Goal: Task Accomplishment & Management: Manage account settings

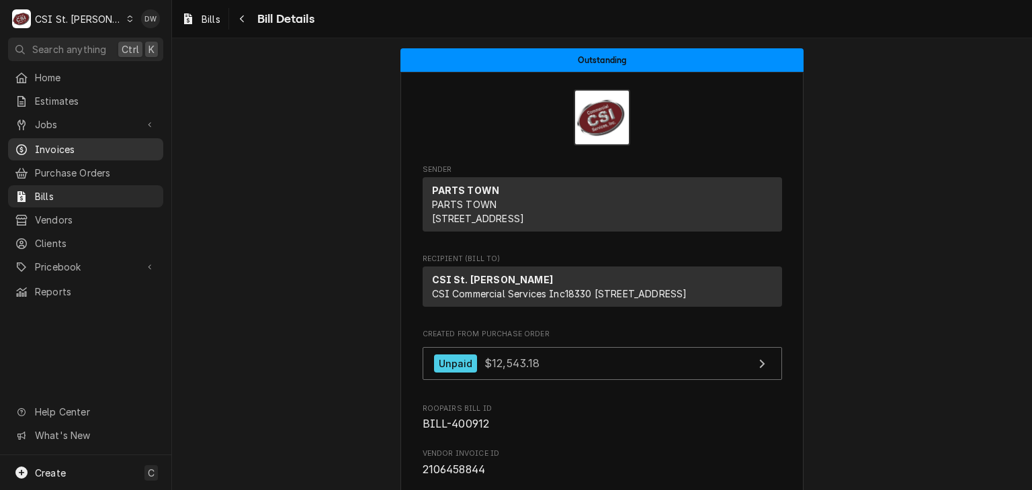
click at [48, 148] on span "Invoices" at bounding box center [96, 149] width 122 height 14
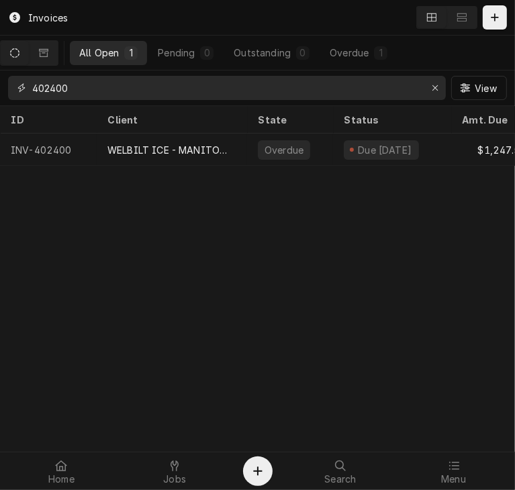
click at [83, 84] on input "402400" at bounding box center [226, 88] width 388 height 24
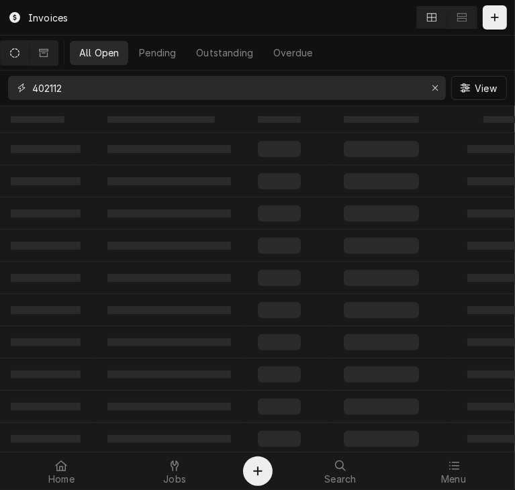
type input "402112"
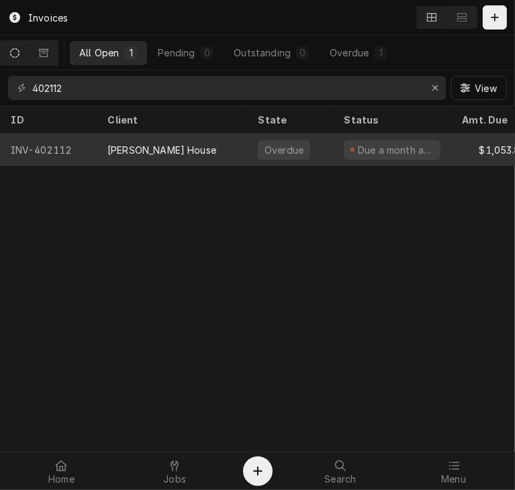
click at [152, 150] on div "[PERSON_NAME] House" at bounding box center [161, 150] width 109 height 14
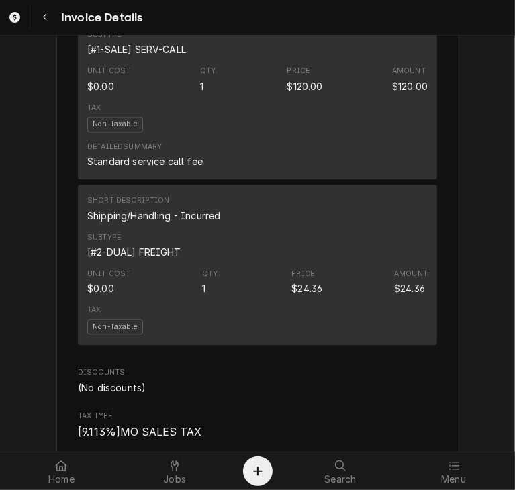
scroll to position [1526, 0]
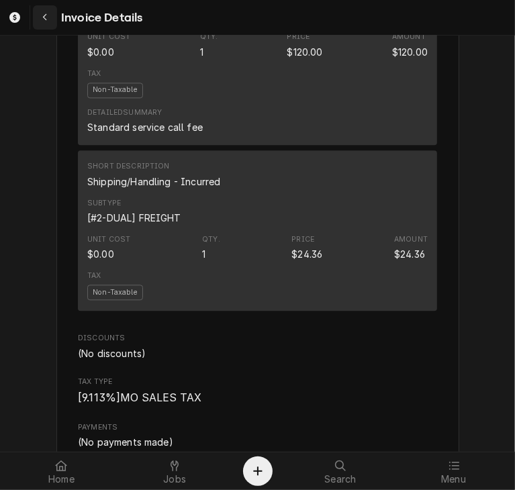
click at [46, 17] on icon "Navigate back" at bounding box center [45, 17] width 6 height 9
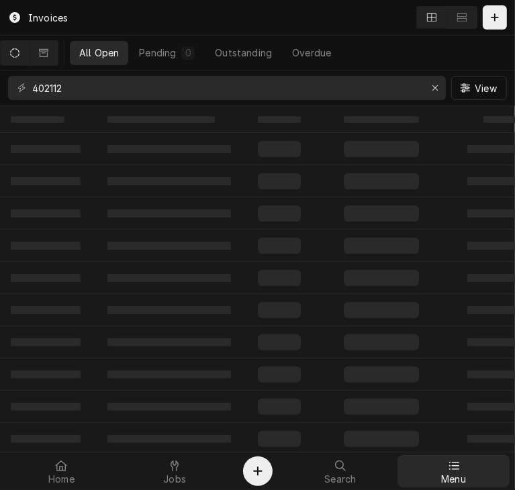
click at [460, 479] on span "Menu" at bounding box center [453, 479] width 25 height 11
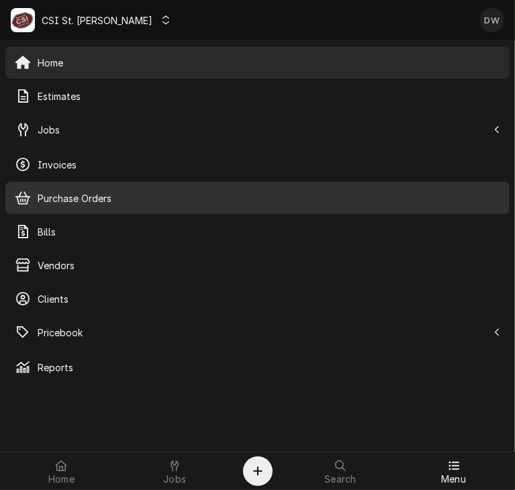
click at [81, 205] on span "Purchase Orders" at bounding box center [269, 198] width 463 height 14
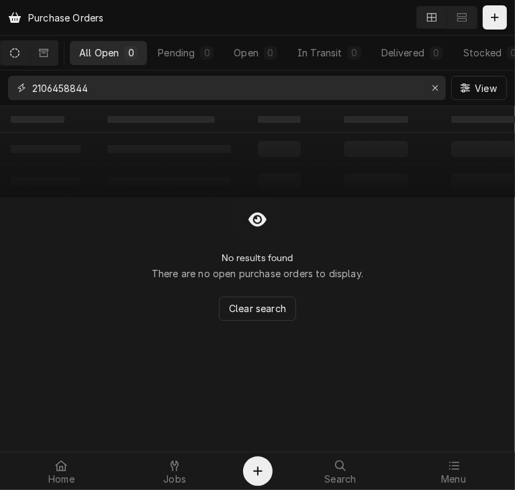
drag, startPoint x: 105, startPoint y: 87, endPoint x: 13, endPoint y: 82, distance: 92.1
click at [13, 82] on div "2106458844" at bounding box center [227, 88] width 438 height 24
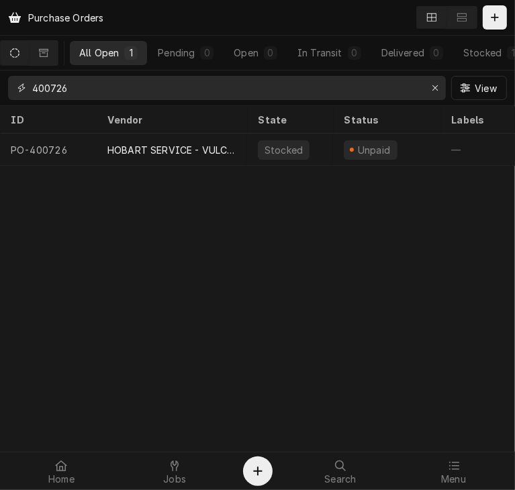
type input "400726"
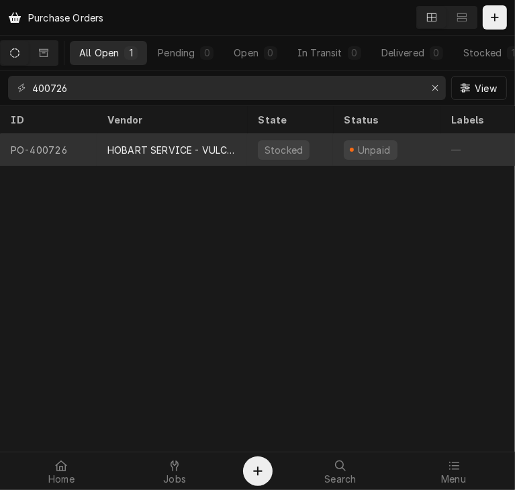
click at [128, 156] on div "HOBART SERVICE - VULCAN" at bounding box center [172, 150] width 150 height 32
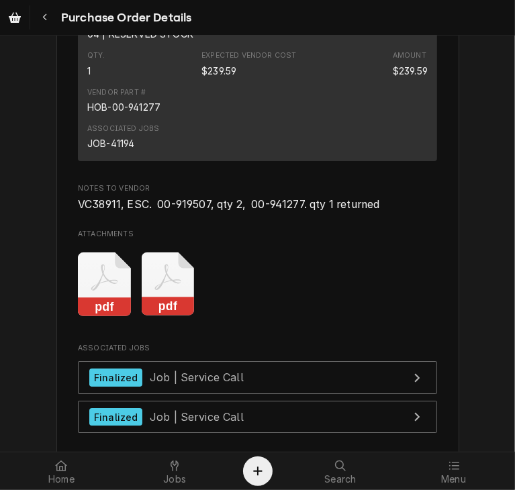
scroll to position [2180, 0]
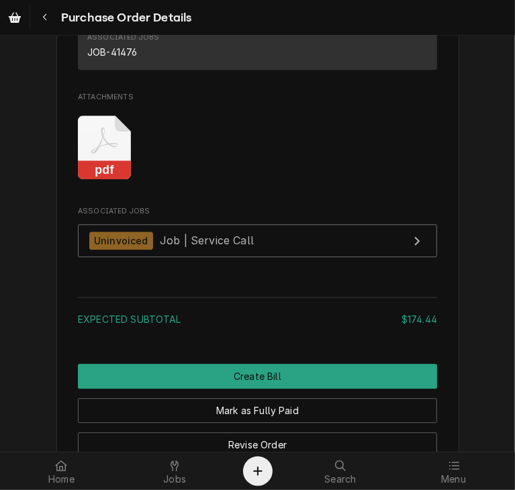
scroll to position [1725, 0]
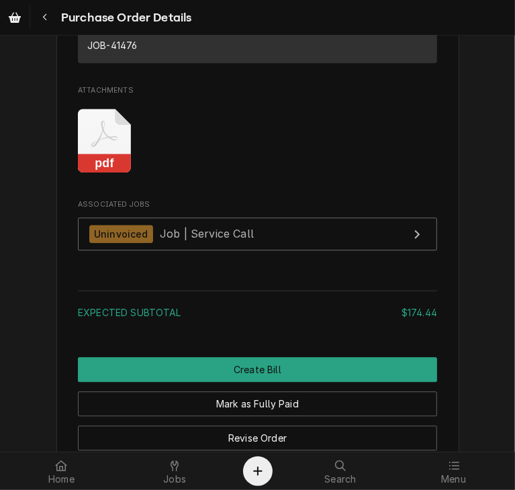
click at [103, 173] on rect "Attachments" at bounding box center [104, 163] width 53 height 19
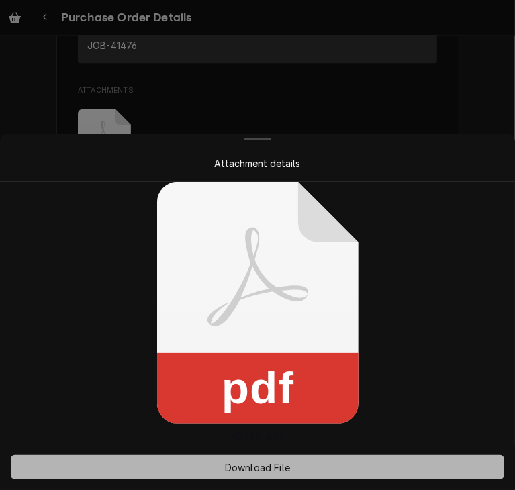
click at [250, 474] on button "Download File" at bounding box center [258, 467] width 494 height 24
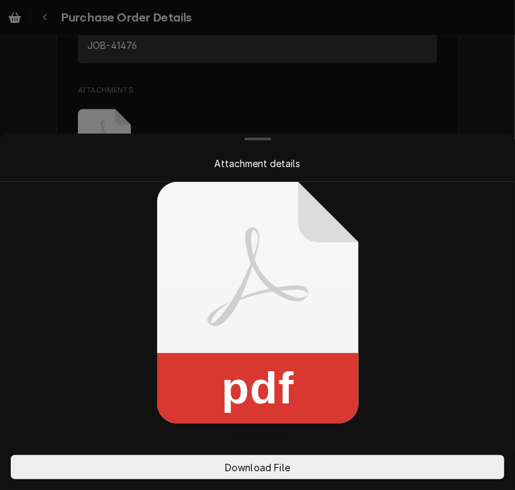
click at [351, 103] on div at bounding box center [257, 245] width 515 height 490
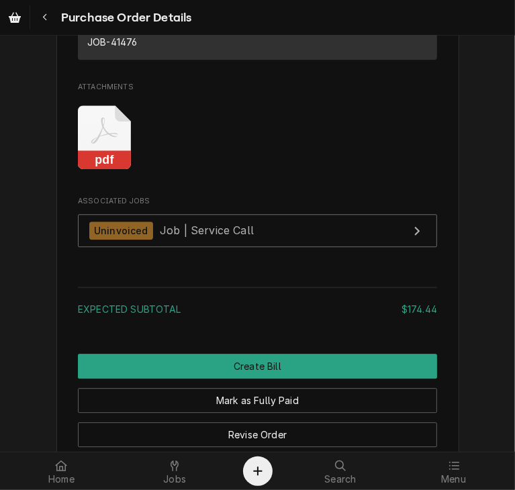
scroll to position [1757, 0]
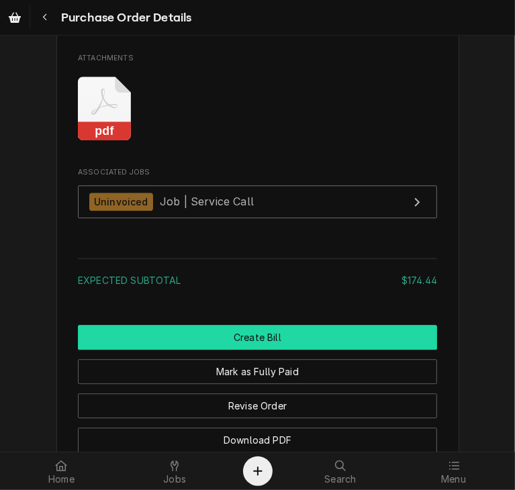
click at [296, 350] on button "Create Bill" at bounding box center [257, 337] width 359 height 25
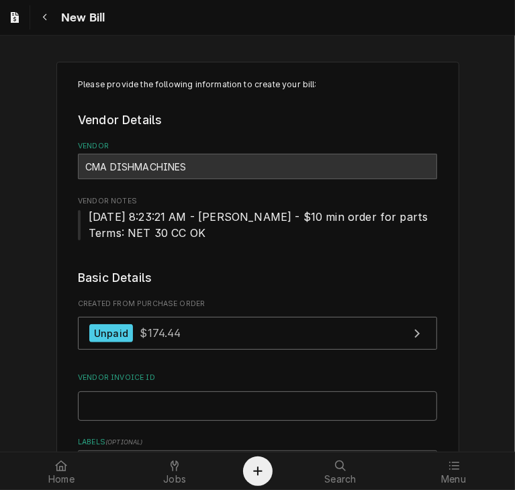
drag, startPoint x: 105, startPoint y: 417, endPoint x: 97, endPoint y: 419, distance: 8.3
click at [97, 419] on input "Vendor Invoice ID" at bounding box center [257, 407] width 359 height 30
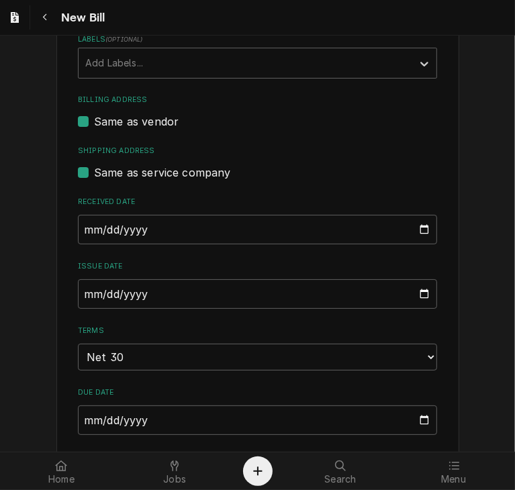
scroll to position [416, 0]
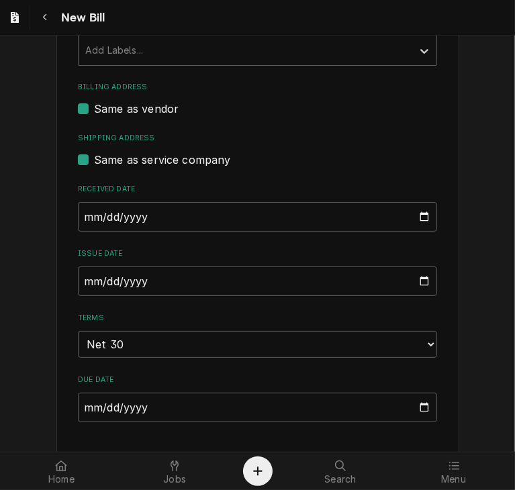
type input "I-0146226"
click at [105, 277] on input "2025-08-25" at bounding box center [257, 282] width 359 height 30
type input "2025-08-12"
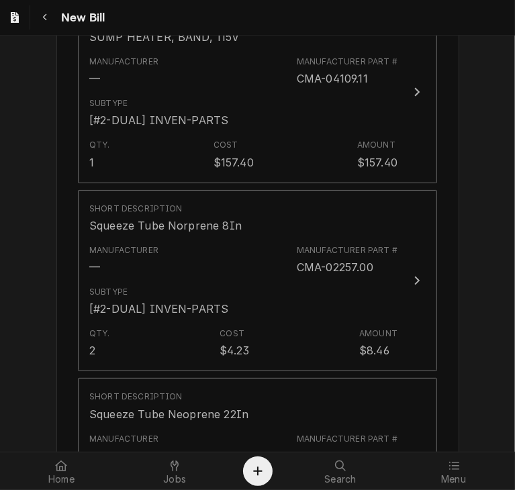
scroll to position [977, 0]
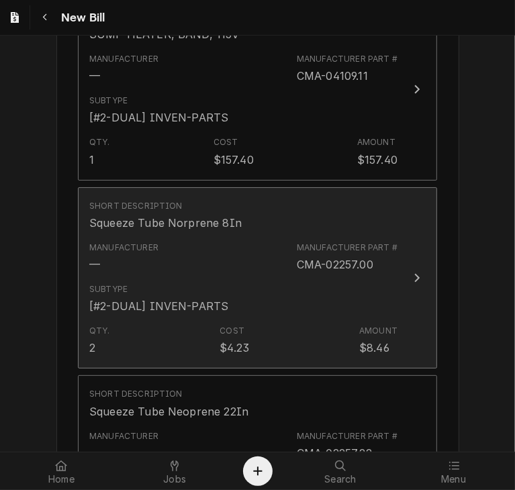
click at [414, 273] on icon "Update Line Item" at bounding box center [417, 278] width 7 height 11
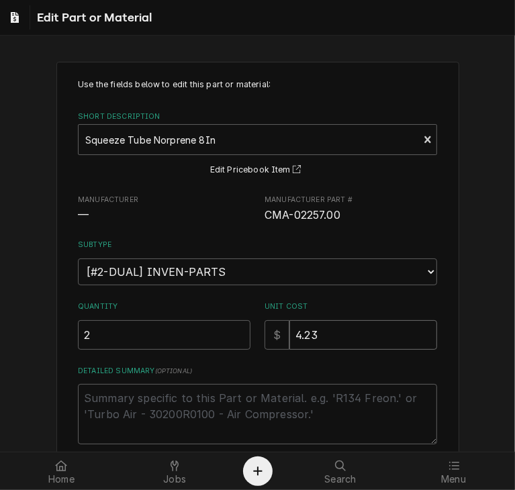
click at [318, 335] on input "4.23" at bounding box center [364, 335] width 148 height 30
type textarea "x"
type input "4.2"
type textarea "x"
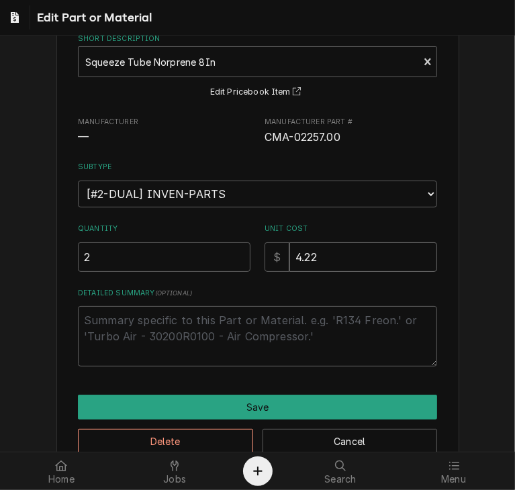
scroll to position [107, 0]
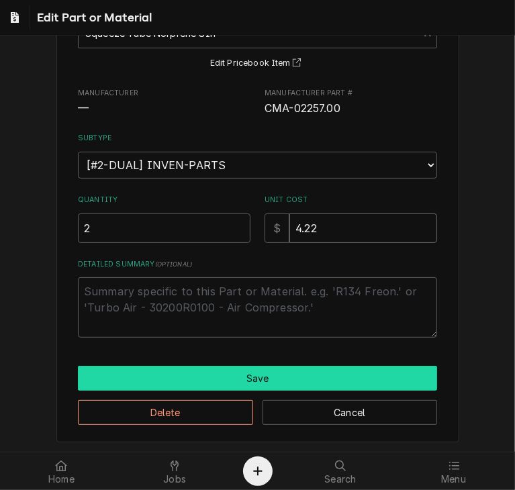
type input "4.22"
click at [325, 376] on button "Save" at bounding box center [257, 378] width 359 height 25
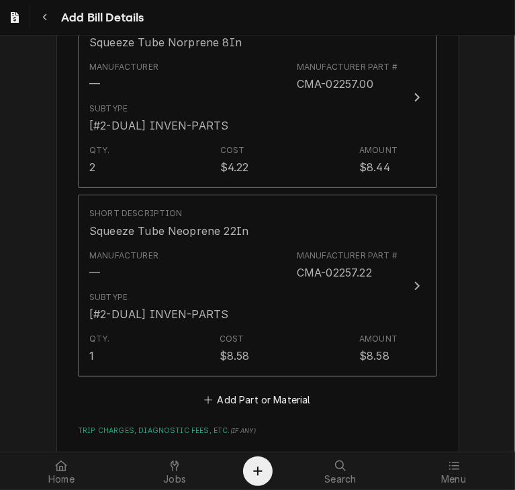
scroll to position [1160, 0]
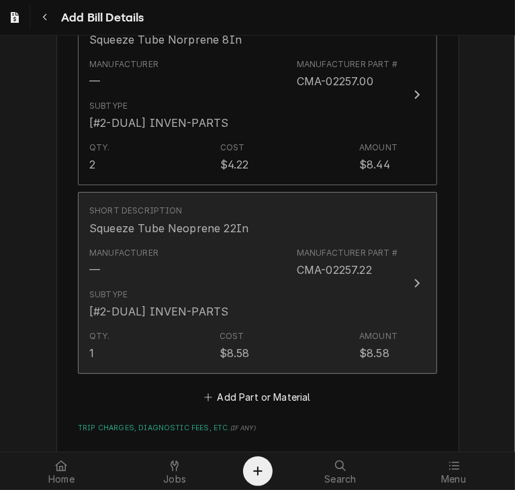
click at [415, 280] on icon "Update Line Item" at bounding box center [417, 283] width 5 height 9
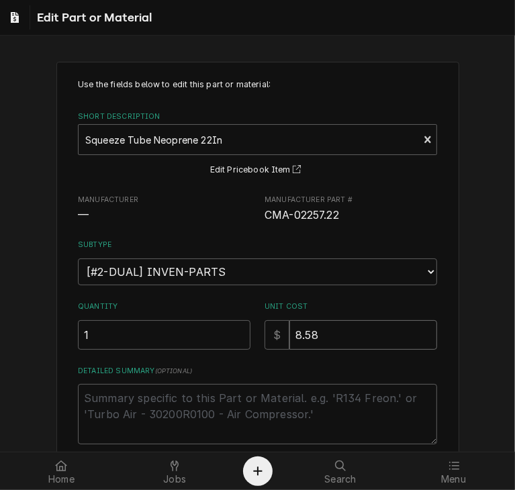
click at [320, 337] on input "8.58" at bounding box center [364, 335] width 148 height 30
type textarea "x"
type input "8.5"
type textarea "x"
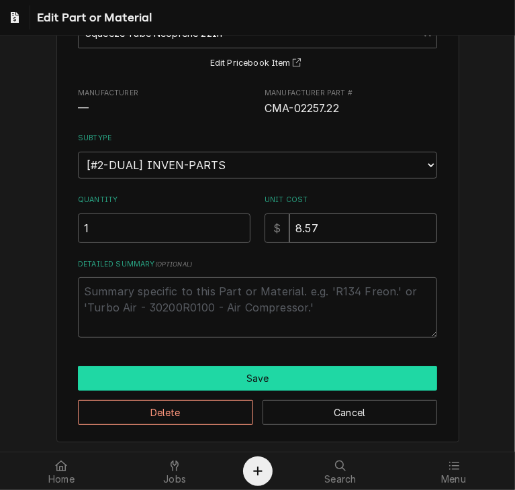
type input "8.57"
click at [344, 371] on button "Save" at bounding box center [257, 378] width 359 height 25
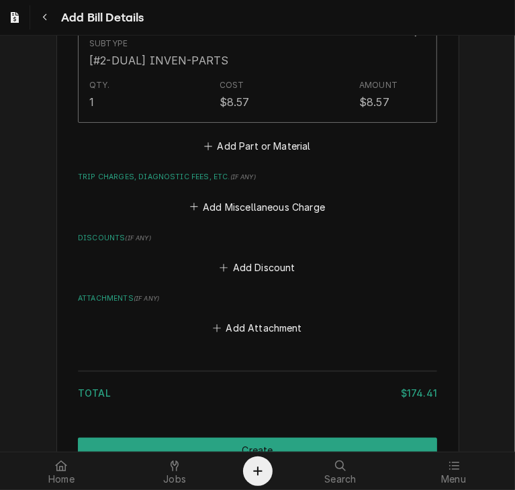
scroll to position [1481, 0]
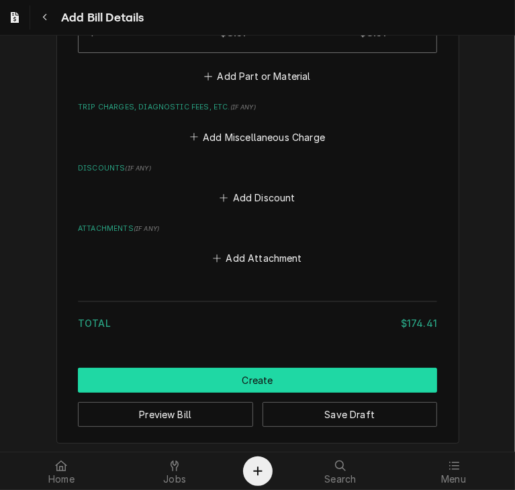
click at [363, 380] on button "Create" at bounding box center [257, 380] width 359 height 25
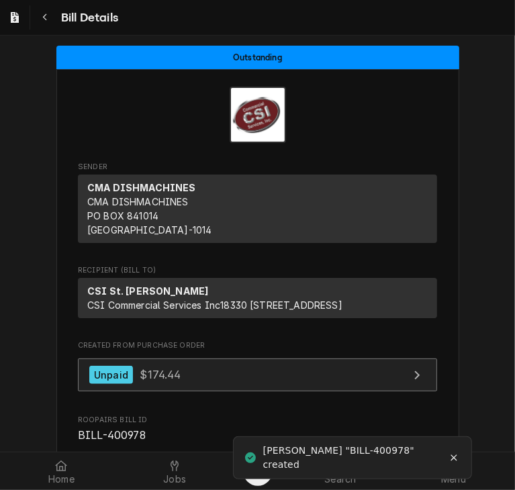
click at [126, 384] on div "Unpaid $174.44" at bounding box center [135, 375] width 92 height 18
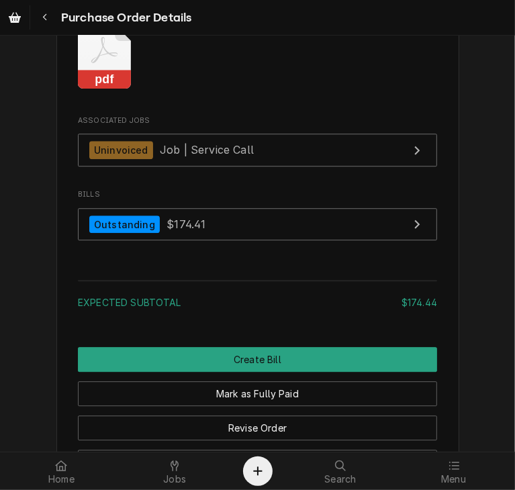
scroll to position [1761, 0]
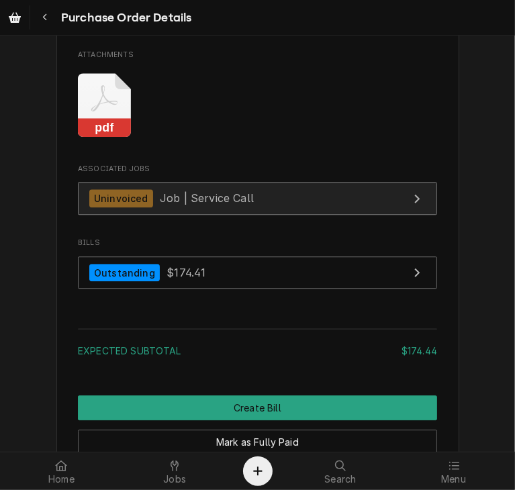
click at [163, 208] on div "Uninvoiced Job | Service Call" at bounding box center [171, 198] width 165 height 18
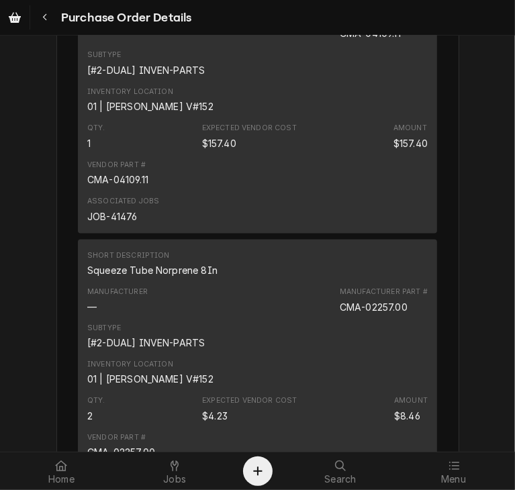
scroll to position [945, 0]
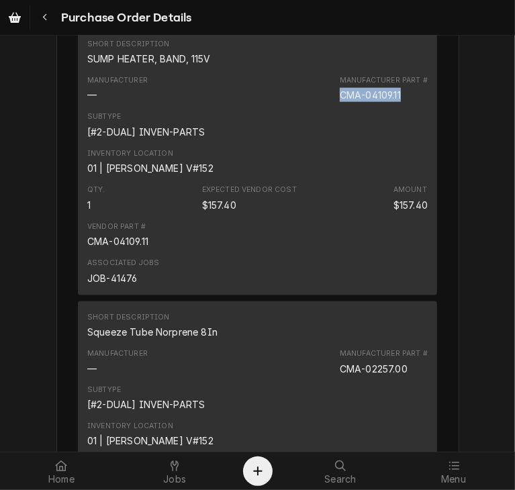
drag, startPoint x: 402, startPoint y: 123, endPoint x: 333, endPoint y: 122, distance: 69.2
click at [333, 107] on div "Manufacturer — Manufacturer Part # CMA-04109.11" at bounding box center [257, 89] width 341 height 36
copy div "CMA-04109.11"
drag, startPoint x: 403, startPoint y: 398, endPoint x: 330, endPoint y: 398, distance: 72.6
click at [330, 380] on div "Manufacturer — Manufacturer Part # CMA-02257.00" at bounding box center [257, 362] width 341 height 36
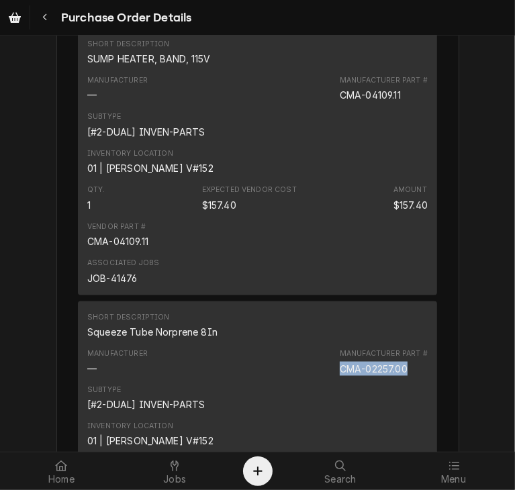
copy div "CMA-02257.00"
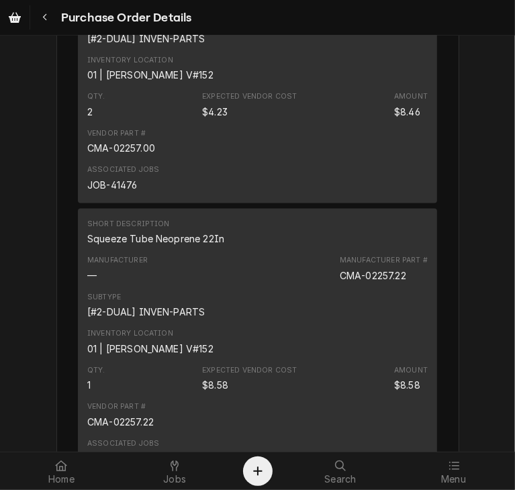
scroll to position [1321, 0]
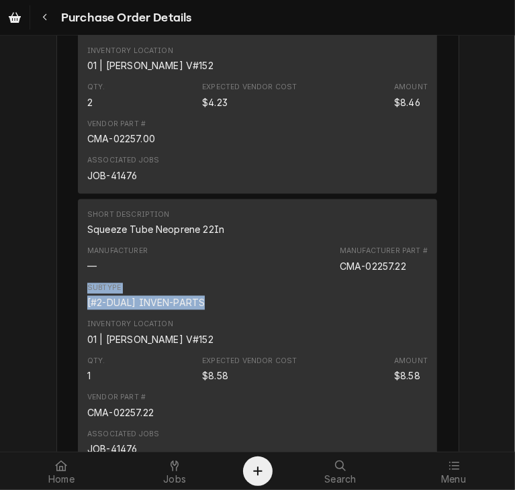
drag, startPoint x: 406, startPoint y: 295, endPoint x: 324, endPoint y: 307, distance: 82.8
click at [324, 307] on div "Short Description Squeeze Tube Neoprene 22In Manufacturer — Manufacturer Part #…" at bounding box center [257, 333] width 359 height 267
click at [325, 307] on div "Subtype [#2-DUAL] INVEN-PARTS" at bounding box center [257, 297] width 341 height 36
click at [380, 315] on div "Subtype [#2-DUAL] INVEN-PARTS" at bounding box center [257, 297] width 341 height 36
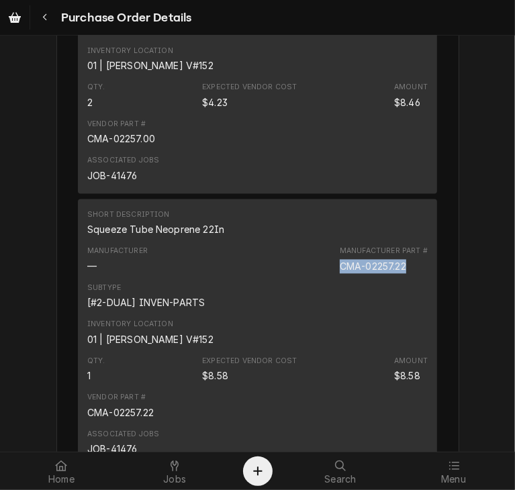
drag, startPoint x: 408, startPoint y: 292, endPoint x: 328, endPoint y: 296, distance: 80.1
click at [328, 278] on div "Manufacturer — Manufacturer Part # CMA-02257.22" at bounding box center [257, 260] width 341 height 36
copy div "CMA-02257.22"
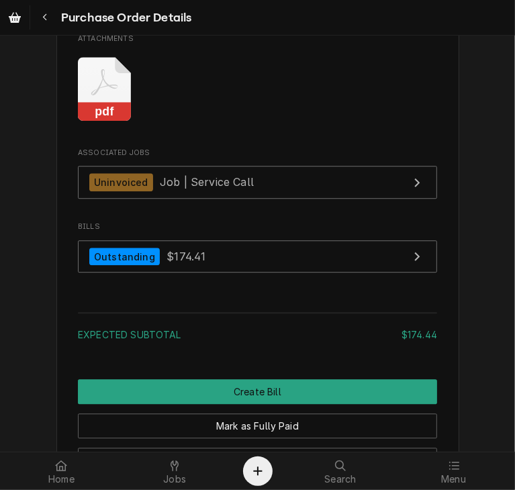
scroll to position [1951, 0]
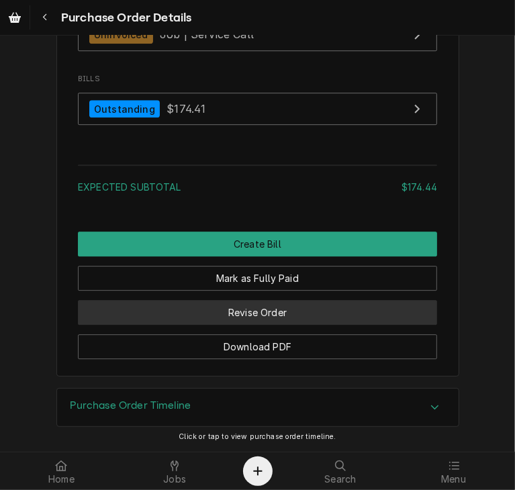
click at [264, 315] on button "Revise Order" at bounding box center [257, 312] width 359 height 25
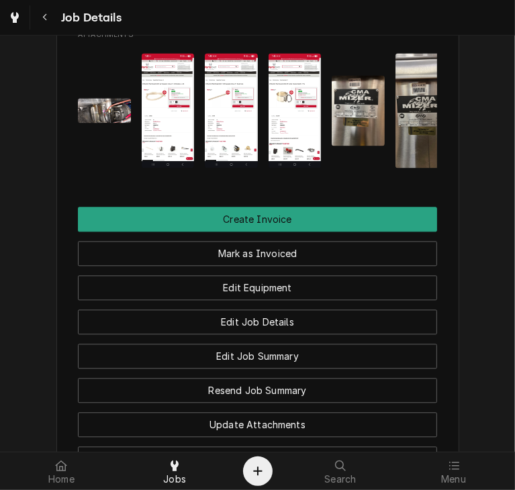
scroll to position [1441, 0]
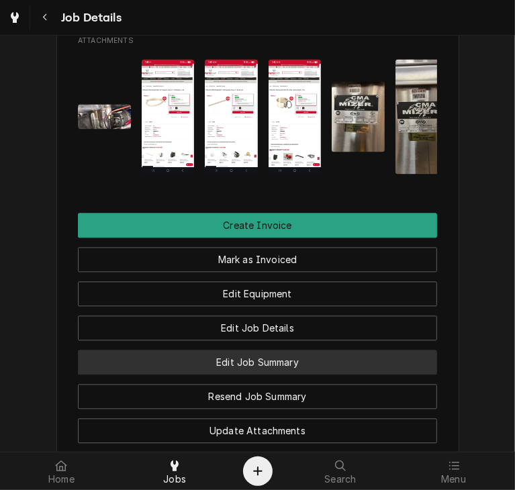
click at [243, 375] on button "Edit Job Summary" at bounding box center [257, 362] width 359 height 25
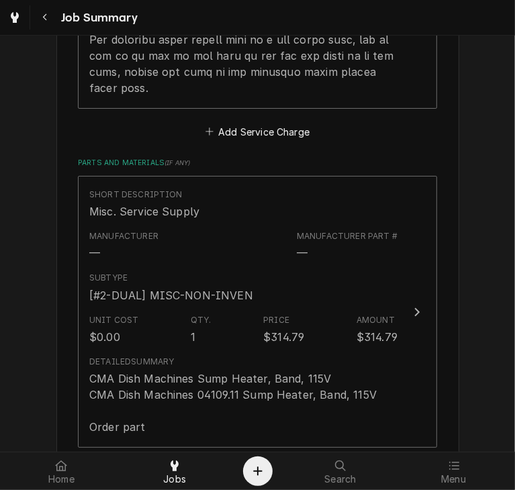
scroll to position [2612, 0]
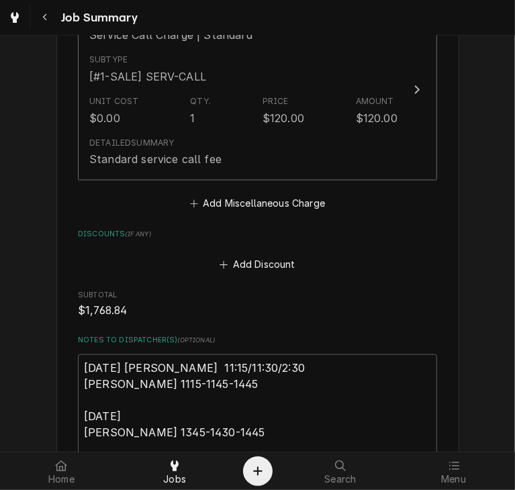
scroll to position [3750, 0]
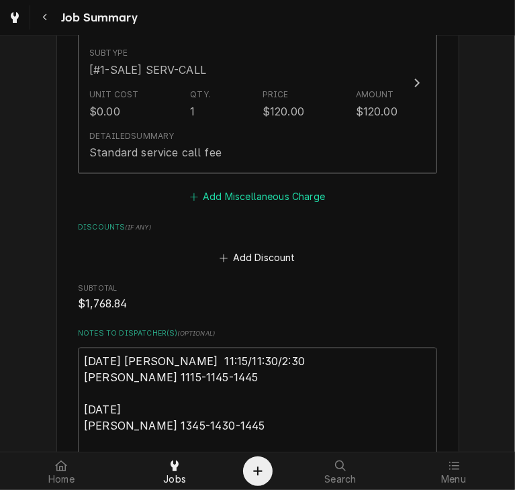
click at [245, 188] on button "Add Miscellaneous Charge" at bounding box center [257, 197] width 140 height 19
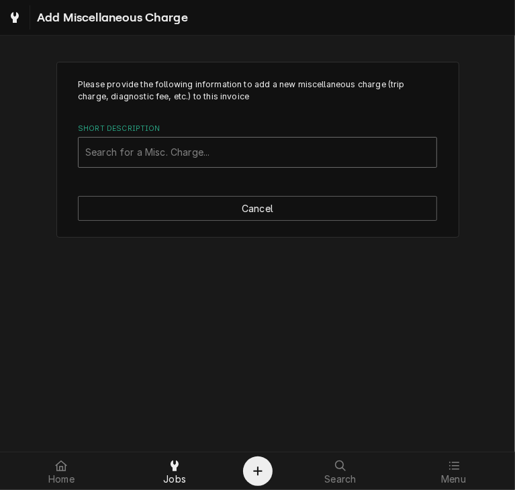
click at [204, 152] on div "Short Description" at bounding box center [257, 152] width 345 height 24
type input "ship"
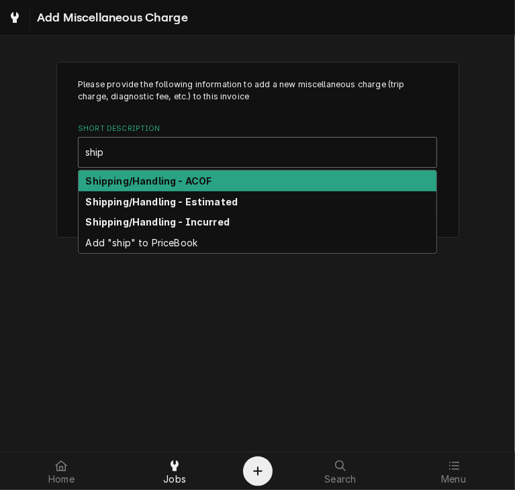
click at [233, 181] on div "Shipping/Handling - ACOF" at bounding box center [258, 181] width 358 height 21
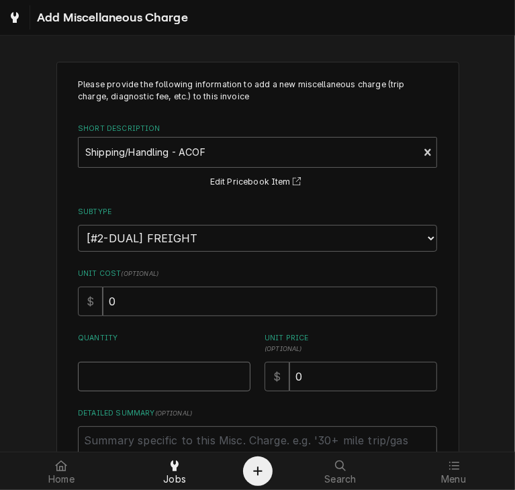
click at [116, 369] on input "Quantity" at bounding box center [164, 377] width 173 height 30
type textarea "x"
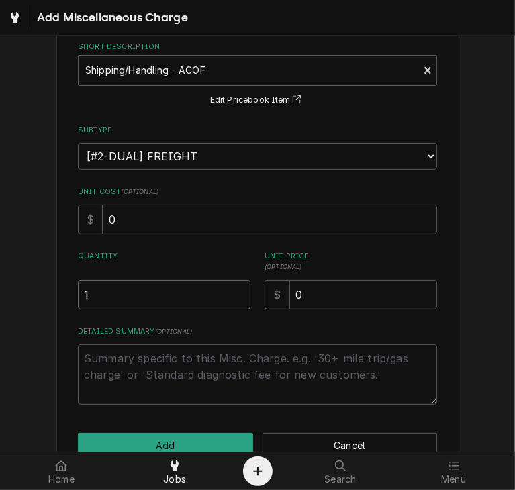
scroll to position [89, 0]
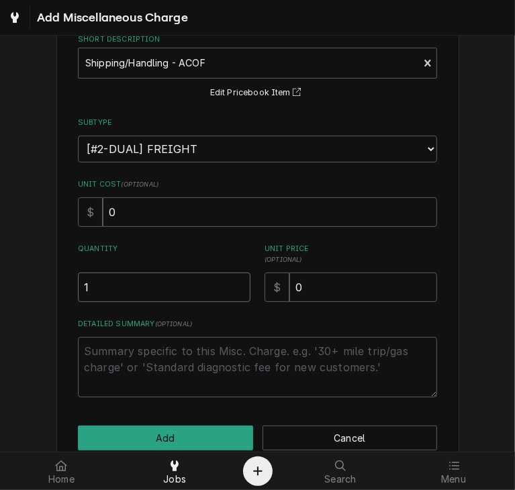
type input "1"
click at [85, 350] on textarea "Detailed Summary ( optional )" at bounding box center [257, 367] width 359 height 60
type textarea "x"
type textarea "p"
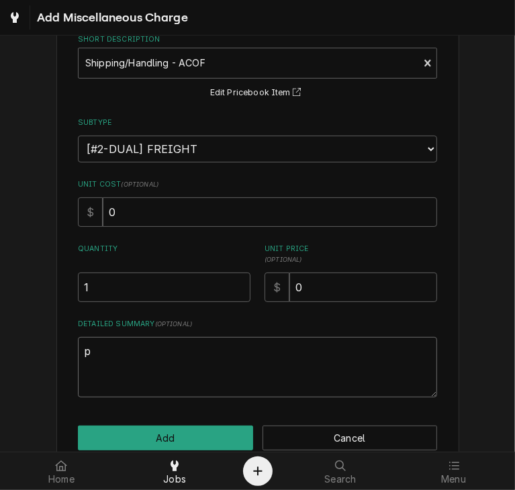
type textarea "x"
type textarea "po"
type textarea "x"
type textarea "po"
type textarea "x"
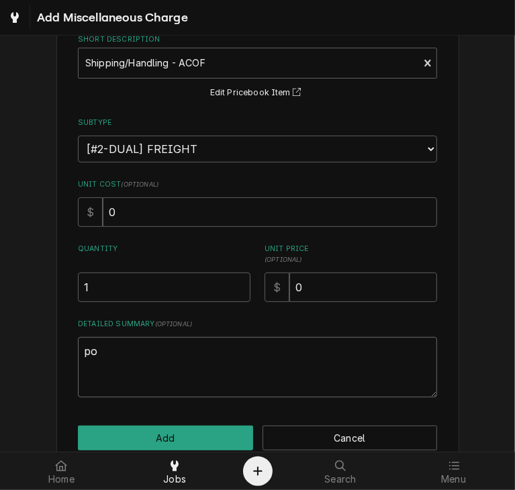
type textarea "po"
type textarea "x"
type textarea "p"
type textarea "x"
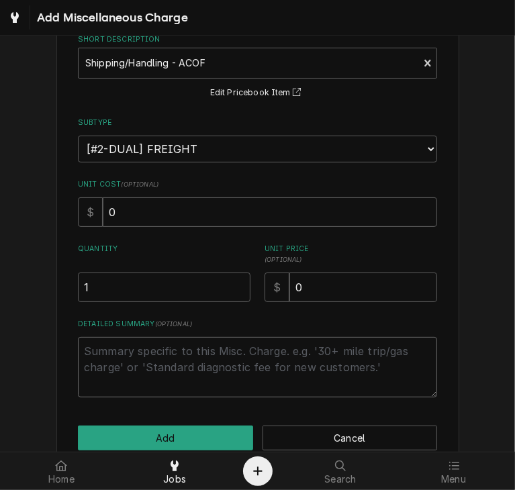
type textarea "x"
type textarea "P"
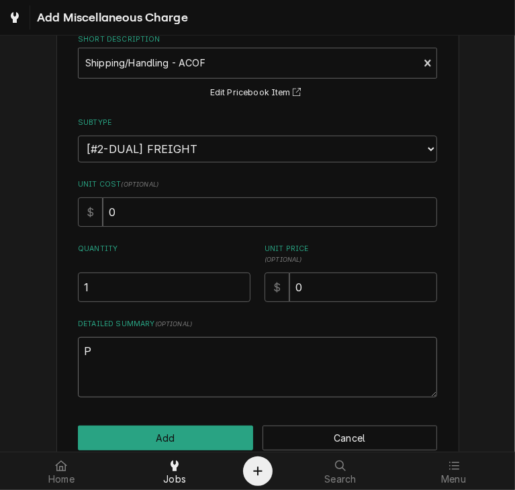
type textarea "x"
type textarea "PO"
type textarea "x"
type textarea "PO"
type textarea "x"
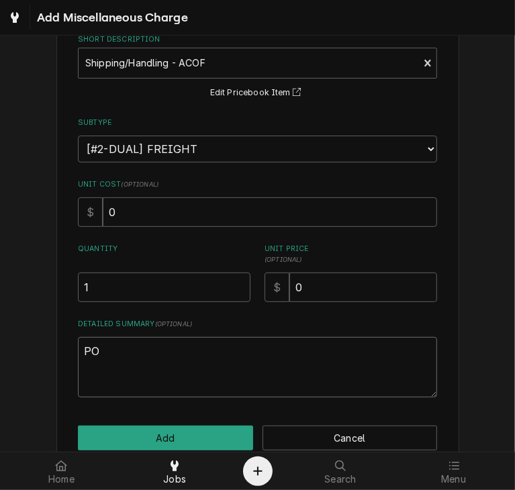
type textarea "PO 4"
type textarea "x"
type textarea "PO 40"
type textarea "x"
type textarea "PO 400"
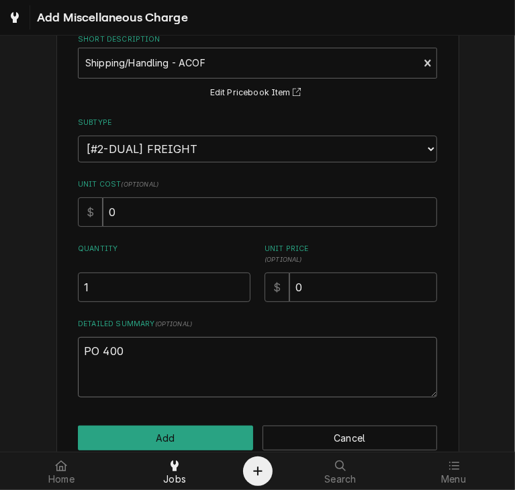
type textarea "x"
type textarea "PO 4009"
type textarea "x"
type textarea "PO 40091"
type textarea "x"
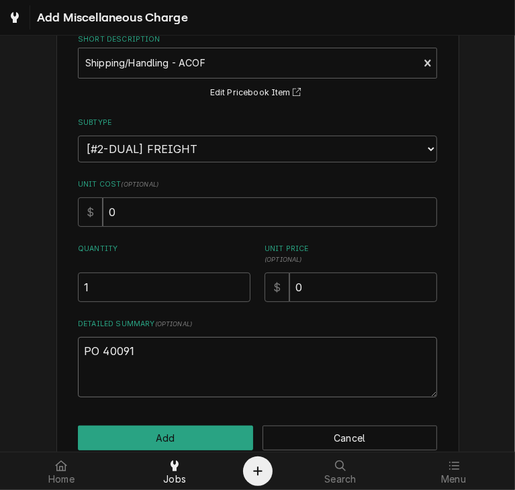
type textarea "PO 400914"
type textarea "x"
type textarea "PO 400914"
type textarea "x"
type textarea "PO 400914 -"
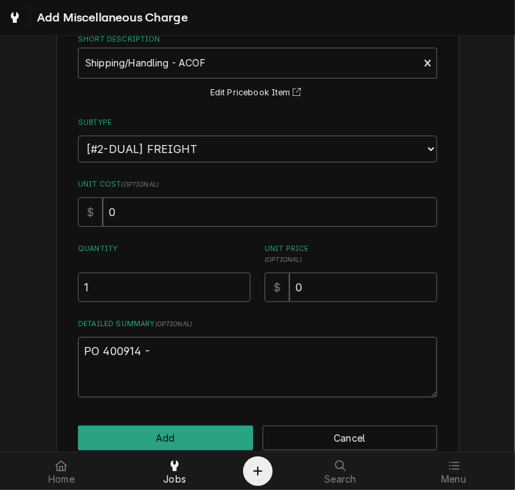
type textarea "x"
type textarea "PO 400914 -"
type textarea "x"
type textarea "PO 400914 - u"
type textarea "x"
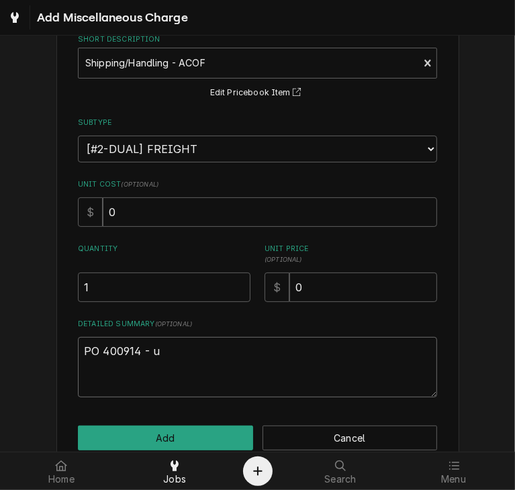
type textarea "PO 400914 - up"
type textarea "x"
type textarea "PO 400914 - ups"
type textarea "x"
type textarea "PO 400914 - ups"
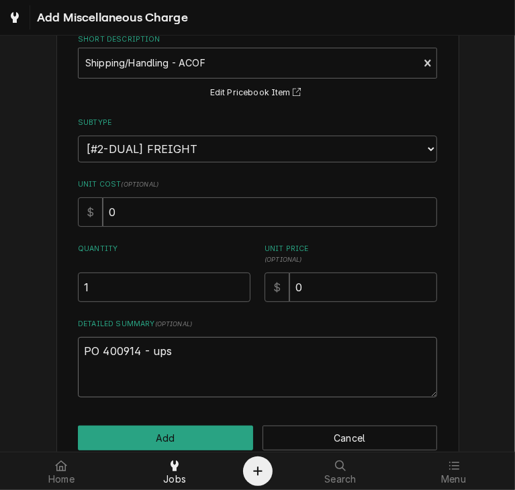
type textarea "x"
type textarea "PO 400914 - ups"
type textarea "x"
type textarea "PO 400914 - up"
type textarea "x"
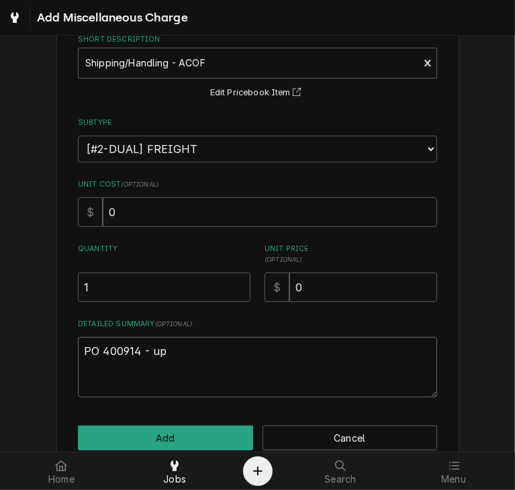
type textarea "PO 400914 - u"
type textarea "x"
type textarea "PO 400914 -"
type textarea "x"
type textarea "PO 400914 - U"
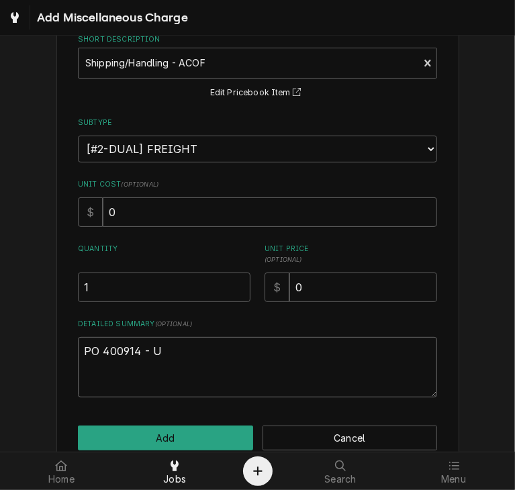
type textarea "x"
type textarea "PO 400914 - UP"
type textarea "x"
type textarea "PO 400914 - UPS"
type textarea "x"
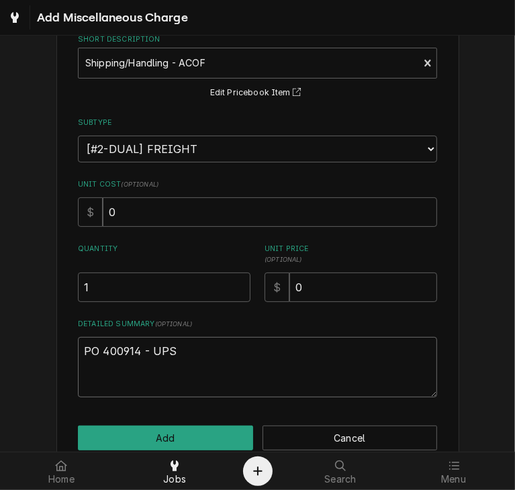
type textarea "PO 400914 - UPS"
type textarea "x"
type textarea "PO 400914 - UPS 8"
type textarea "x"
type textarea "PO 400914 - UPS 8."
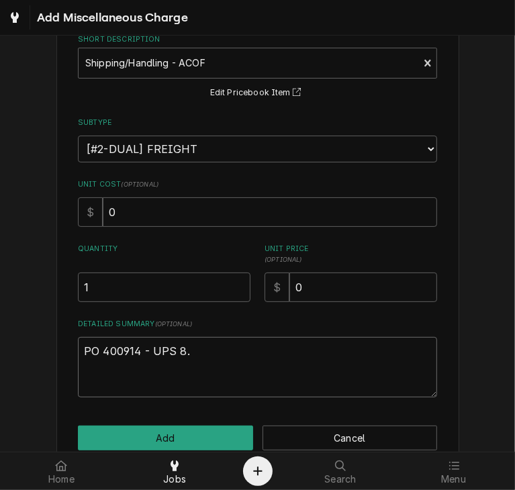
type textarea "x"
type textarea "PO 400914 - UPS 8.1"
type textarea "x"
type textarea "PO 400914 - UPS 8.16"
type textarea "x"
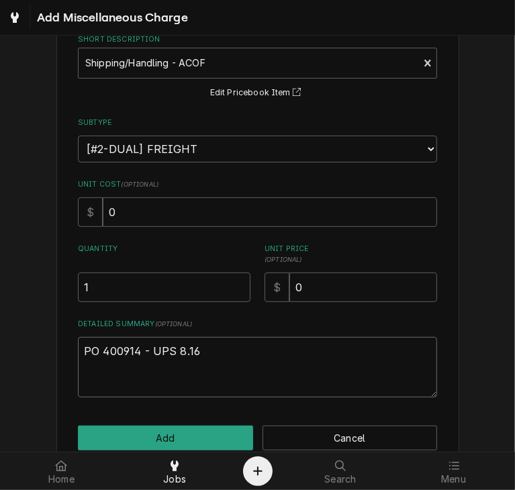
type textarea "PO 400914 - UPS 8.16."
type textarea "x"
type textarea "PO 400914 - UPS 8.16.2"
type textarea "x"
type textarea "PO 400914 - UPS 8.16.25"
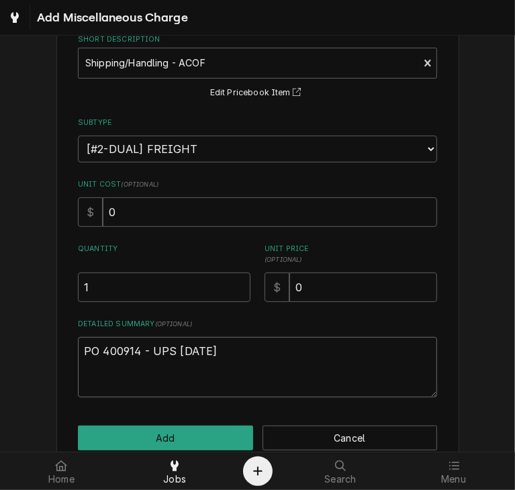
type textarea "x"
type textarea "PO 400914 - UPS 8.16.25"
type textarea "x"
type textarea "PO 400914 - UPS 8.16.25 F"
type textarea "x"
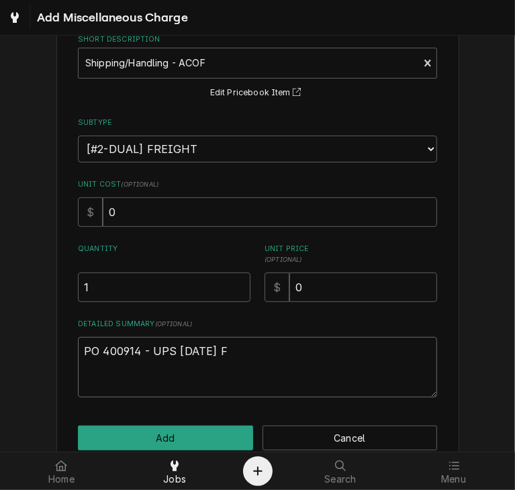
type textarea "PO 400914 - UPS 8.16.25 FO"
type textarea "x"
type textarea "PO 400914 - UPS 8.16.25 FOR"
type textarea "x"
type textarea "PO 400914 - UPS 8.16.25 FOR"
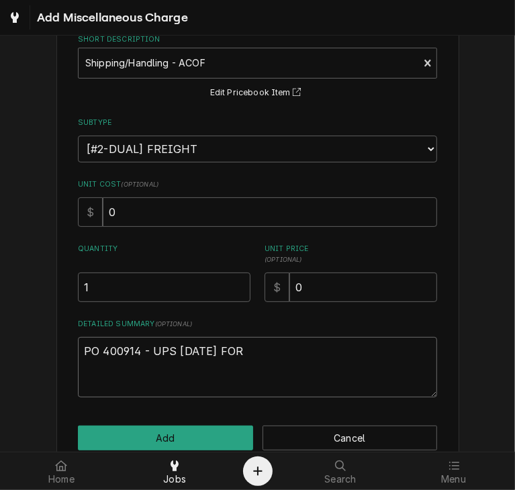
type textarea "x"
type textarea "PO 400914 - UPS 8.16.25 FOR C"
type textarea "x"
type textarea "PO 400914 - UPS 8.16.25 FOR CM"
type textarea "x"
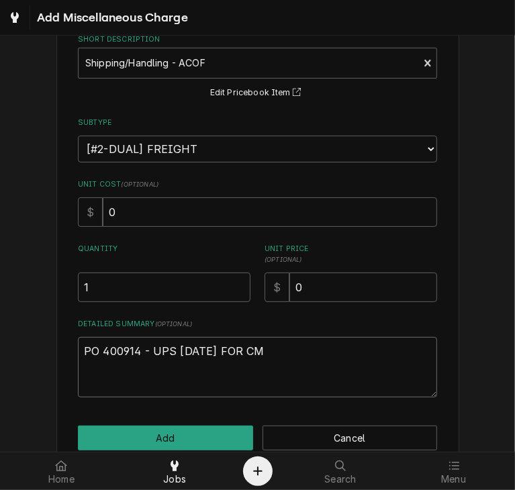
type textarea "PO 400914 - UPS 8.16.25 FOR CMA"
type textarea "x"
type textarea "PO 400914 - UPS 8.16.25 FOR CMA"
type textarea "x"
type textarea "PO 400914 - UPS 8.16.25 FOR CMA I"
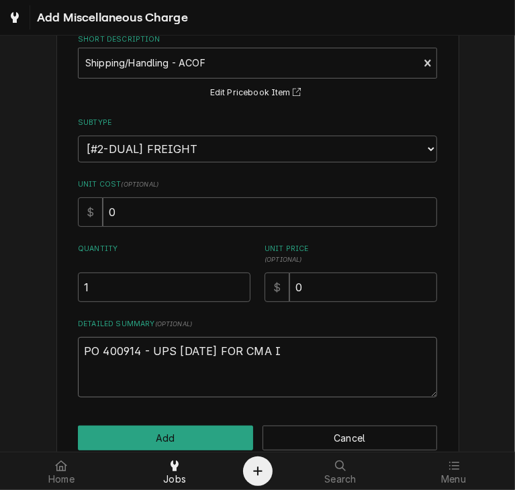
type textarea "x"
type textarea "PO 400914 - UPS 8.16.25 FOR CMA IN"
type textarea "x"
type textarea "PO 400914 - UPS 8.16.25 FOR CMA INV"
click at [294, 353] on textarea "PO 400914 - UPS 8.16.25 FOR CMA INV" at bounding box center [257, 367] width 359 height 60
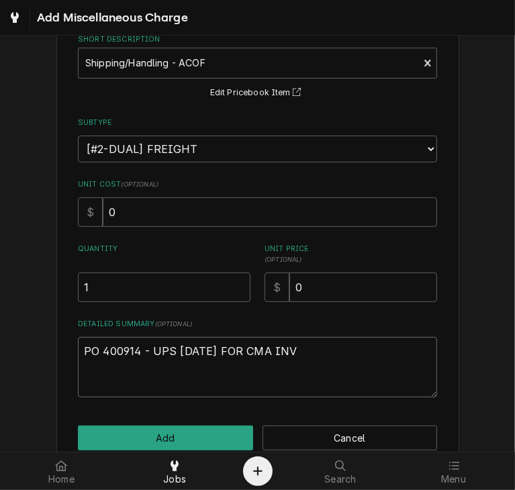
type textarea "x"
type textarea "PO 400914 - UPS 8.16.25 FOR CMA INV"
type textarea "x"
type textarea "PO 400914 - UPS 8.16.25 FOR CMA INV i"
type textarea "x"
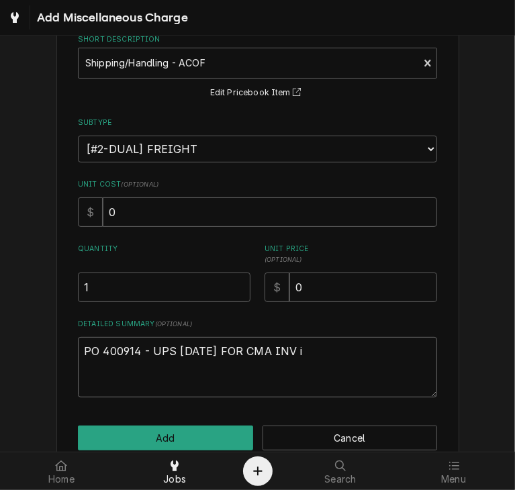
type textarea "PO 400914 - UPS 8.16.25 FOR CMA INV"
type textarea "x"
type textarea "PO 400914 - UPS 8.16.25 FOR CMA INV I"
type textarea "x"
type textarea "PO 400914 - UPS 8.16.25 FOR CMA INV I-"
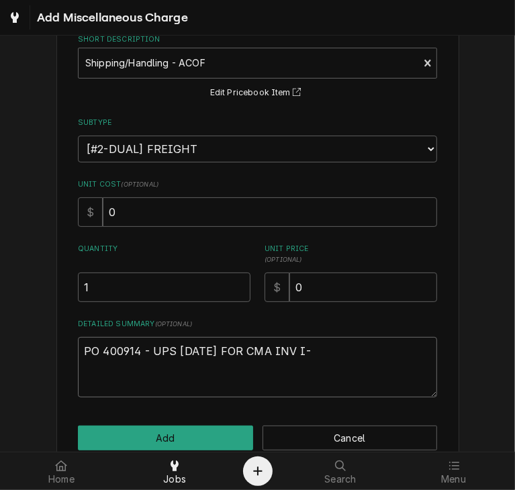
type textarea "x"
type textarea "PO 400914 - UPS 8.16.25 FOR CMA INV I-0"
type textarea "x"
type textarea "PO 400914 - UPS 8.16.25 FOR CMA INV I-01"
type textarea "x"
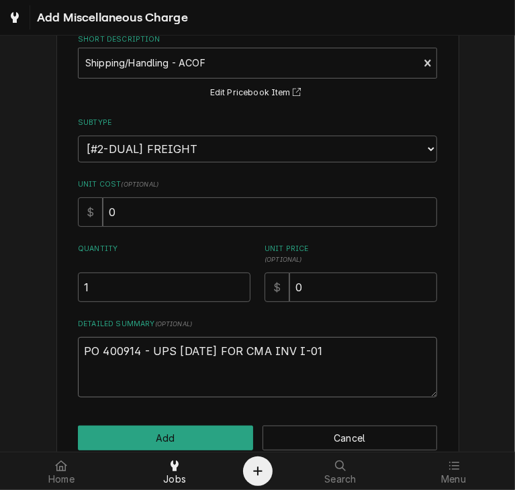
type textarea "PO 400914 - UPS 8.16.25 FOR CMA INV I-014"
type textarea "x"
type textarea "PO 400914 - UPS 8.16.25 FOR CMA INV I-0146"
type textarea "x"
type textarea "PO 400914 - UPS 8.16.25 FOR CMA INV I-01462"
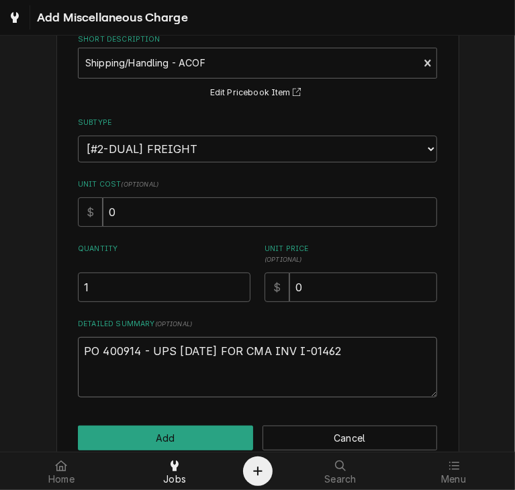
type textarea "x"
type textarea "PO 400914 - UPS 8.16.25 FOR CMA INV I-014622"
type textarea "x"
type textarea "PO 400914 - UPS 8.16.25 FOR CMA INV I-0146226"
type textarea "x"
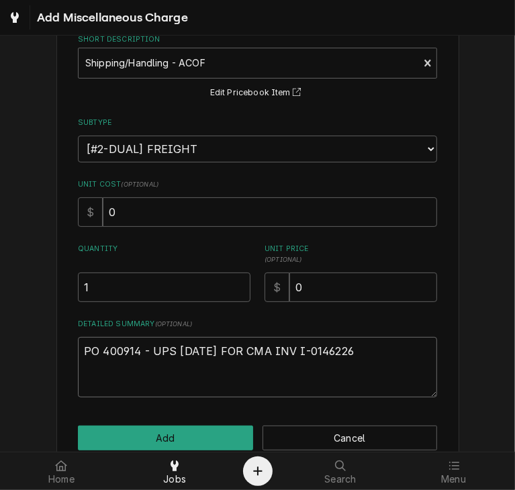
type textarea "PO 400914 - UPS 8.16.25 FOR CMA INV I-0146226"
type textarea "x"
type textarea "PO 400914 - UPS 8.16.25 FOR CMA INV I-0146226 ("
click at [355, 348] on textarea "PO 400914 - UPS 8.16.25 FOR CMA INV I-0146226 (" at bounding box center [257, 367] width 359 height 60
paste textarea "CMA-04109.11"
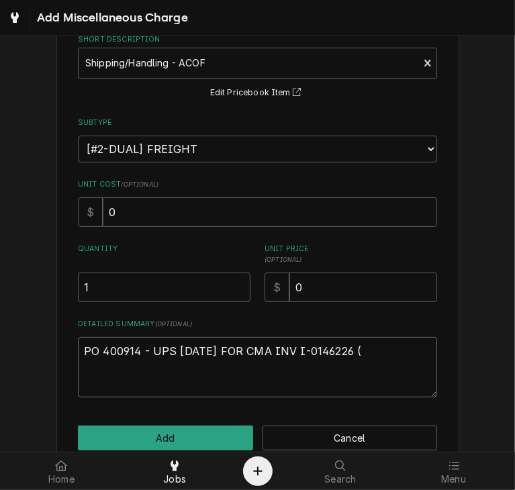
type textarea "x"
type textarea "PO 400914 - UPS 8.16.25 FOR CMA INV I-0146226 (CMA-04109.11"
type textarea "x"
type textarea "PO 400914 - UPS 8.16.25 FOR CMA INV I-0146226 (CMA-04109.11"
type textarea "x"
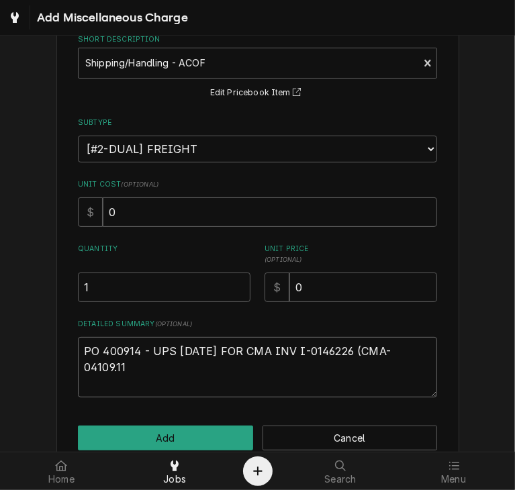
type textarea "PO 400914 - UPS 8.16.25 FOR CMA INV I-0146226 (CMA-04109.11 ,"
type textarea "x"
type textarea "PO 400914 - UPS 8.16.25 FOR CMA INV I-0146226 (CMA-04109.11 ,"
paste textarea "CMA-02257.00"
type textarea "x"
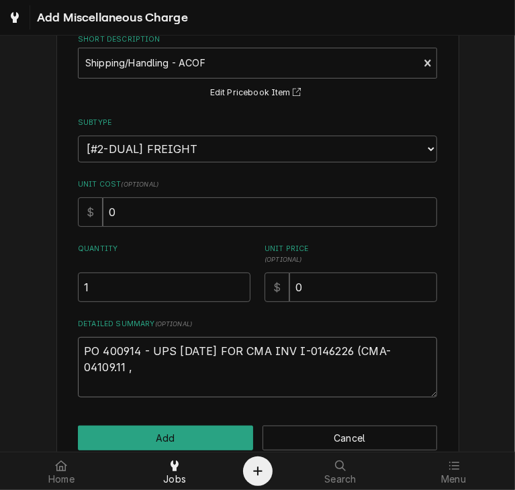
type textarea "PO 400914 - UPS 8.16.25 FOR CMA INV I-0146226 (CMA-04109.11 , CMA-02257.00"
type textarea "x"
type textarea "PO 400914 - UPS 8.16.25 FOR CMA INV I-0146226 (CMA-04109.11 , CMA-02257.00"
type textarea "x"
type textarea "PO 400914 - UPS 8.16.25 FOR CMA INV I-0146226 (CMA-04109.11 , CMA-02257.00 ;"
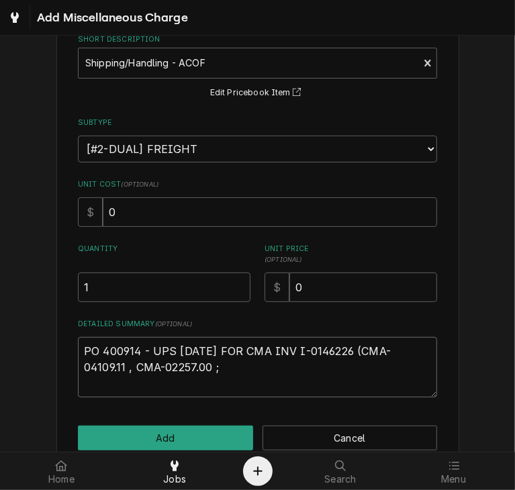
type textarea "x"
type textarea "PO 400914 - UPS 8.16.25 FOR CMA INV I-0146226 (CMA-04109.11 , CMA-02257.00 ;"
click at [176, 363] on textarea "PO 400914 - UPS 8.16.25 FOR CMA INV I-0146226 (CMA-04109.11 , CMA-02257.00 ;" at bounding box center [257, 367] width 359 height 60
paste textarea "CMA-02257.22"
type textarea "x"
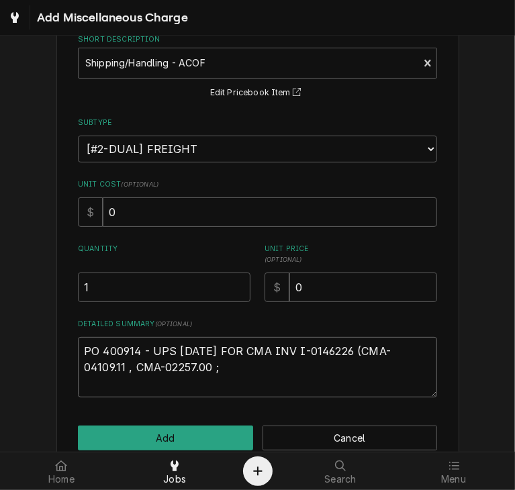
type textarea "PO 400914 - UPS 8.16.25 FOR CMA INV I-0146226 (CMA-04109.11 , CMA-02257.00 ; CM…"
type textarea "x"
type textarea "PO 400914 - UPS 8.16.25 FOR CMA INV I-0146226 (CMA-04109.11 , CMA-02257.00 ; CM…"
type textarea "x"
type textarea "PO 400914 - UPS 8.16.25 FOR CMA INV I-0146226 (CMA-04109.11 , CMA-02257.00 ; CM…"
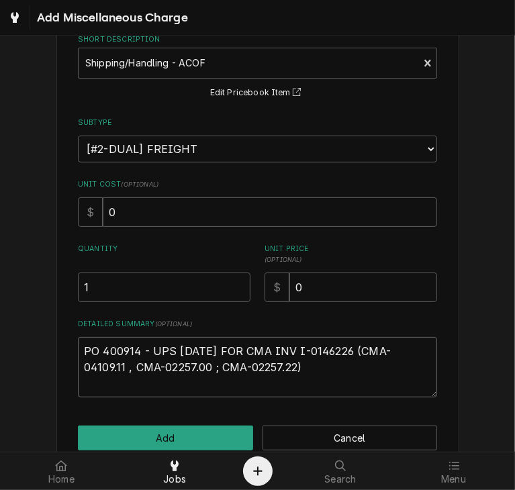
type textarea "x"
type textarea "PO 400914 - UPS 8.16.25 FOR CMA INV I-0146226 (CMA-04109.11 , CMA-02257.00 ; CM…"
type textarea "x"
type textarea "PO 400914 - UPS 8.16.25 FOR CMA INV I-0146226 (CMA-04109.11 , CMA-02257.00 ; CM…"
type textarea "x"
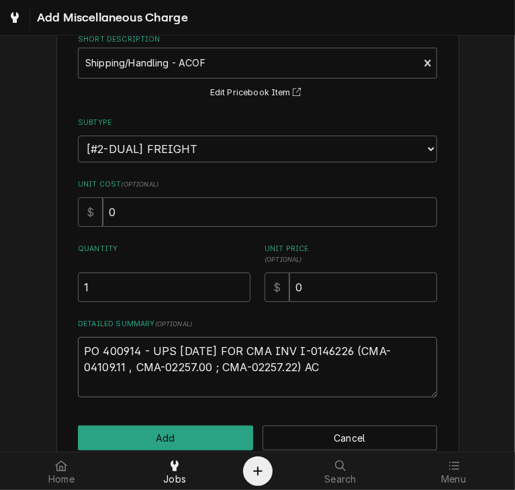
type textarea "PO 400914 - UPS 8.16.25 FOR CMA INV I-0146226 (CMA-04109.11 , CMA-02257.00 ; CM…"
type textarea "x"
type textarea "PO 400914 - UPS 8.16.25 FOR CMA INV I-0146226 (CMA-04109.11 , CMA-02257.00 ; CM…"
type textarea "x"
type textarea "PO 400914 - UPS 8.16.25 FOR CMA INV I-0146226 (CMA-04109.11 , CMA-02257.00 ; CM…"
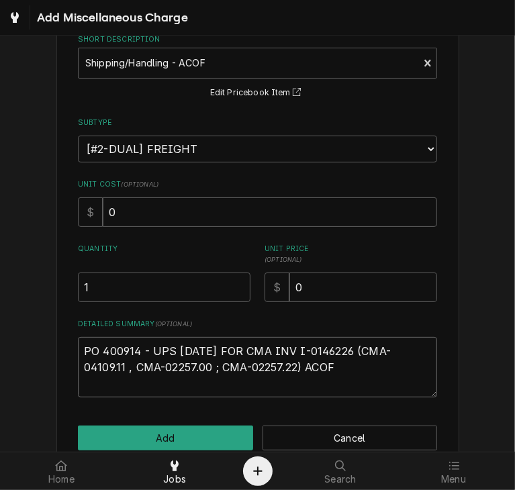
type textarea "x"
type textarea "PO 400914 - UPS 8.16.25 FOR CMA INV I-0146226 (CMA-04109.11 , CMA-02257.00 ; CM…"
click at [301, 366] on textarea "PO 400914 - UPS 8.16.25 FOR CMA INV I-0146226 (CMA-04109.11 , CMA-02257.00 ; CM…" at bounding box center [257, 367] width 359 height 60
type textarea "x"
type textarea "PO 400914 - UPS 8.16.25 FOR CMA INV I-0146226 (CMA-04109.11 , CMA-02257.00 ; CM…"
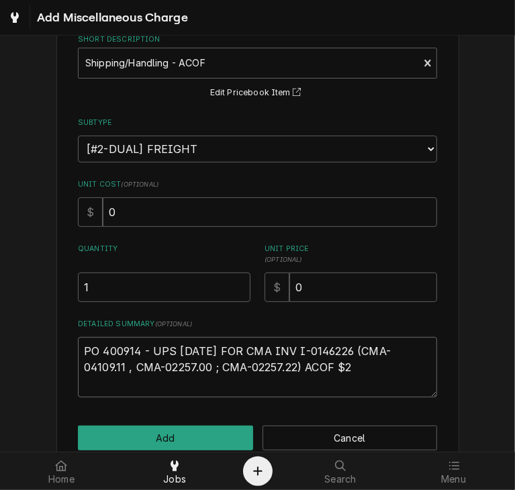
type textarea "x"
type textarea "PO 400914 - UPS 8.16.25 FOR CMA INV I-0146226 (CMA-04109.11 , CMA-02257.00 ; CM…"
type textarea "x"
type textarea "PO 400914 - UPS 8.16.25 FOR CMA INV I-0146226 (CMA-04109.11 , CMA-02257.00 ; CM…"
type textarea "x"
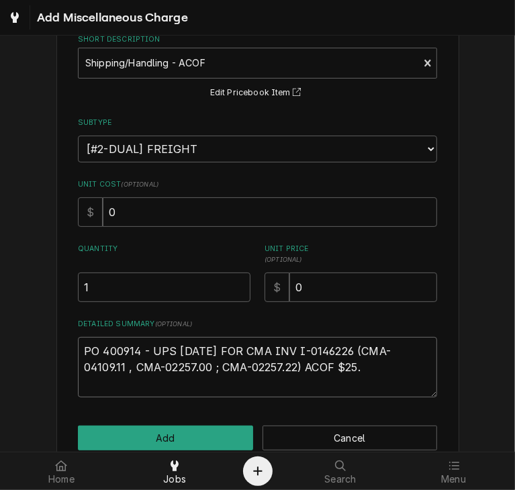
type textarea "PO 400914 - UPS 8.16.25 FOR CMA INV I-0146226 (CMA-04109.11 , CMA-02257.00 ; CM…"
type textarea "x"
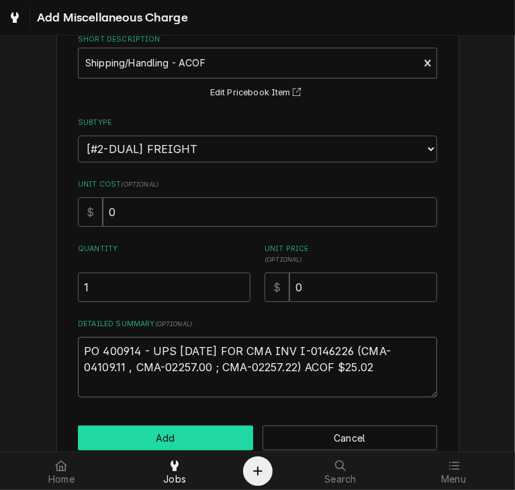
type textarea "PO 400914 - UPS 8.16.25 FOR CMA INV I-0146226 (CMA-04109.11 , CMA-02257.00 ; CM…"
click at [200, 437] on button "Add" at bounding box center [165, 438] width 175 height 25
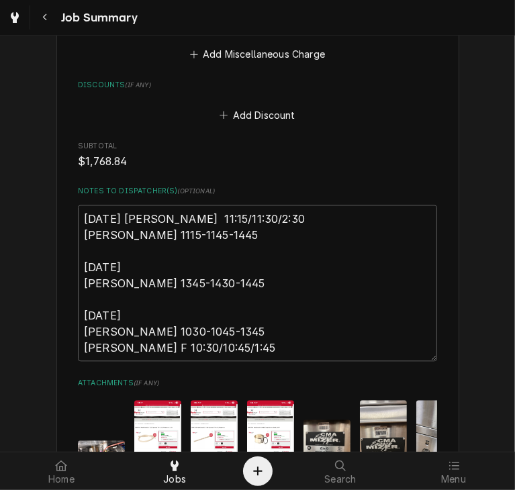
scroll to position [4372, 0]
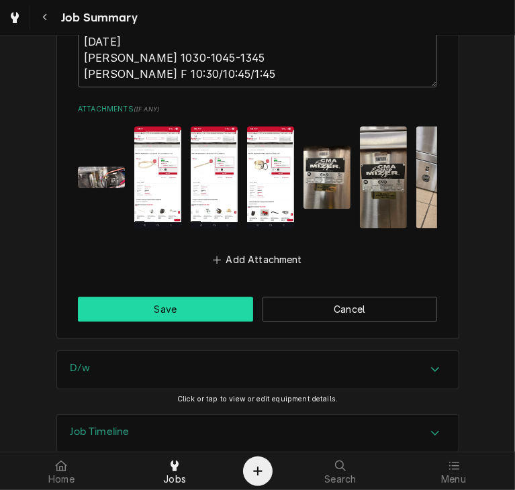
click at [187, 297] on button "Save" at bounding box center [165, 309] width 175 height 25
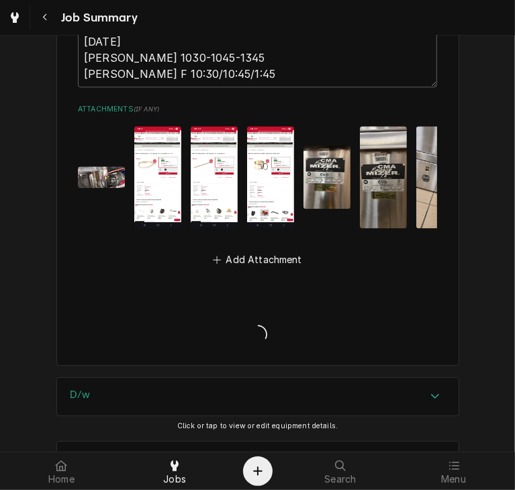
type textarea "x"
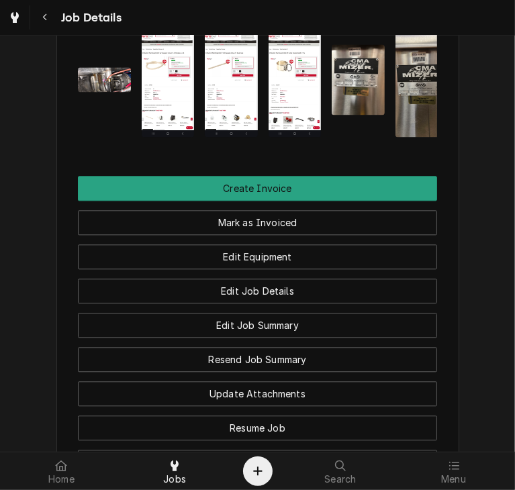
scroll to position [1480, 0]
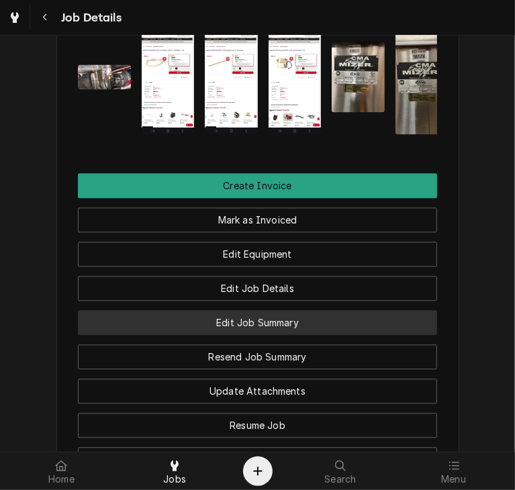
click at [256, 335] on button "Edit Job Summary" at bounding box center [257, 322] width 359 height 25
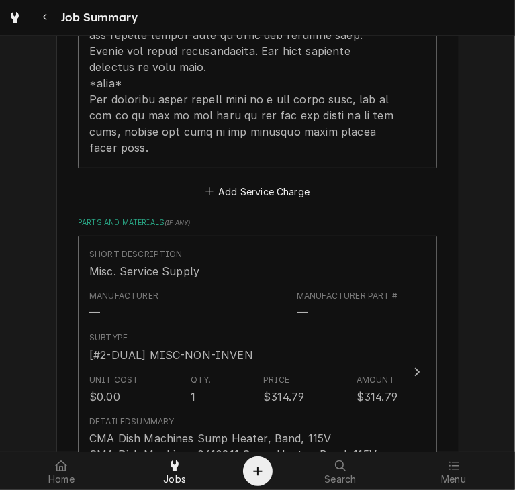
scroll to position [2539, 0]
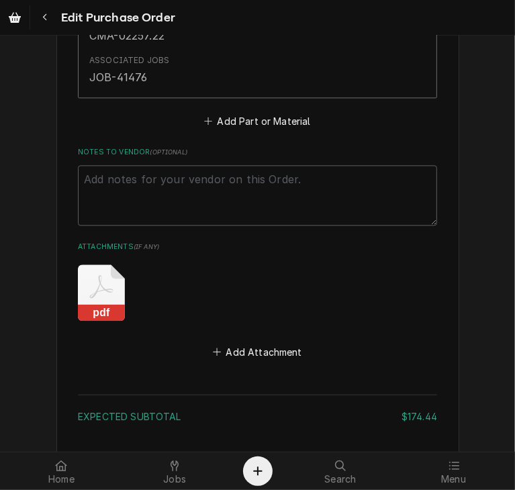
scroll to position [1528, 0]
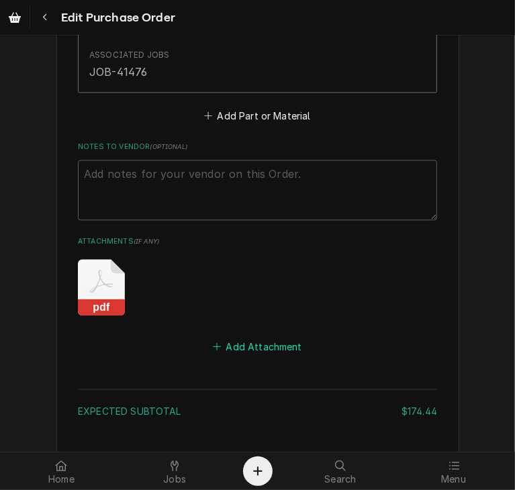
click at [269, 345] on button "Add Attachment" at bounding box center [258, 346] width 94 height 19
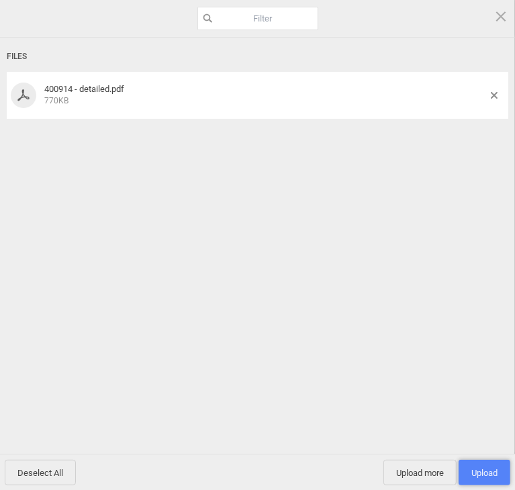
click at [482, 466] on span "Upload 1" at bounding box center [485, 473] width 52 height 26
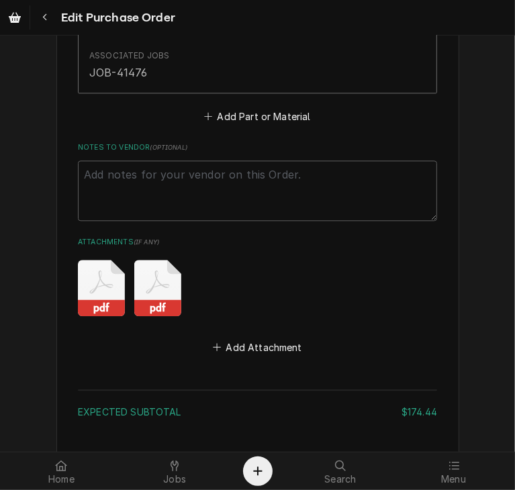
scroll to position [1644, 0]
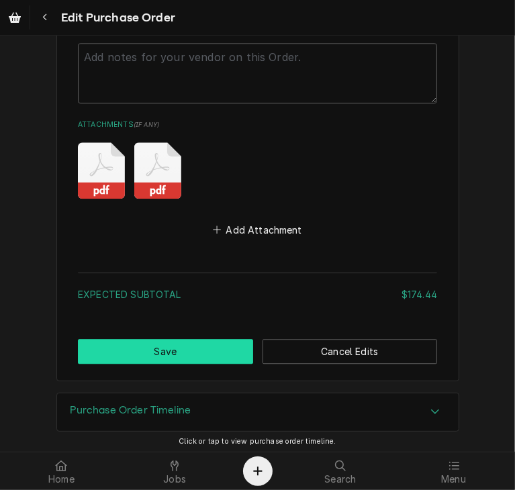
click at [128, 345] on button "Save" at bounding box center [165, 351] width 175 height 25
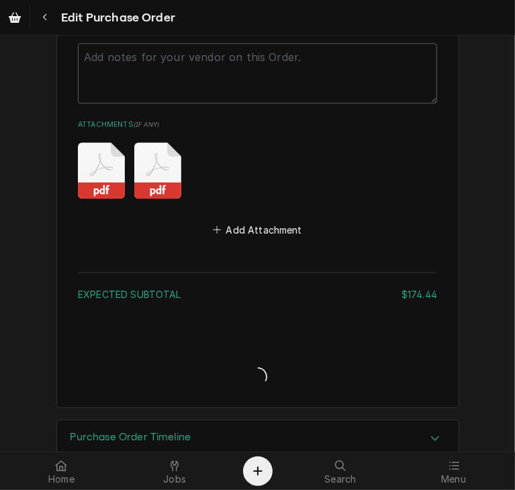
type textarea "x"
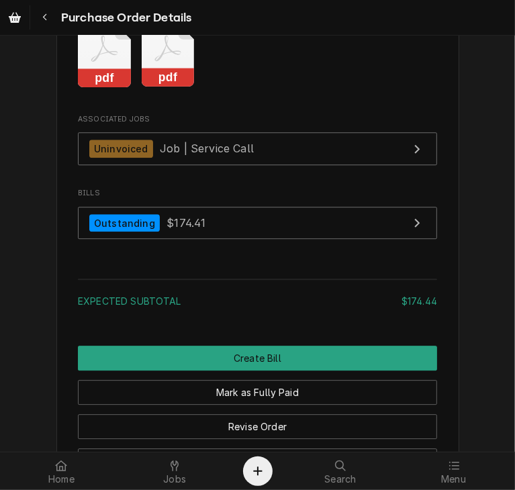
scroll to position [1951, 0]
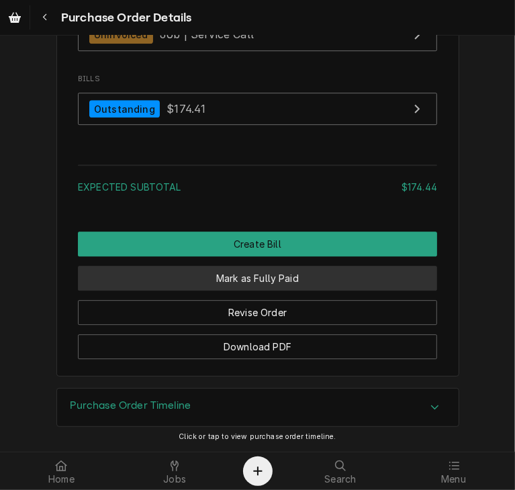
click at [257, 277] on button "Mark as Fully Paid" at bounding box center [257, 278] width 359 height 25
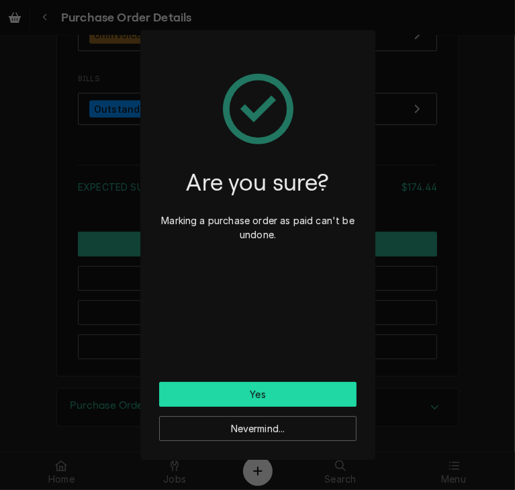
click at [255, 402] on button "Yes" at bounding box center [257, 394] width 197 height 25
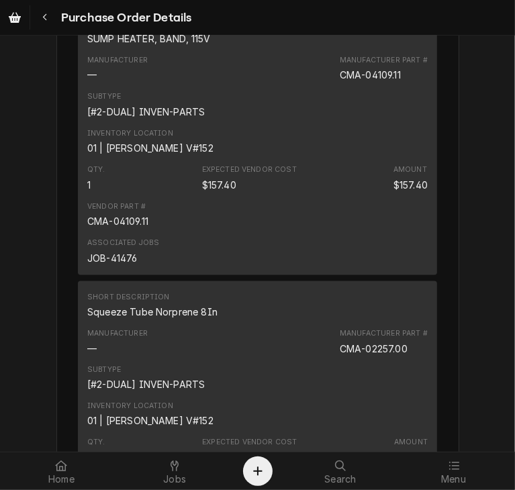
scroll to position [971, 0]
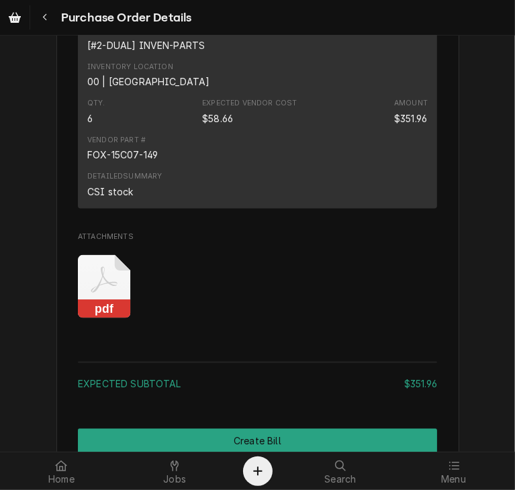
scroll to position [1105, 0]
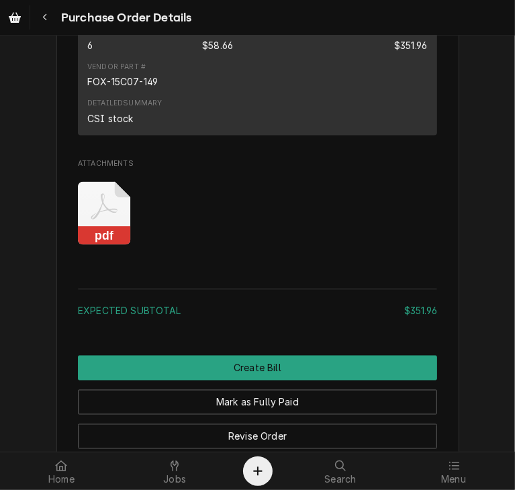
click at [101, 246] on rect "Attachments" at bounding box center [104, 236] width 53 height 19
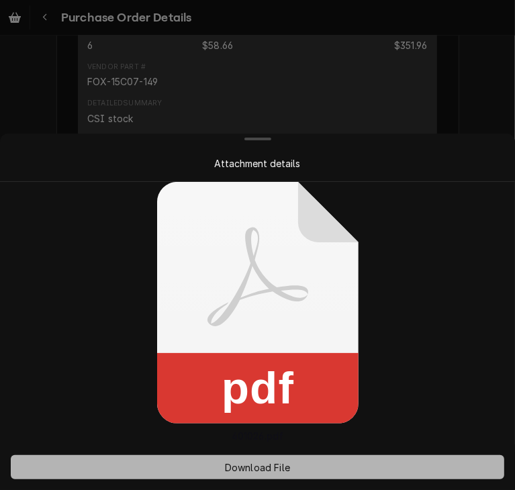
click at [245, 472] on span "Download File" at bounding box center [257, 468] width 71 height 14
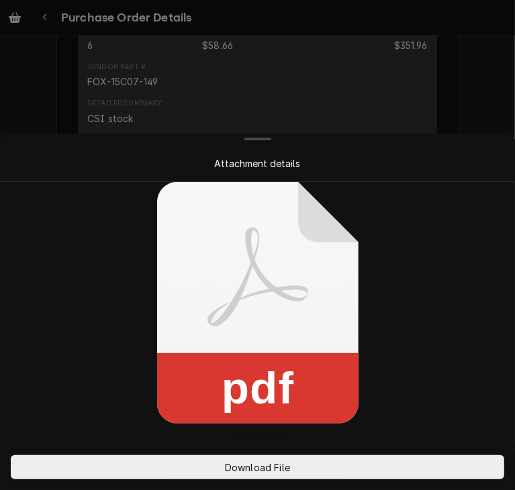
click at [515, 183] on div "Attachment details pdf 401026.pdf Download File" at bounding box center [257, 312] width 515 height 357
click at [467, 159] on div "Attachment details" at bounding box center [257, 164] width 461 height 14
click at [470, 84] on div at bounding box center [257, 245] width 515 height 490
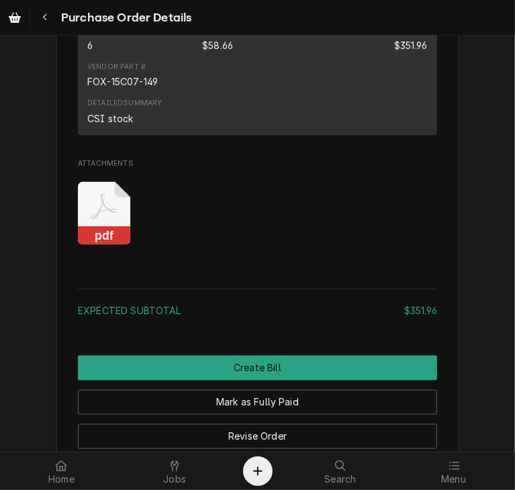
click at [360, 408] on div "Mark as Fully Paid" at bounding box center [257, 398] width 359 height 34
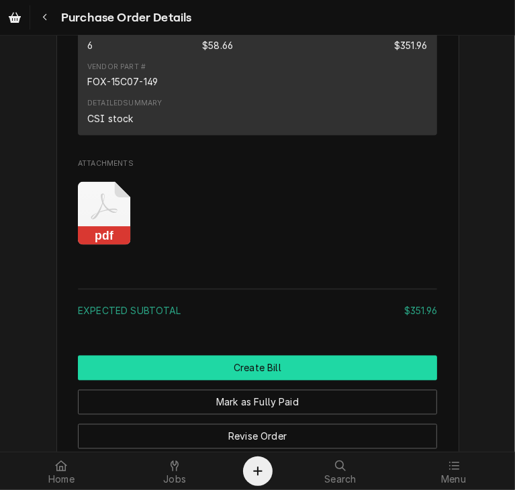
click at [328, 381] on button "Create Bill" at bounding box center [257, 368] width 359 height 25
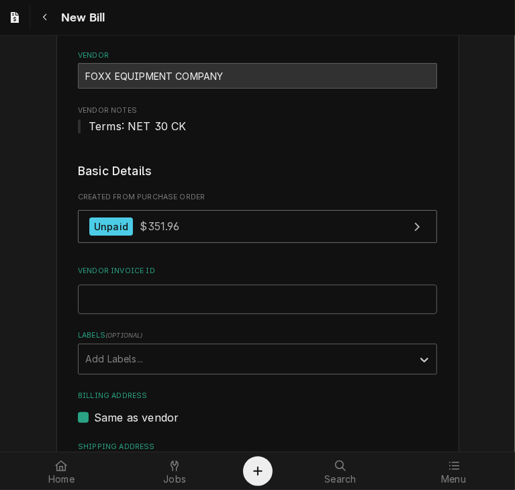
scroll to position [95, 0]
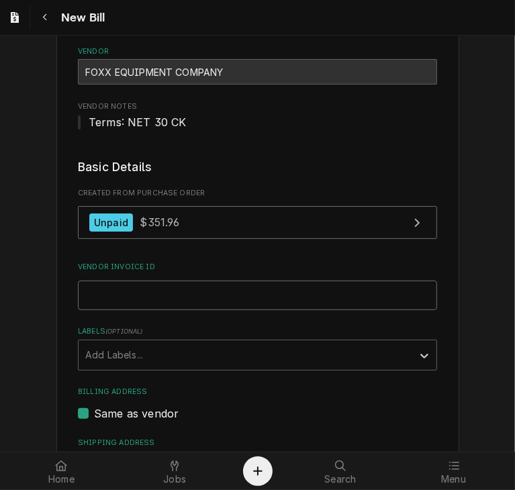
click at [150, 291] on input "Vendor Invoice ID" at bounding box center [257, 296] width 359 height 30
paste input "401030031-00"
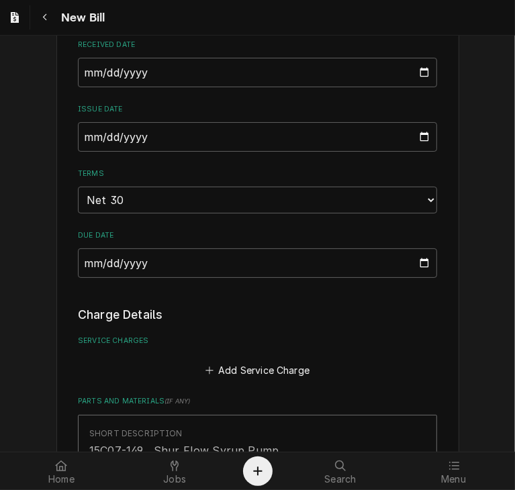
scroll to position [537, 0]
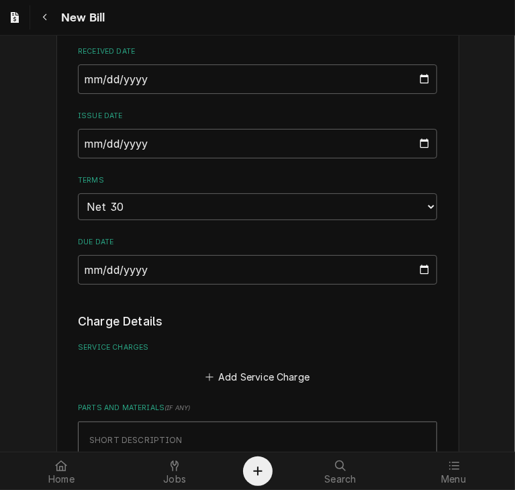
type input "401030031-00"
click at [101, 143] on input "2025-08-25" at bounding box center [257, 144] width 359 height 30
type input "2025-08-14"
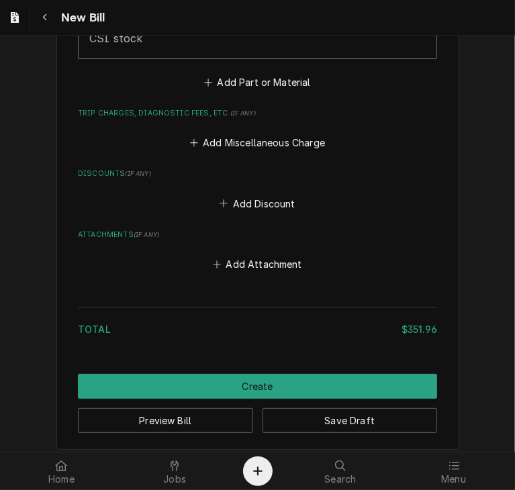
scroll to position [1131, 0]
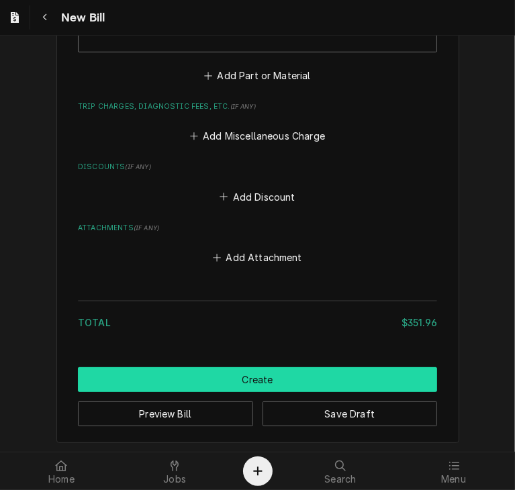
click at [357, 377] on button "Create" at bounding box center [257, 379] width 359 height 25
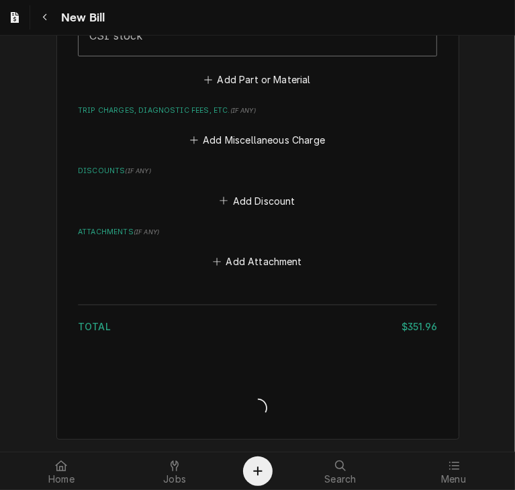
scroll to position [1123, 0]
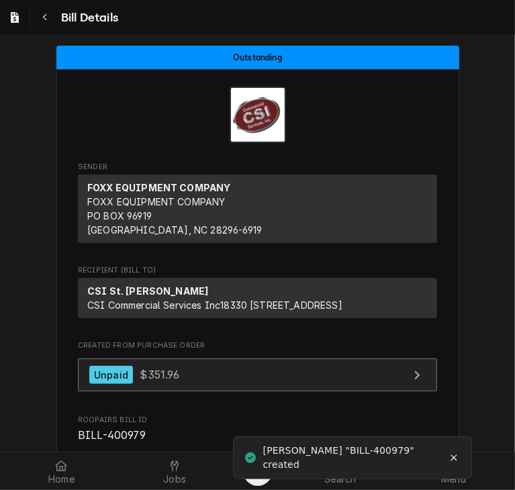
click at [171, 380] on div "Unpaid $351.96" at bounding box center [134, 375] width 91 height 18
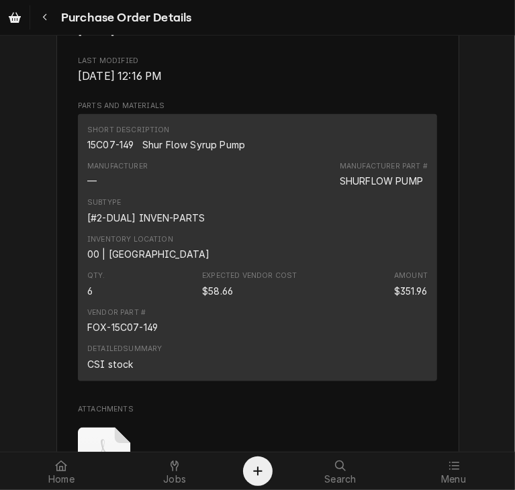
scroll to position [862, 0]
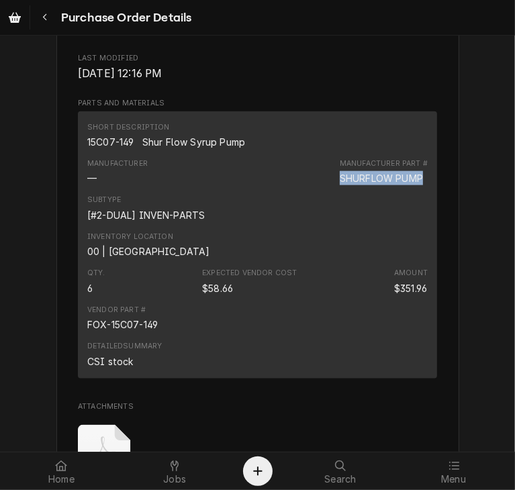
drag, startPoint x: 419, startPoint y: 206, endPoint x: 330, endPoint y: 210, distance: 88.8
click at [330, 190] on div "Manufacturer — Manufacturer Part # SHURFLOW PUMP" at bounding box center [257, 172] width 341 height 36
copy div "SHURFLOW PUMP"
click at [455, 461] on icon at bounding box center [454, 466] width 11 height 11
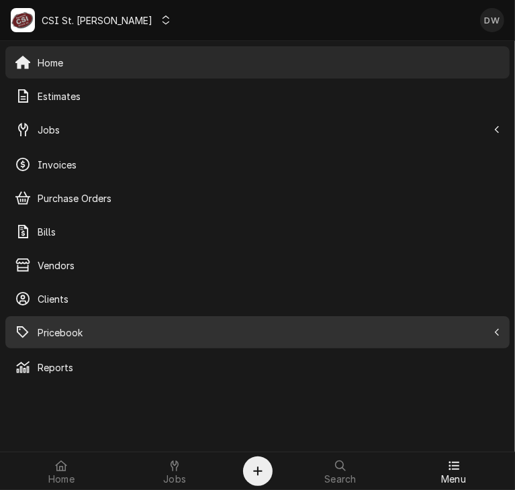
click at [48, 332] on span "Pricebook" at bounding box center [263, 333] width 450 height 14
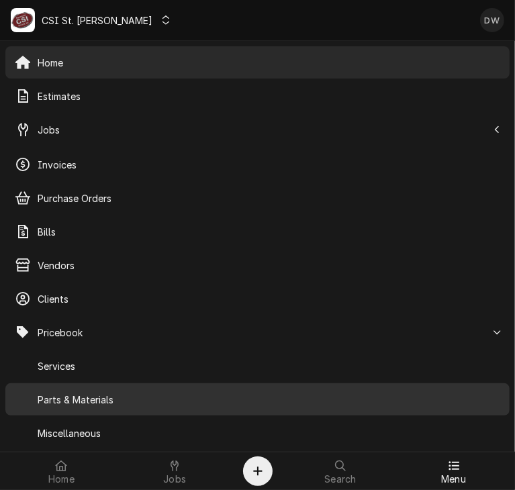
click at [67, 400] on span "Parts & Materials" at bounding box center [269, 400] width 463 height 14
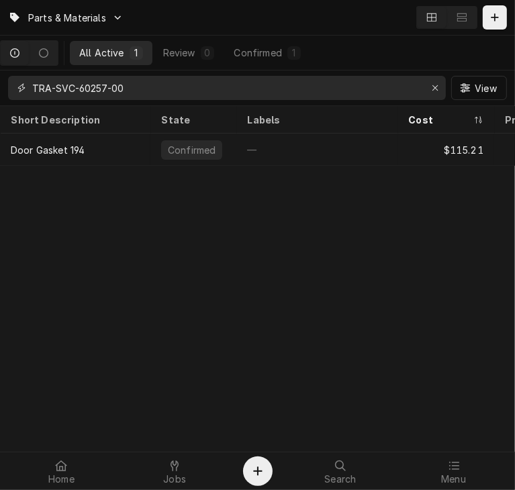
drag, startPoint x: 142, startPoint y: 87, endPoint x: 16, endPoint y: 95, distance: 126.5
click at [16, 95] on div "TRA-SVC-60257-00" at bounding box center [227, 88] width 438 height 24
paste input "SHURFLOW PUMP"
type input "SHURFLOW PUMP"
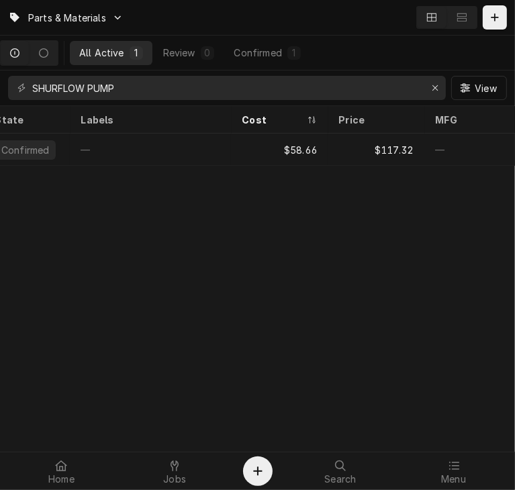
scroll to position [0, 167]
click at [451, 468] on icon at bounding box center [454, 466] width 11 height 11
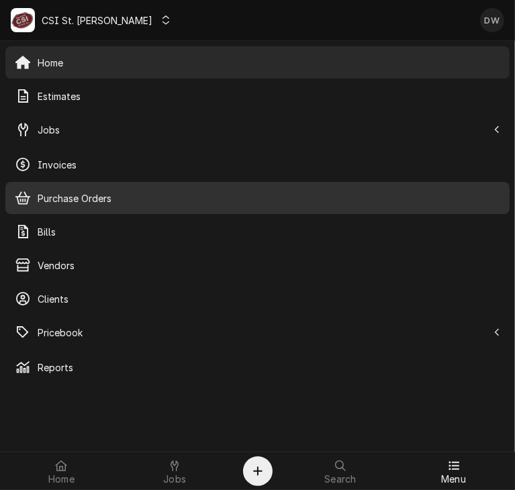
click at [97, 202] on span "Purchase Orders" at bounding box center [269, 198] width 463 height 14
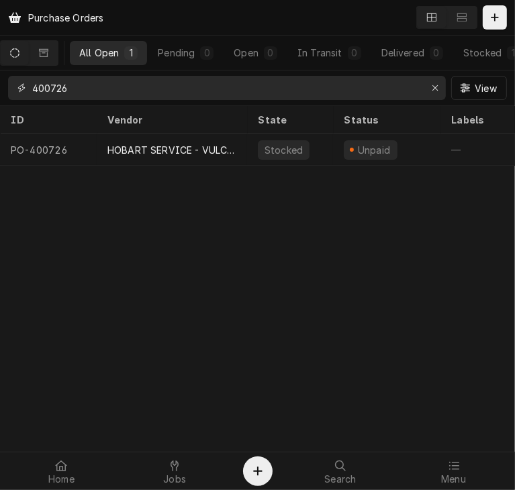
drag, startPoint x: 77, startPoint y: 87, endPoint x: 6, endPoint y: 77, distance: 71.2
click at [6, 77] on div "400726 View" at bounding box center [257, 88] width 515 height 35
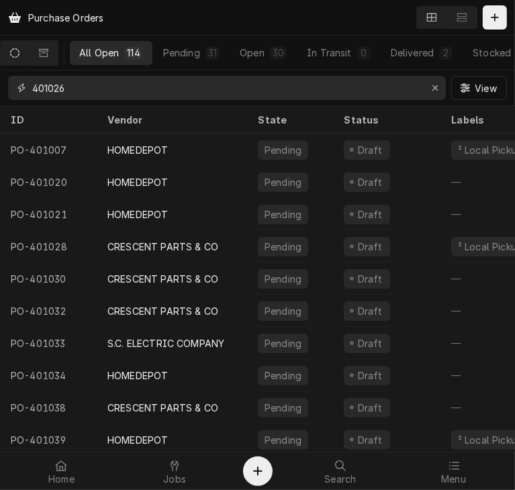
type input "401026"
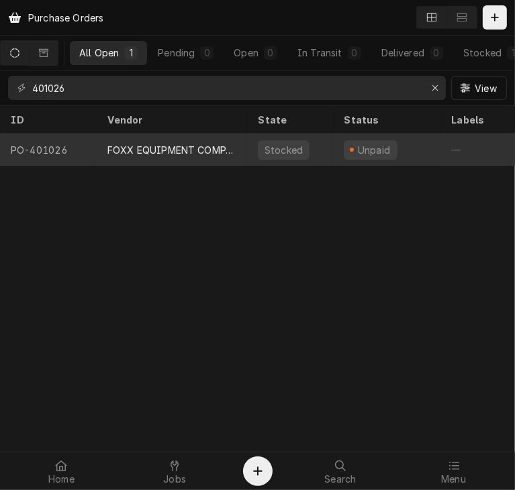
click at [137, 143] on div "FOXX EQUIPMENT COMPANY" at bounding box center [171, 150] width 129 height 14
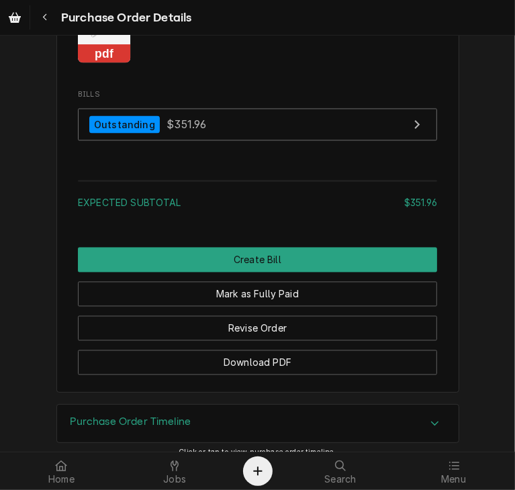
scroll to position [1294, 0]
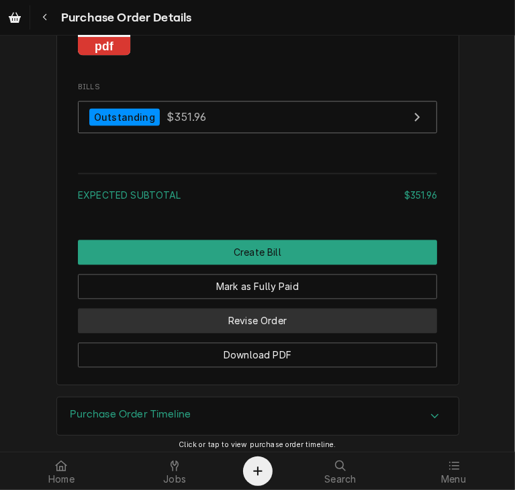
click at [263, 334] on button "Revise Order" at bounding box center [257, 321] width 359 height 25
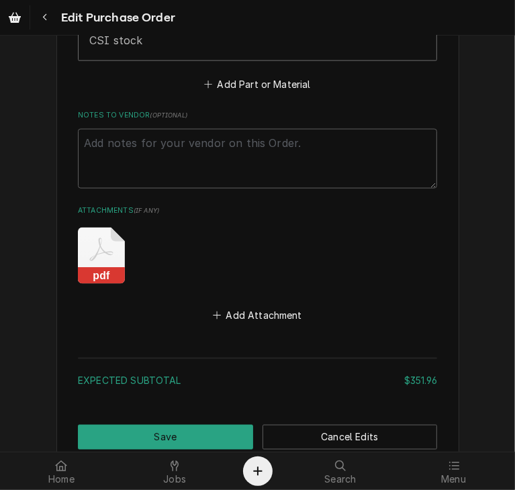
scroll to position [917, 0]
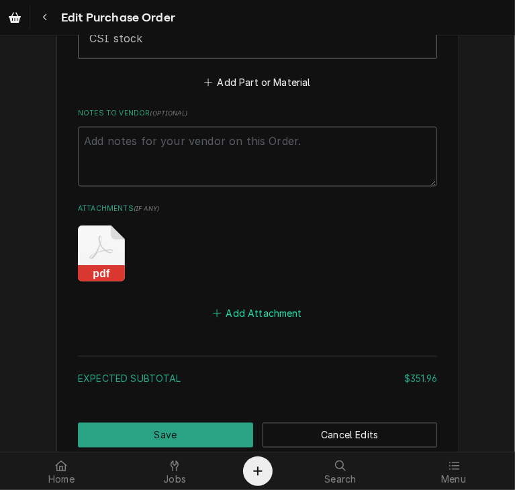
click at [279, 313] on button "Add Attachment" at bounding box center [258, 313] width 94 height 19
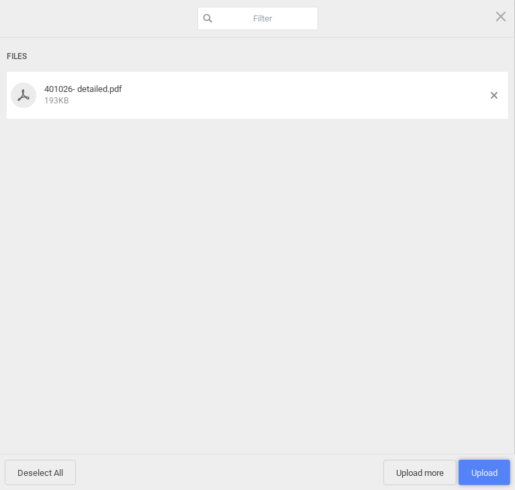
click at [495, 480] on span "Upload 1" at bounding box center [485, 473] width 52 height 26
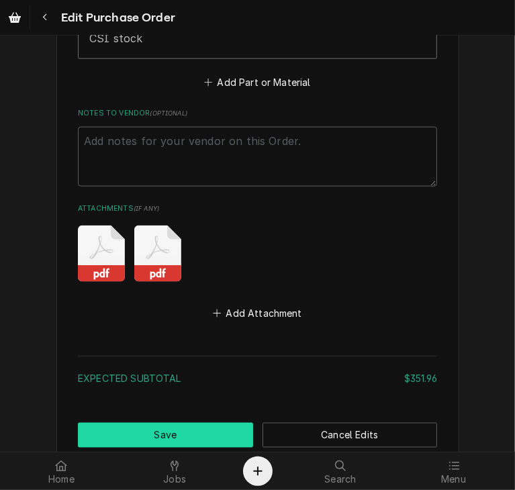
click at [194, 436] on button "Save" at bounding box center [165, 435] width 175 height 25
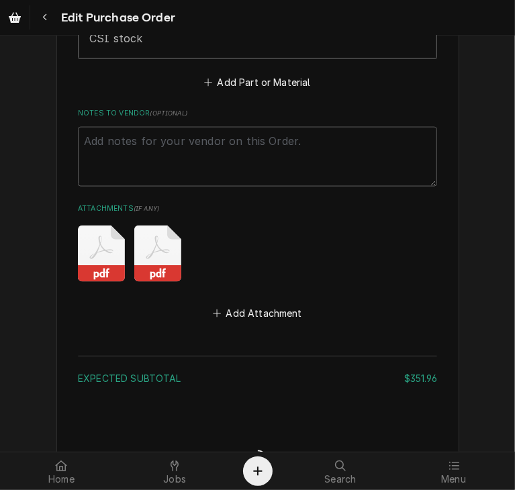
type textarea "x"
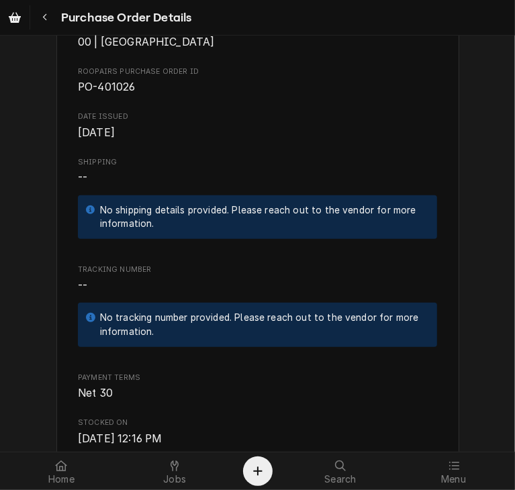
scroll to position [445, 0]
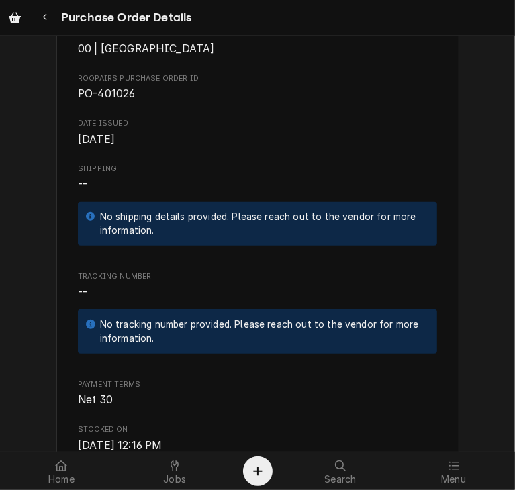
click at [341, 184] on div "Vendor FOXX EQUIPMENT COMPANY FOXX EQUIPMENT COMPANY PO BOX [GEOGRAPHIC_DATA]-6…" at bounding box center [257, 354] width 359 height 1274
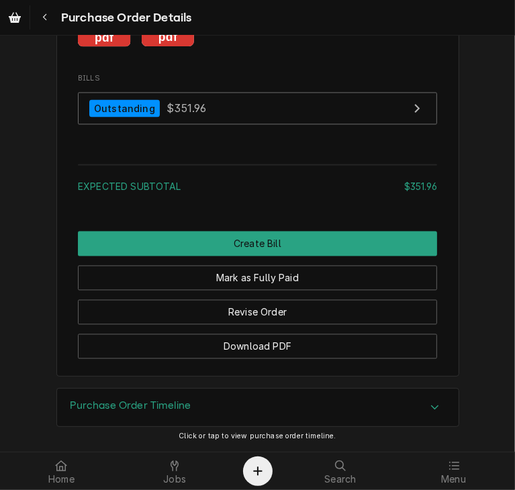
scroll to position [1329, 0]
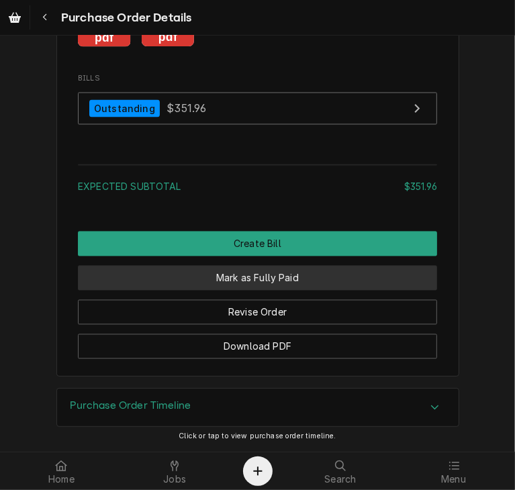
click at [255, 285] on button "Mark as Fully Paid" at bounding box center [257, 278] width 359 height 25
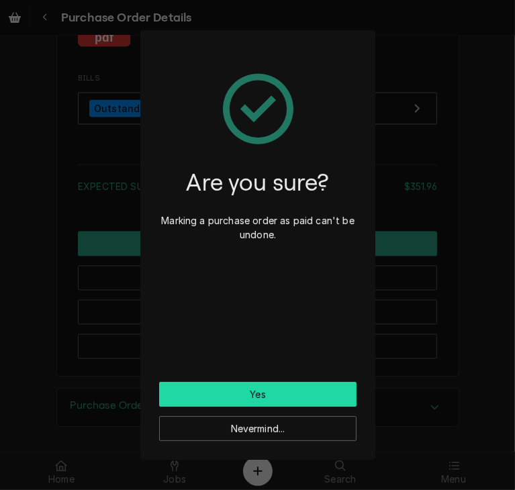
click at [263, 387] on button "Yes" at bounding box center [257, 394] width 197 height 25
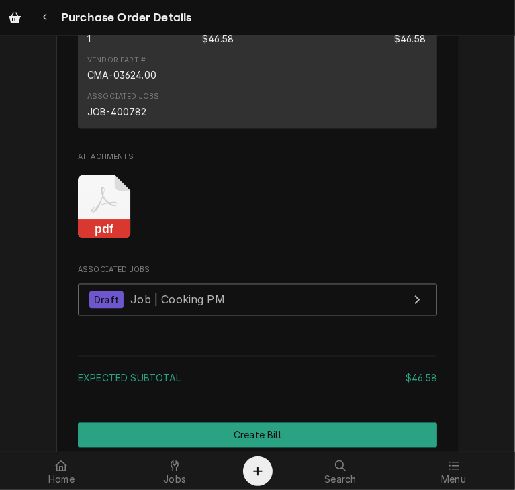
scroll to position [1124, 0]
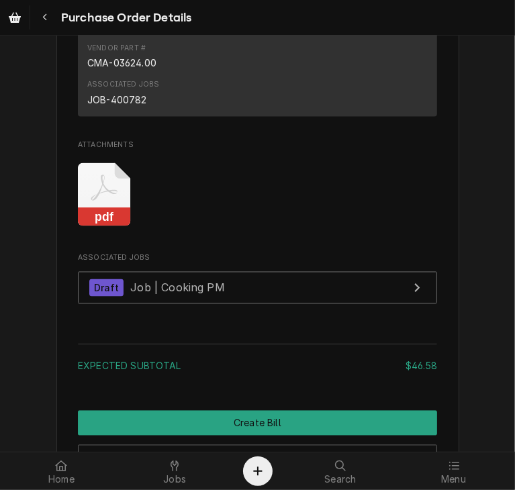
click at [129, 234] on div "pdf" at bounding box center [257, 194] width 359 height 85
click at [105, 227] on icon "Attachments" at bounding box center [104, 195] width 53 height 64
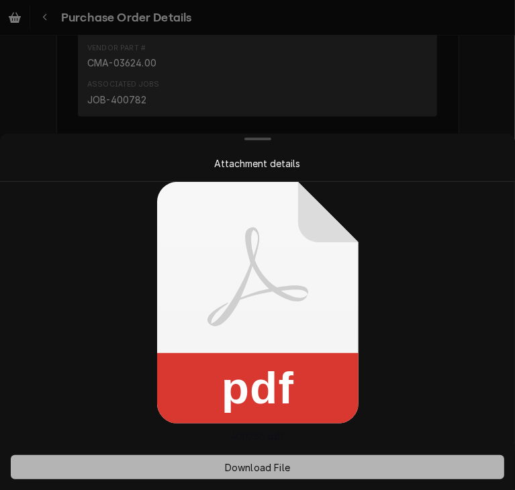
click at [277, 465] on span "Download File" at bounding box center [257, 468] width 71 height 14
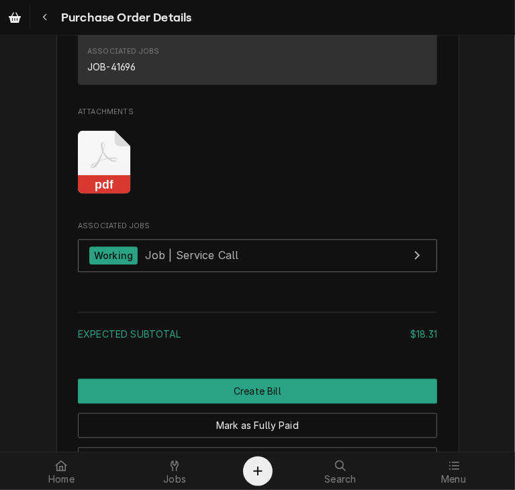
scroll to position [1544, 0]
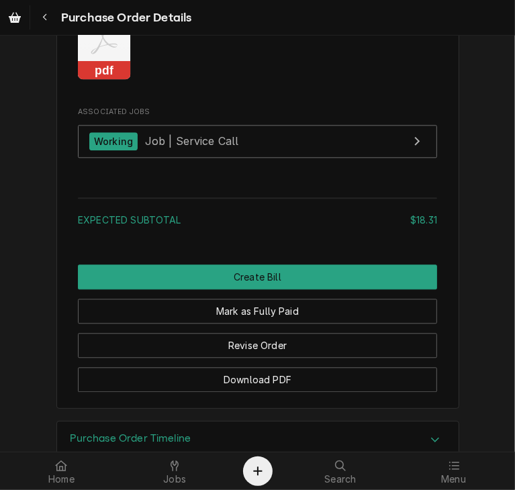
click at [88, 80] on rect "Attachments" at bounding box center [104, 70] width 53 height 19
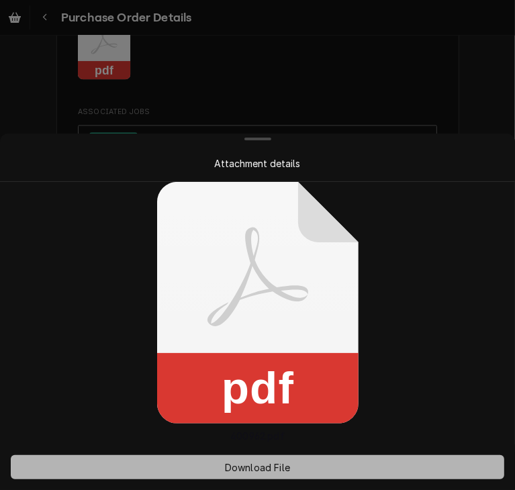
click at [247, 463] on span "Download File" at bounding box center [257, 468] width 71 height 14
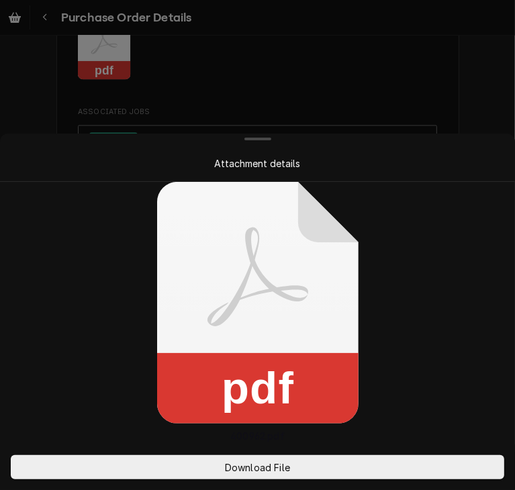
click at [351, 122] on div at bounding box center [257, 245] width 515 height 490
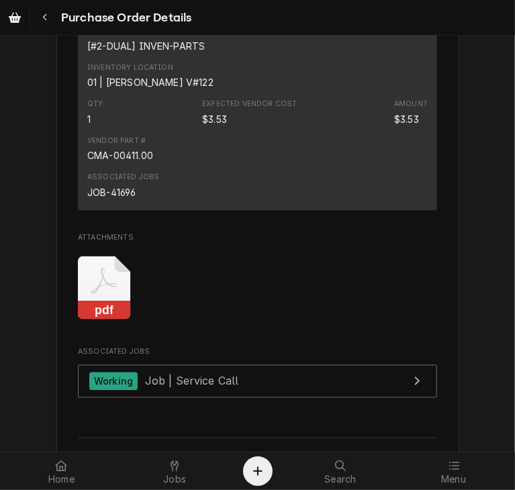
scroll to position [1326, 0]
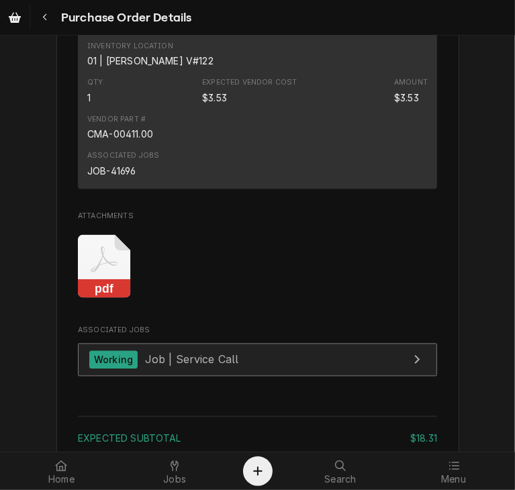
click at [250, 376] on link "Working Job | Service Call" at bounding box center [257, 359] width 359 height 33
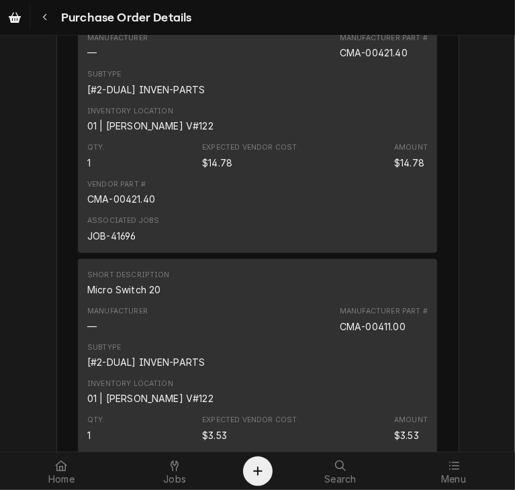
scroll to position [982, 0]
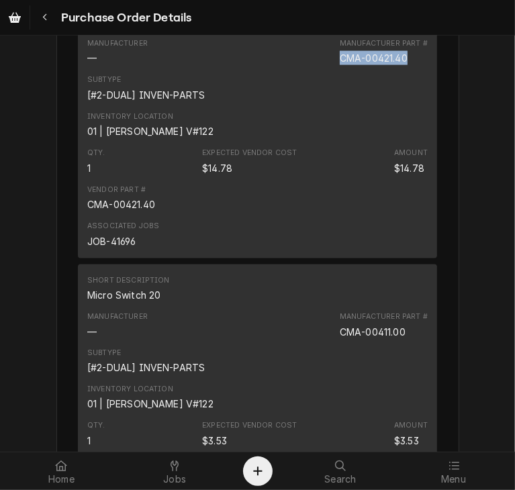
drag, startPoint x: 411, startPoint y: 83, endPoint x: 335, endPoint y: 85, distance: 76.6
click at [335, 70] on div "Manufacturer — Manufacturer Part # CMA-00421.40" at bounding box center [257, 52] width 341 height 36
copy div "CMA-00421.40"
drag, startPoint x: 400, startPoint y: 358, endPoint x: 335, endPoint y: 365, distance: 65.6
click at [335, 343] on div "Manufacturer — Manufacturer Part # CMA-00411.00" at bounding box center [257, 325] width 341 height 36
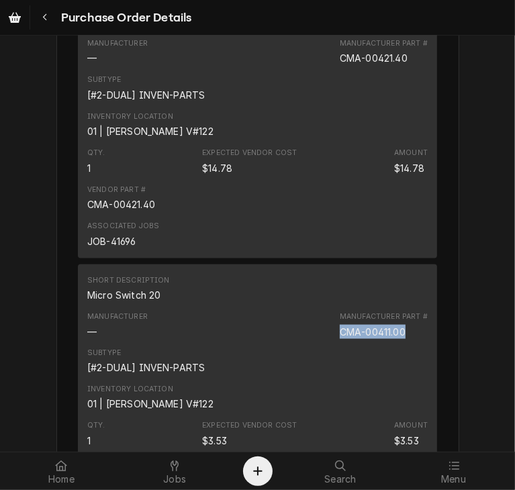
copy div "CMA-00411.00"
click at [333, 106] on div "Subtype [#2-DUAL] INVEN-PARTS" at bounding box center [257, 88] width 341 height 36
drag, startPoint x: 403, startPoint y: 85, endPoint x: 333, endPoint y: 89, distance: 70.6
click at [333, 70] on div "Manufacturer — Manufacturer Part # CMA-00421.40" at bounding box center [257, 52] width 341 height 36
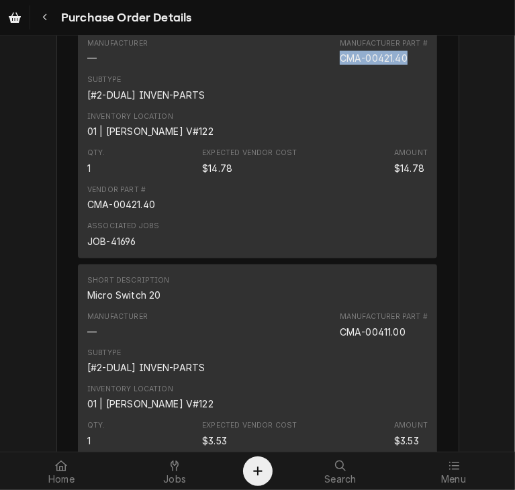
copy div "CMA-00421.40"
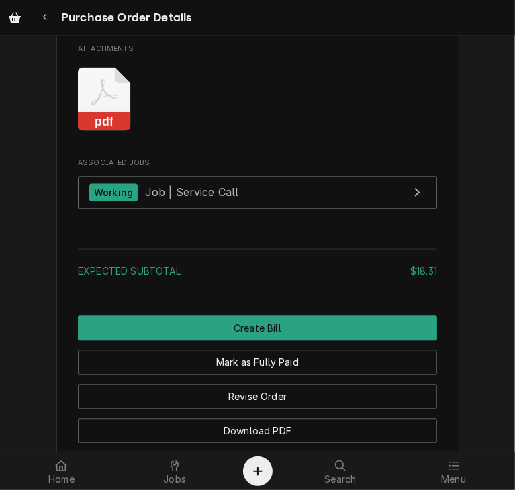
scroll to position [1438, 0]
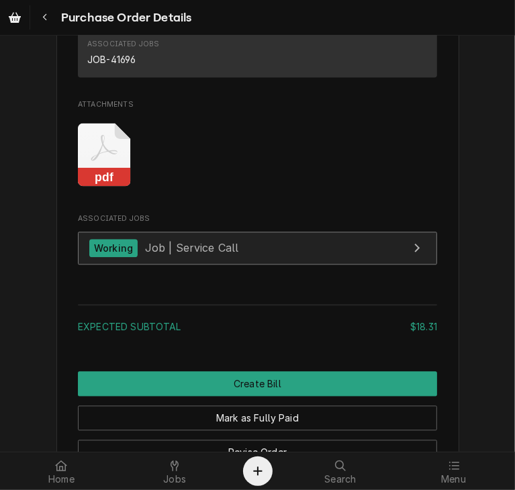
click at [145, 255] on span "Job | Service Call" at bounding box center [192, 247] width 94 height 13
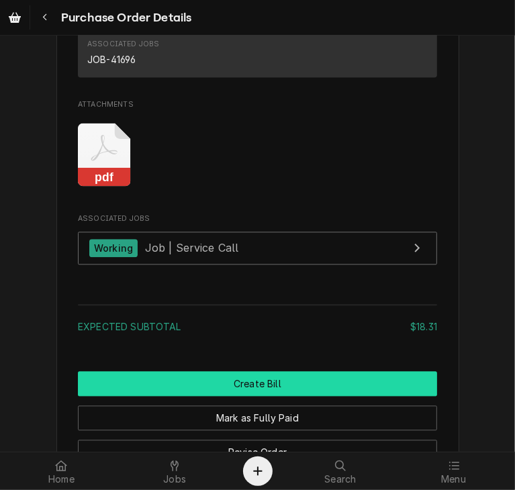
click at [324, 396] on button "Create Bill" at bounding box center [257, 383] width 359 height 25
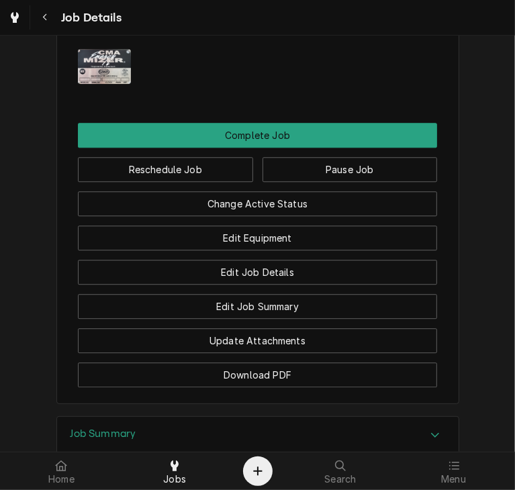
scroll to position [1783, 0]
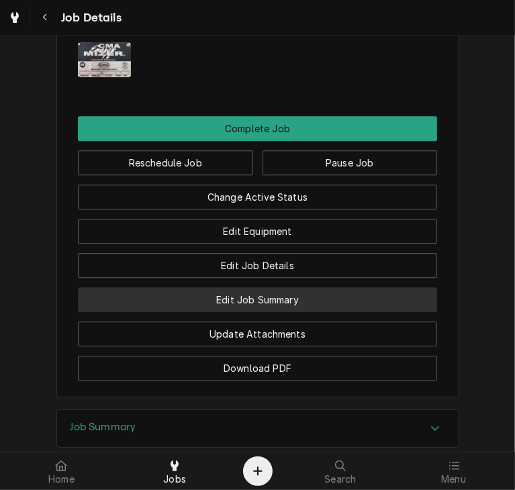
click at [264, 312] on button "Edit Job Summary" at bounding box center [257, 300] width 359 height 25
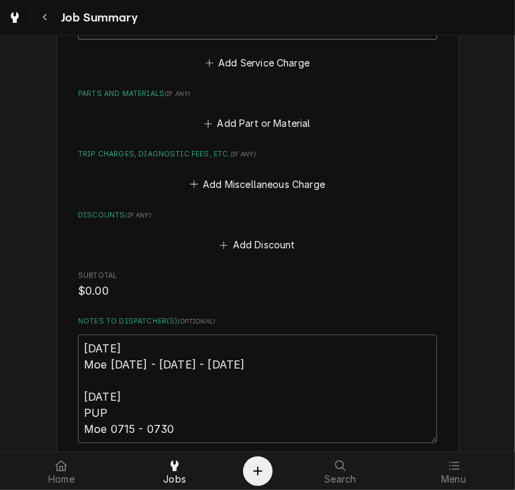
scroll to position [1519, 0]
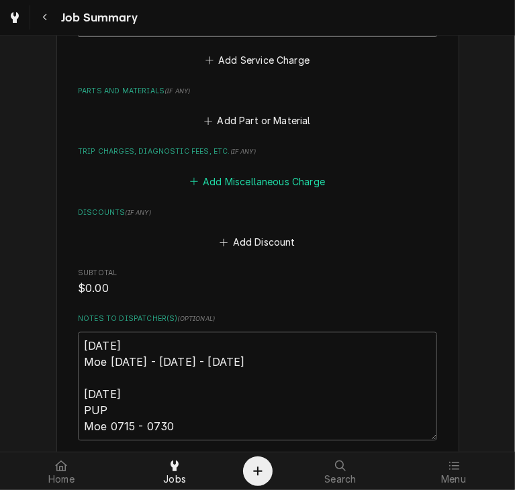
click at [285, 186] on button "Add Miscellaneous Charge" at bounding box center [257, 181] width 140 height 19
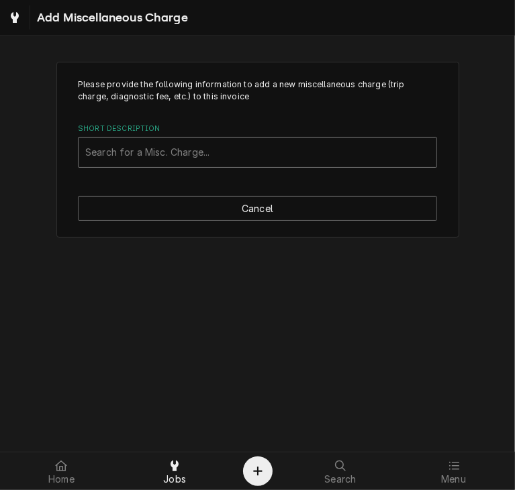
click at [198, 153] on div "Short Description" at bounding box center [257, 152] width 345 height 24
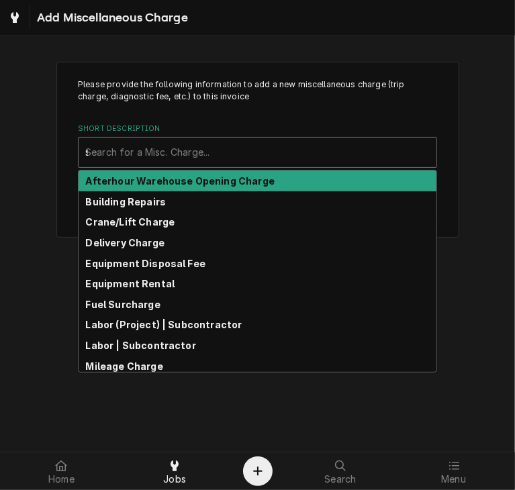
click at [198, 153] on div "sh" at bounding box center [257, 152] width 345 height 24
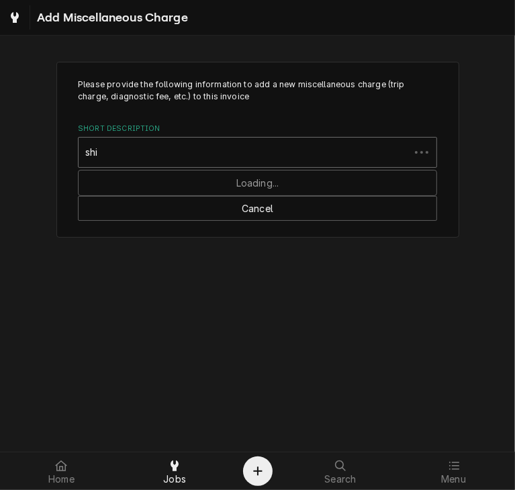
type input "ship"
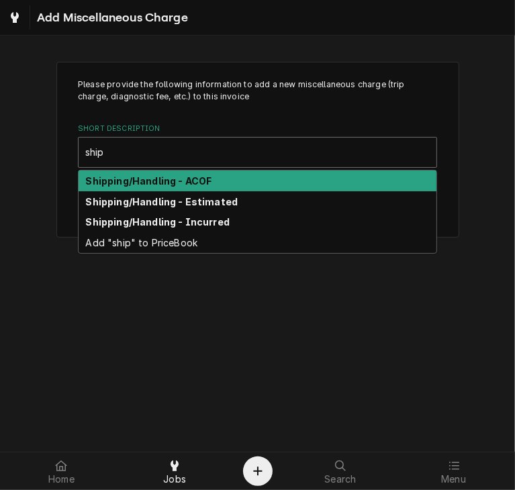
click at [192, 183] on strong "Shipping/Handling - ACOF" at bounding box center [149, 180] width 126 height 11
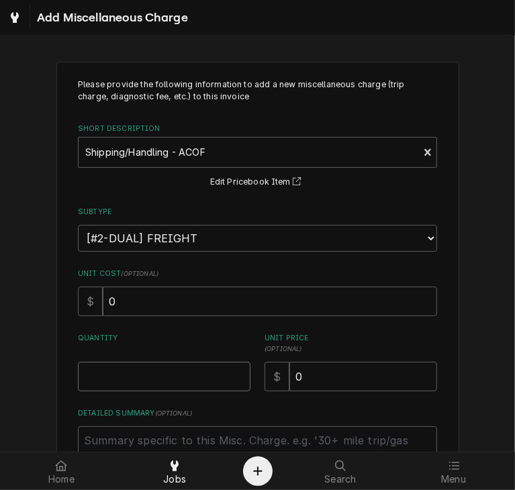
click at [153, 375] on input "Quantity" at bounding box center [164, 377] width 173 height 30
type textarea "x"
type input "1"
click at [152, 436] on textarea "Detailed Summary ( optional )" at bounding box center [257, 457] width 359 height 60
type textarea "x"
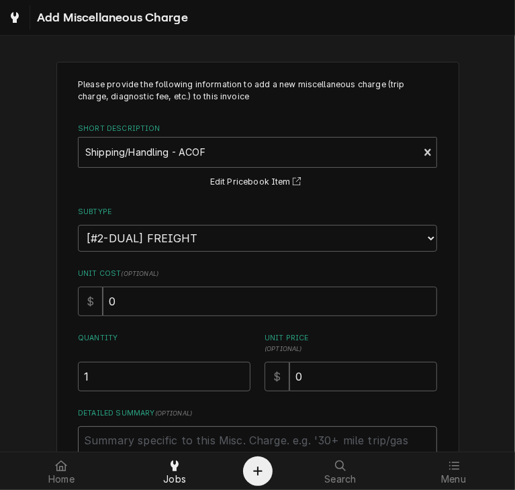
type textarea "P"
type textarea "x"
type textarea "PO"
type textarea "x"
type textarea "PO"
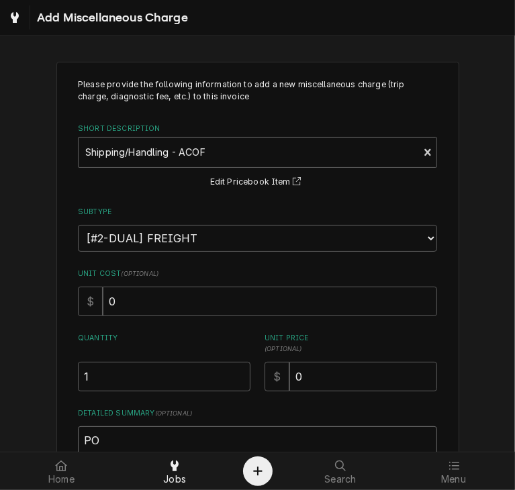
click at [101, 435] on textarea "PO" at bounding box center [257, 457] width 359 height 60
type textarea "x"
type textarea "PO 4"
type textarea "x"
type textarea "PO 40"
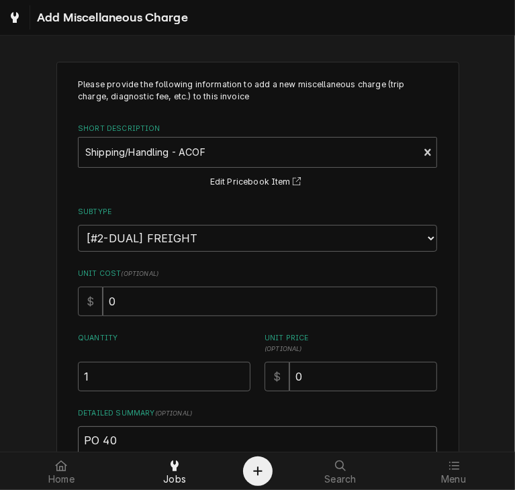
type textarea "x"
type textarea "PO 400"
type textarea "x"
type textarea "PO 4009"
type textarea "x"
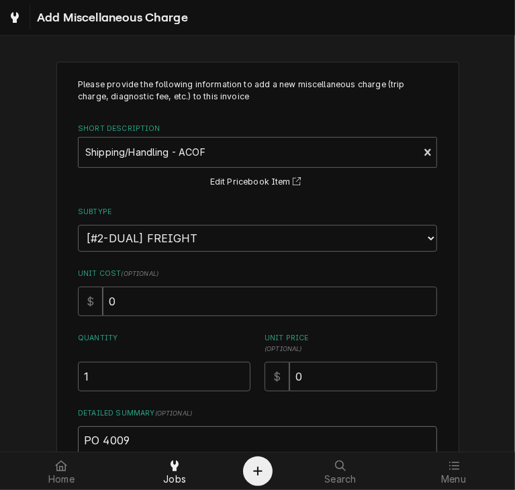
type textarea "PO 40096"
type textarea "x"
type textarea "PO 400962"
type textarea "x"
type textarea "PO 400962"
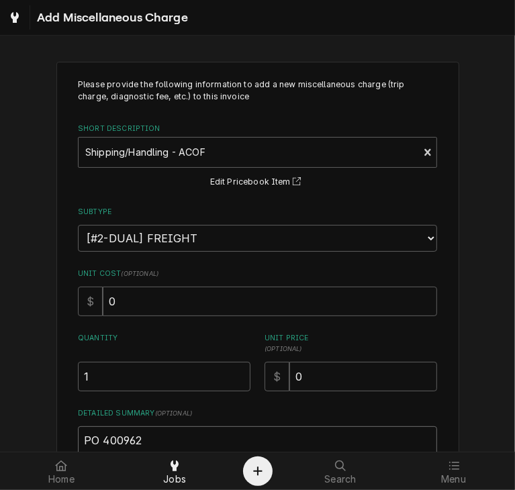
type textarea "x"
type textarea "PO 400962 -"
type textarea "x"
type textarea "PO 400962 - u"
type textarea "x"
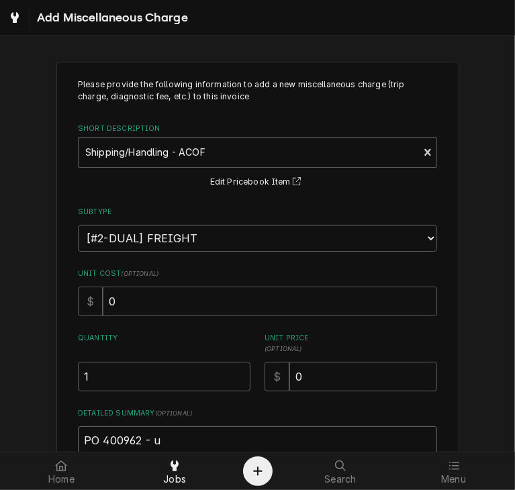
type textarea "PO 400962 - uP"
type textarea "x"
type textarea "PO 400962 - uPS"
type textarea "x"
type textarea "PO 400962 - uPS"
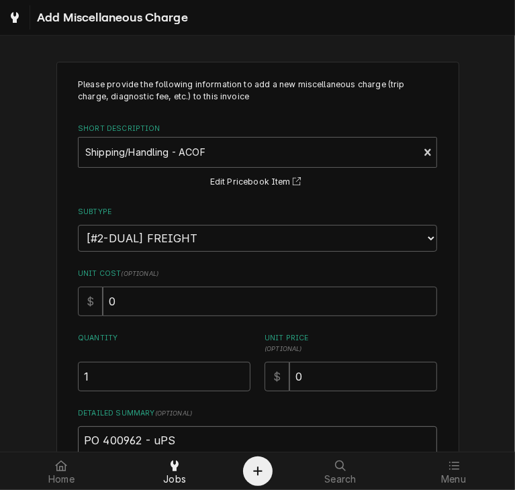
type textarea "x"
type textarea "PO 400962 - uPS"
type textarea "x"
type textarea "PO 400962 - uP"
type textarea "x"
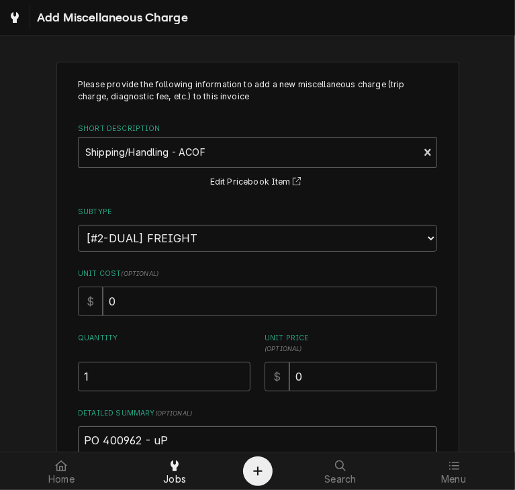
type textarea "PO 400962 - u"
type textarea "x"
type textarea "PO 400962 -"
type textarea "x"
type textarea "PO 400962 - U"
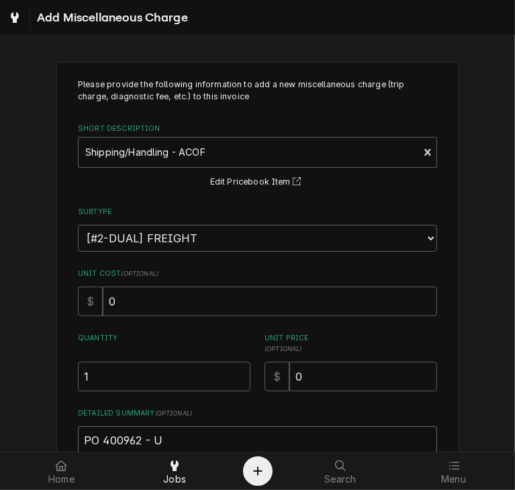
type textarea "x"
type textarea "PO 400962 - UP"
type textarea "x"
type textarea "PO 400962 - UPS"
type textarea "x"
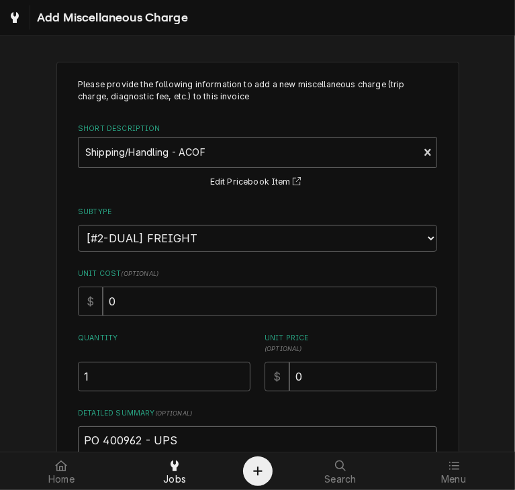
type textarea "PO 400962 - UPS"
type textarea "x"
type textarea "PO 400962 - UPS 8"
type textarea "x"
type textarea "PO 400962 - UPS 8."
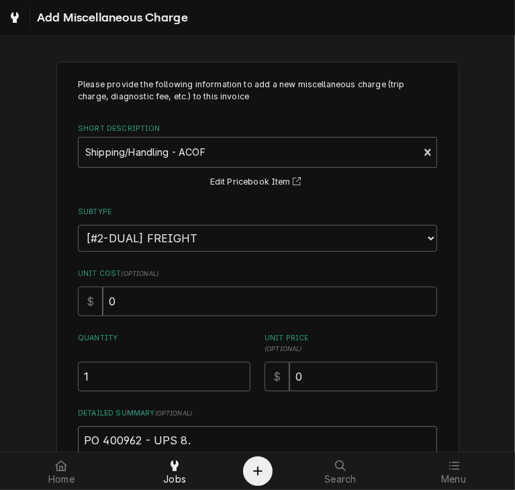
type textarea "x"
type textarea "PO 400962 - UPS 8.1"
type textarea "x"
type textarea "PO 400962 - UPS 8.16"
type textarea "x"
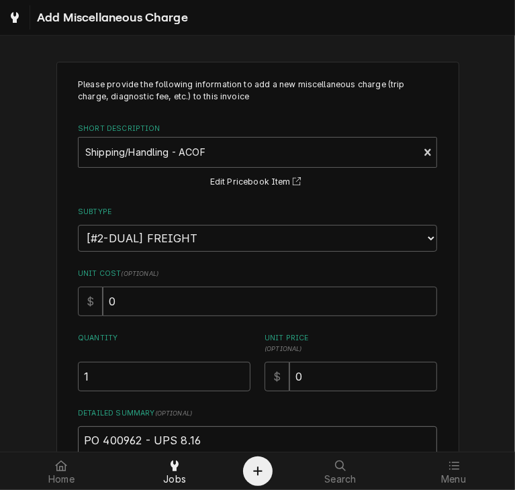
type textarea "PO 400962 - UPS 8.16."
type textarea "x"
type textarea "PO 400962 - UPS 8.16.2"
type textarea "x"
type textarea "PO 400962 - UPS 8.16.25"
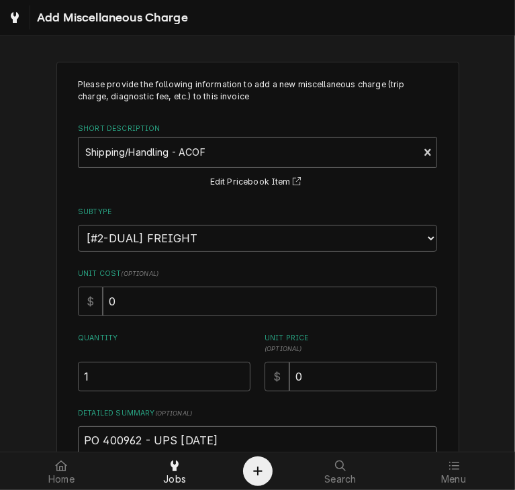
type textarea "x"
type textarea "PO 400962 - UPS 8.16.25"
type textarea "x"
type textarea "PO 400962 - UPS 8.16.25 C"
type textarea "x"
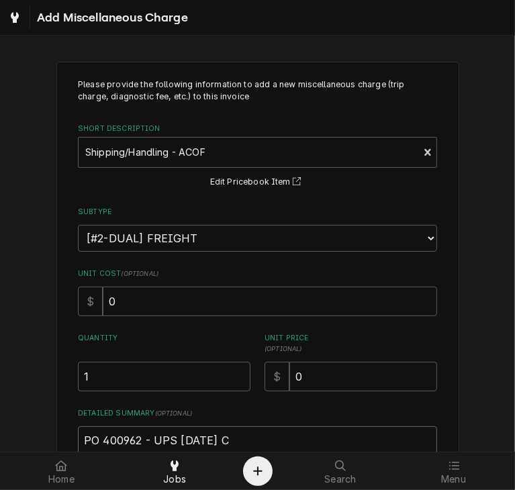
type textarea "PO 400962 - UPS 8.16.25 CM"
type textarea "x"
type textarea "PO 400962 - UPS 8.16.25 CMA"
type textarea "x"
type textarea "PO 400962 - UPS 8.16.25 CMA"
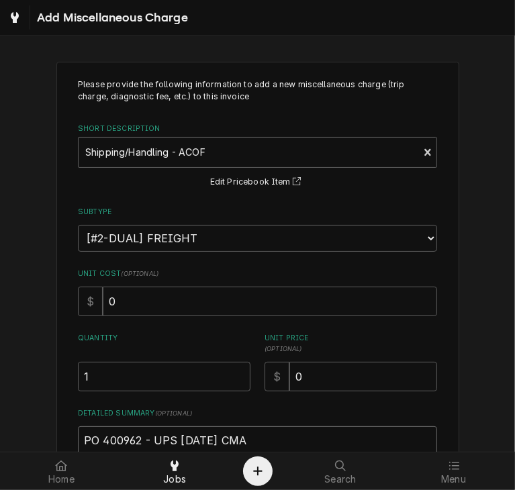
type textarea "x"
type textarea "PO 400962 - UPS 8.16.25 CMA"
type textarea "x"
type textarea "PO 400962 - UPS 8.16.25 CM"
type textarea "x"
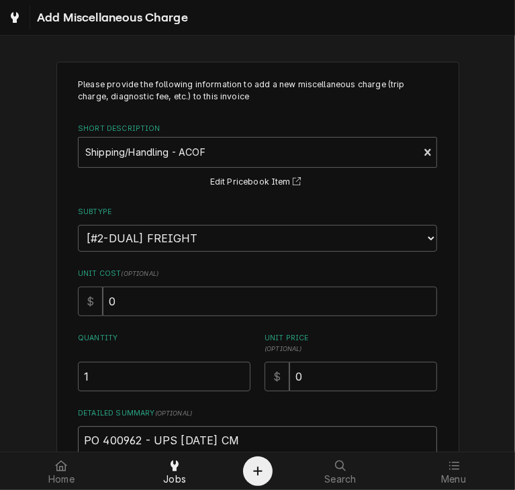
type textarea "PO 400962 - UPS 8.16.25 C"
type textarea "x"
type textarea "PO 400962 - UPS 8.16.25"
type textarea "x"
type textarea "PO 400962 - UPS 8.16.25 f"
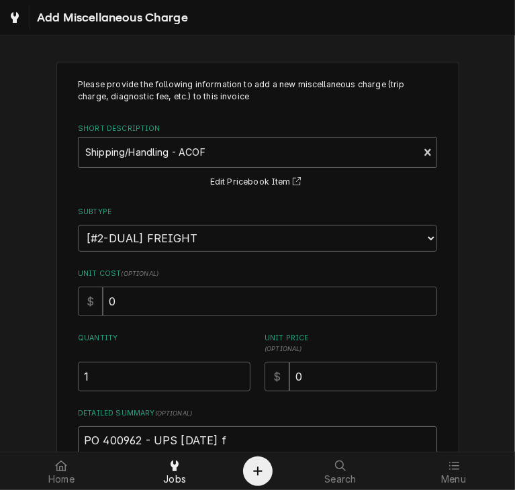
type textarea "x"
type textarea "PO 400962 - UPS 8.16.25 fo"
type textarea "x"
type textarea "PO 400962 - UPS 8.16.25 for"
type textarea "x"
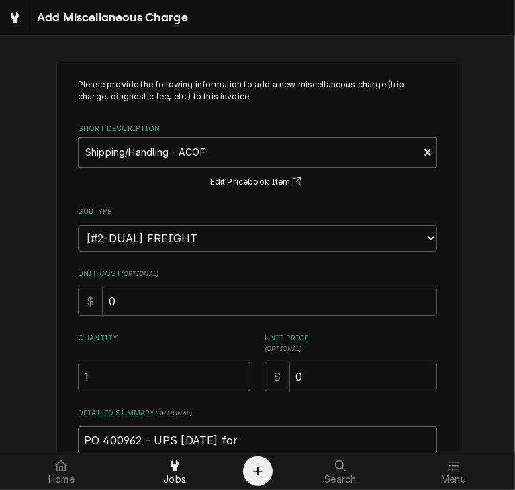
type textarea "PO 400962 - UPS 8.16.25 for"
type textarea "x"
type textarea "PO 400962 - UPS 8.16.25 for C"
type textarea "x"
type textarea "PO 400962 - UPS 8.16.25 for CMA"
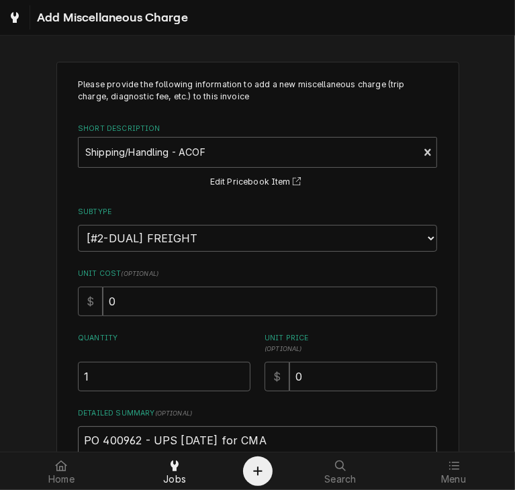
type textarea "x"
type textarea "PO 400962 - UPS 8.16.25 for CMA"
click at [265, 439] on textarea "PO 400962 - UPS 8.16.25 for CMA" at bounding box center [257, 457] width 359 height 60
type textarea "x"
type textarea "PO 400962 - UPS 8.16.25 for CMA I"
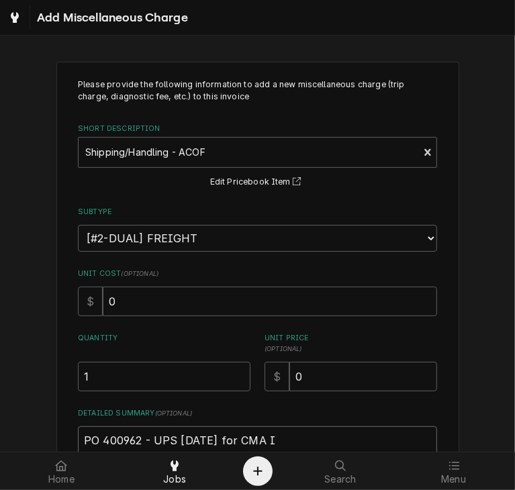
type textarea "x"
type textarea "PO 400962 - UPS 8.16.25 for CMA I-"
type textarea "x"
type textarea "PO 400962 - UPS 8.16.25 for CMA I-0"
type textarea "x"
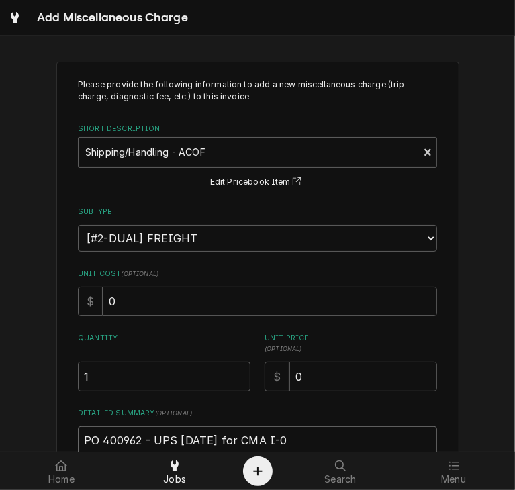
type textarea "PO 400962 - UPS 8.16.25 for CMA I-01"
type textarea "x"
type textarea "PO 400962 - UPS 8.16.25 for CMA I-014"
type textarea "x"
type textarea "PO 400962 - UPS 8.16.25 for CMA I-0146"
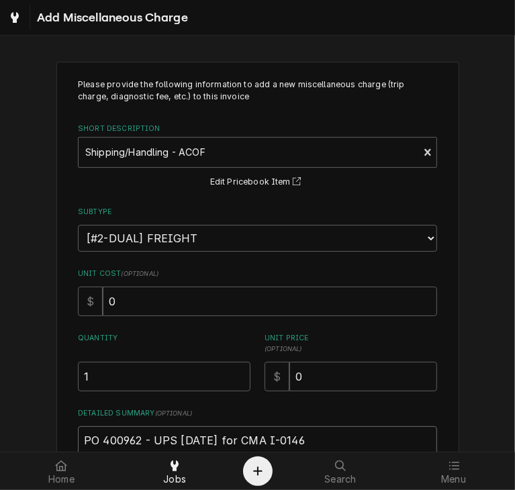
type textarea "x"
type textarea "PO 400962 - UPS 8.16.25 for CMA I-01463"
type textarea "x"
type textarea "PO 400962 - UPS 8.16.25 for CMA I-014639"
type textarea "x"
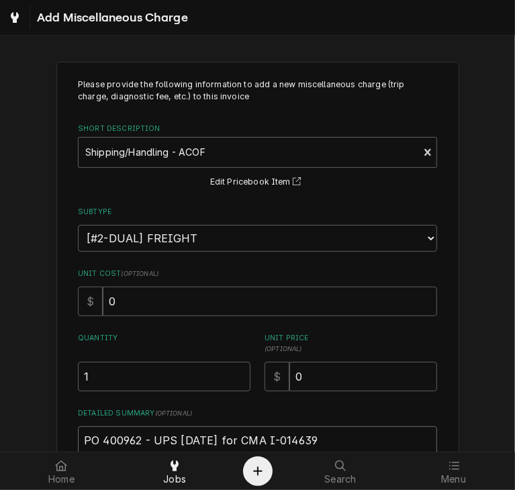
type textarea "PO 400962 - UPS 8.16.25 for CMA I-0146394"
type textarea "x"
type textarea "PO 400962 - UPS 8.16.25 for CMA I-0146394"
type textarea "x"
type textarea "PO 400962 - UPS 8.16.25 for CMA I-0146394 ("
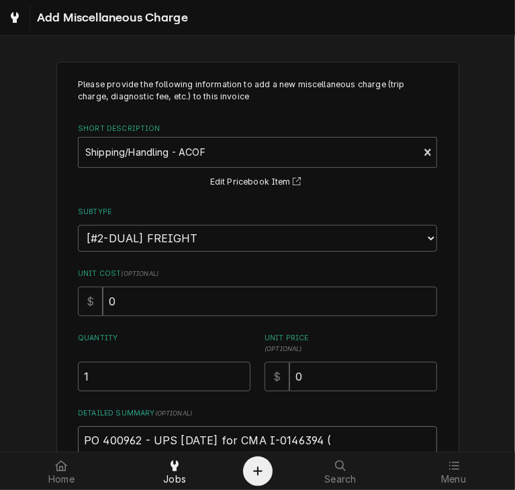
click at [340, 441] on textarea "PO 400962 - UPS 8.16.25 for CMA I-0146394 (" at bounding box center [257, 457] width 359 height 60
paste textarea "CMA-00421.40"
type textarea "x"
click at [340, 441] on textarea "PO 400962 - UPS 8.16.25 for CMA I-0146394 (CMA-00421.40" at bounding box center [257, 457] width 359 height 60
type textarea "PO 400962 - UPS 8.16.25 for CMA I-0146394 (CMA-00421.40"
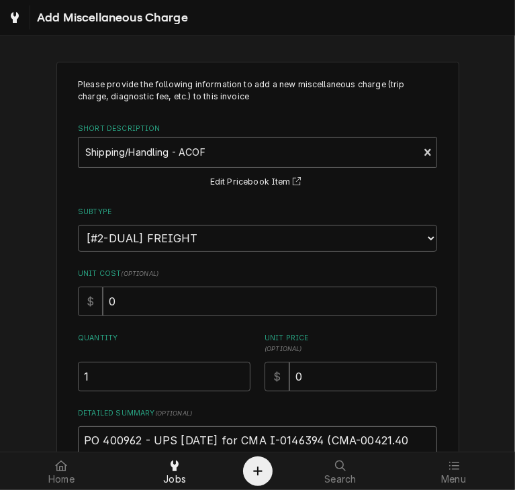
click at [411, 441] on textarea "PO 400962 - UPS 8.16.25 for CMA I-0146394 (CMA-00421.40" at bounding box center [257, 457] width 359 height 60
click at [403, 437] on textarea "PO 400962 - UPS 8.16.25 for CMA I-0146394 (CMA-00421.40" at bounding box center [257, 457] width 359 height 60
type textarea "x"
type textarea "PO 400962 - UPS 8.16.25 for CMA I-0146394 (CMA-00421.40;"
type textarea "x"
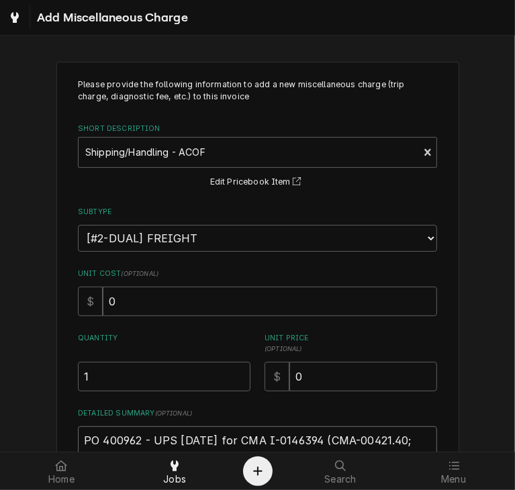
type textarea "PO 400962 - UPS 8.16.25 for CMA I-0146394 (CMA-00421.40;"
paste textarea "CMA-00411.00"
type textarea "x"
type textarea "PO 400962 - UPS 8.16.25 for CMA I-0146394 (CMA-00421.40; CMA-00411.00"
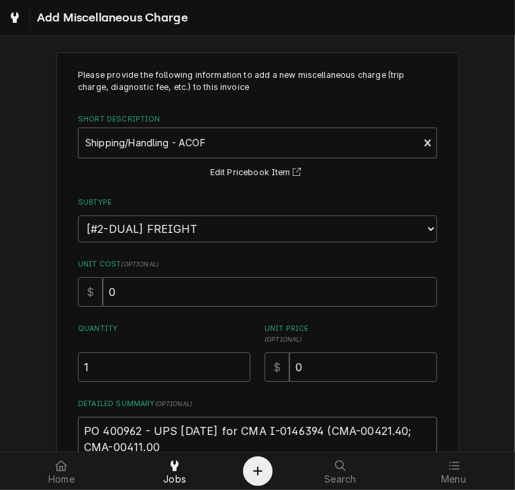
type textarea "x"
type textarea "PO 400962 - UPS 8.16.25 for CMA I-0146394 (CMA-00421.40; CMA-00411.00)"
type textarea "x"
type textarea "PO 400962 - UPS 8.16.25 for CMA I-0146394 (CMA-00421.40; CMA-00411.00)"
type textarea "x"
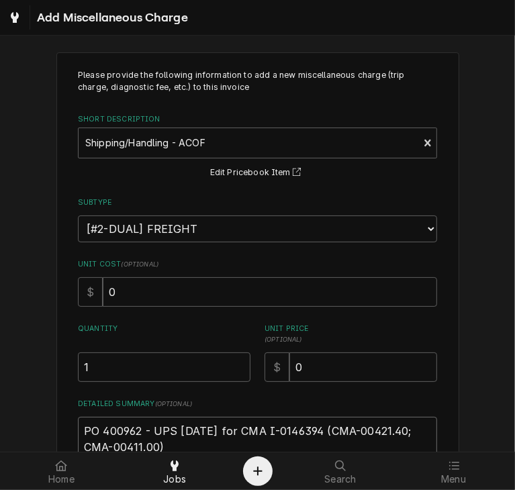
type textarea "PO 400962 - UPS 8.16.25 for CMA I-0146394 (CMA-00421.40; CMA-00411.00) A"
type textarea "x"
type textarea "PO 400962 - UPS 8.16.25 for CMA I-0146394 (CMA-00421.40; CMA-00411.00) AC"
type textarea "x"
type textarea "PO 400962 - UPS 8.16.25 for CMA I-0146394 (CMA-00421.40; CMA-00411.00) ACO"
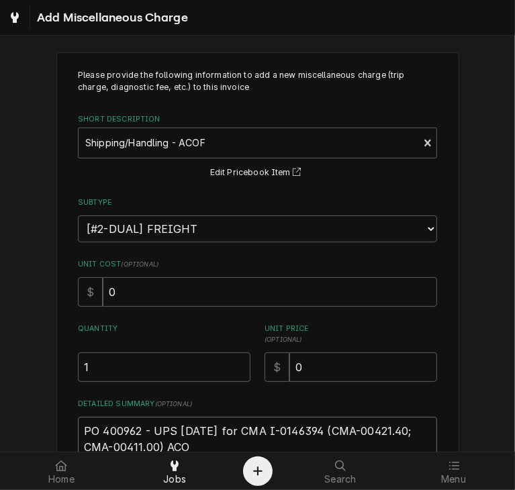
type textarea "x"
type textarea "PO 400962 - UPS 8.16.25 for CMA I-0146394 (CMA-00421.40; CMA-00411.00) ACOF"
type textarea "x"
type textarea "PO 400962 - UPS 8.16.25 for CMA I-0146394 (CMA-00421.40; CMA-00411.00) ACOF"
type textarea "x"
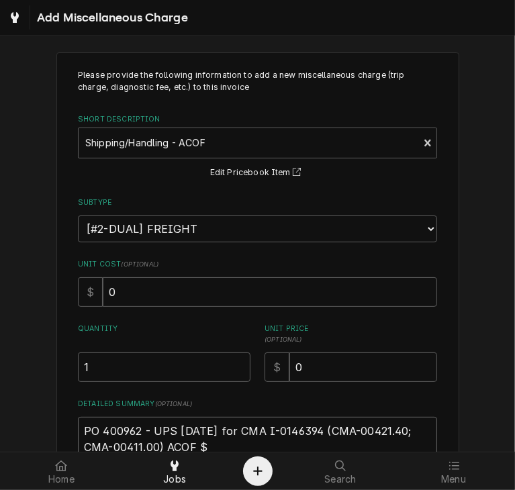
type textarea "PO 400962 - UPS 8.16.25 for CMA I-0146394 (CMA-00421.40; CMA-00411.00) ACOF $"
click at [204, 444] on textarea "PO 400962 - UPS 8.16.25 for CMA I-0146394 (CMA-00421.40; CMA-00411.00) ACOF $" at bounding box center [257, 447] width 359 height 60
type textarea "x"
type textarea "PO 400962 - UPS 8.16.25 for CMA I-0146394 (CMA-00421.40; CMA-00411.00) ACOF $1"
type textarea "x"
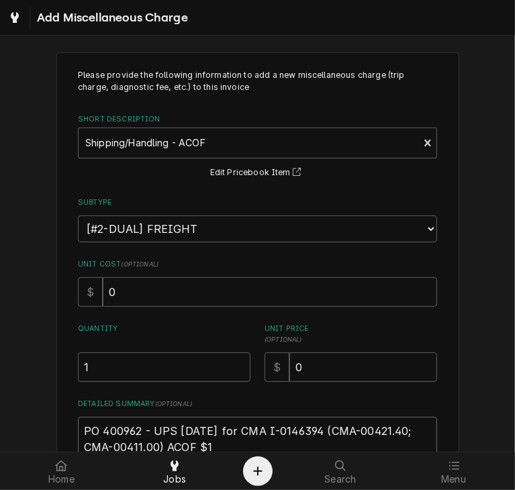
type textarea "PO 400962 - UPS 8.16.25 for CMA I-0146394 (CMA-00421.40; CMA-00411.00) ACOF $19"
type textarea "x"
type textarea "PO 400962 - UPS 8.16.25 for CMA I-0146394 (CMA-00421.40; CMA-00411.00) ACOF $19."
type textarea "x"
type textarea "PO 400962 - UPS 8.16.25 for CMA I-0146394 (CMA-00421.40; CMA-00411.00) ACOF $19…"
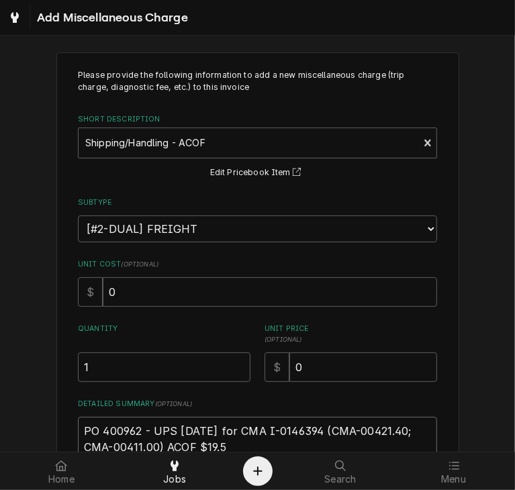
type textarea "x"
type textarea "PO 400962 - UPS 8.16.25 for CMA I-0146394 (CMA-00421.40; CMA-00411.00) ACOF $19…"
type textarea "x"
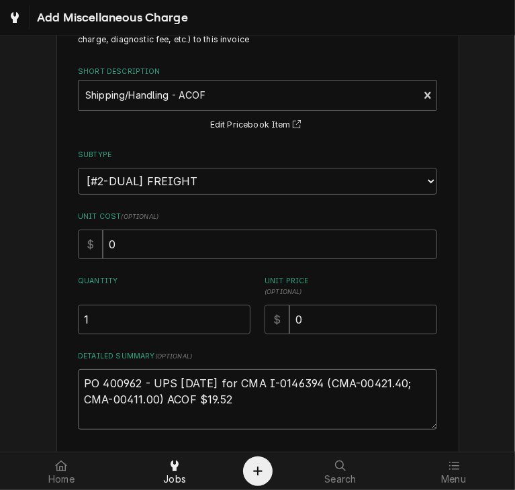
scroll to position [114, 0]
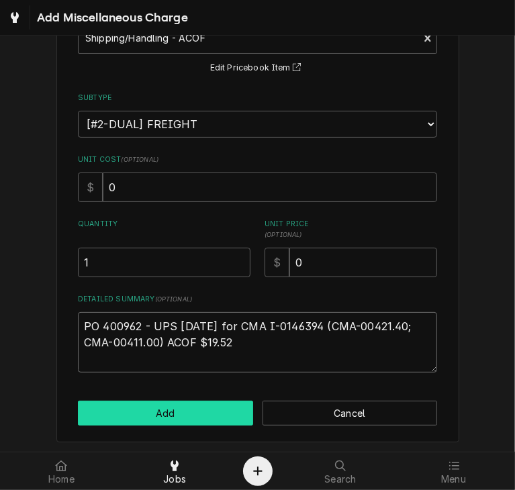
type textarea "PO 400962 - UPS 8.16.25 for CMA I-0146394 (CMA-00421.40; CMA-00411.00) ACOF $19…"
click at [197, 421] on button "Add" at bounding box center [165, 413] width 175 height 25
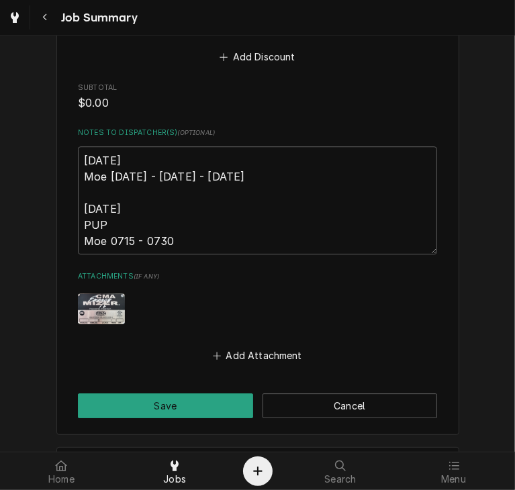
scroll to position [1967, 0]
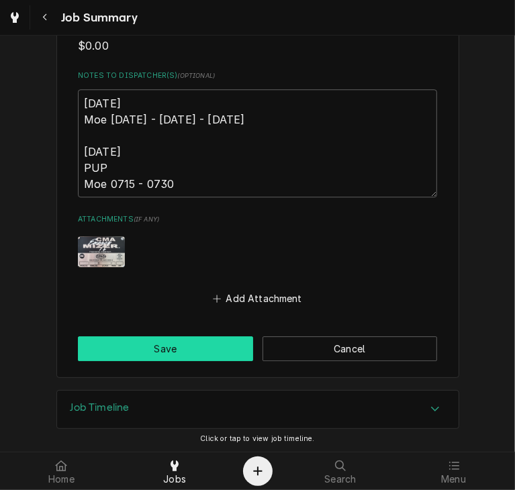
click at [139, 351] on button "Save" at bounding box center [165, 349] width 175 height 25
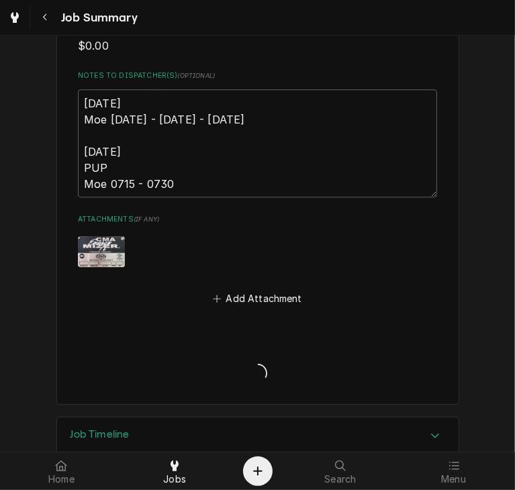
type textarea "x"
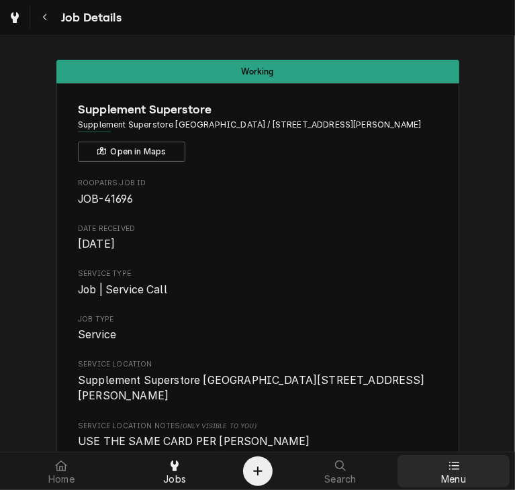
click at [447, 469] on div at bounding box center [454, 466] width 16 height 16
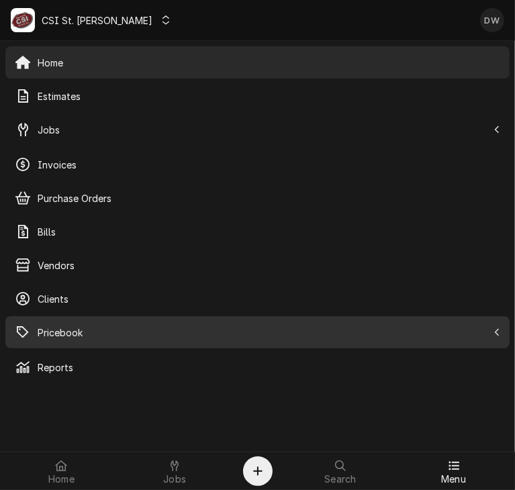
click at [56, 337] on span "Pricebook" at bounding box center [263, 333] width 450 height 14
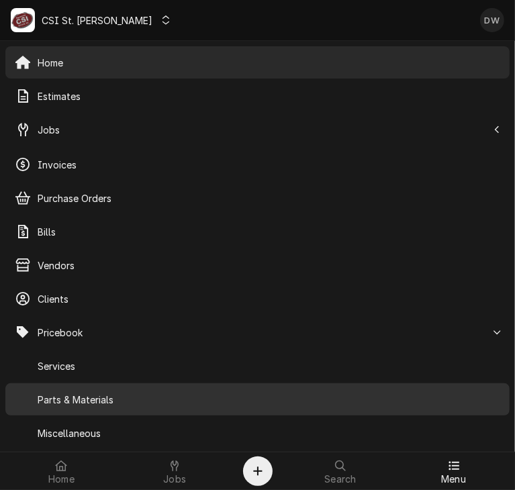
click at [67, 397] on span "Parts & Materials" at bounding box center [269, 400] width 463 height 14
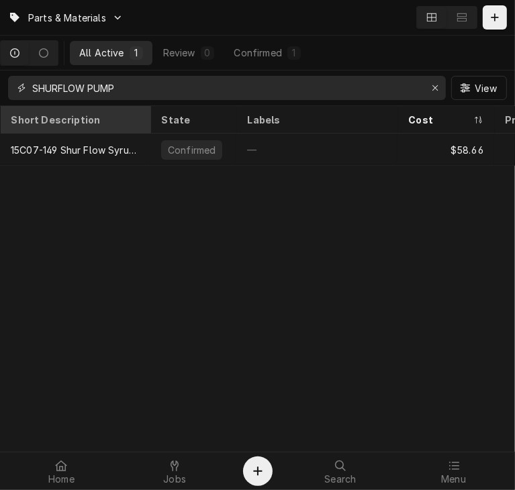
drag, startPoint x: 131, startPoint y: 89, endPoint x: 30, endPoint y: 114, distance: 104.3
click at [30, 114] on div "Parts & Materials All Active 1 Review 0 Confirmed 1 SHURFLOW PUMP View Short De…" at bounding box center [257, 245] width 515 height 490
paste input "CMA-00411.00"
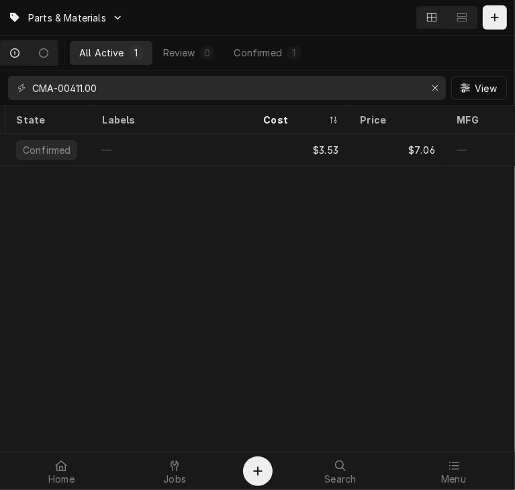
scroll to position [0, 168]
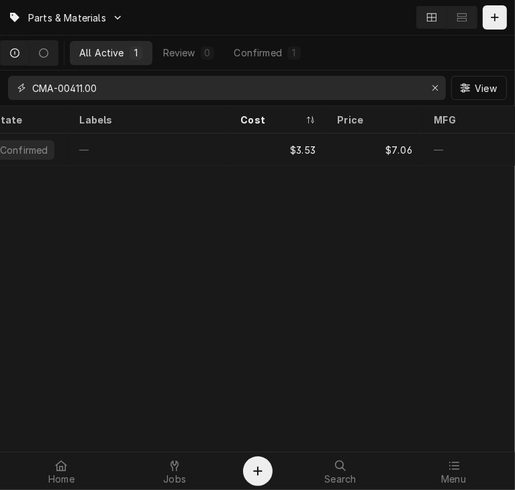
drag, startPoint x: 126, startPoint y: 90, endPoint x: 14, endPoint y: 98, distance: 112.5
click at [14, 98] on div "CMA-00411.00" at bounding box center [227, 88] width 438 height 24
paste input "21.4"
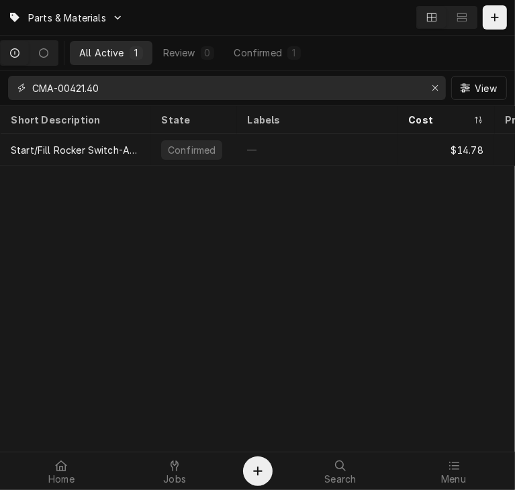
type input "CMA-00421.40"
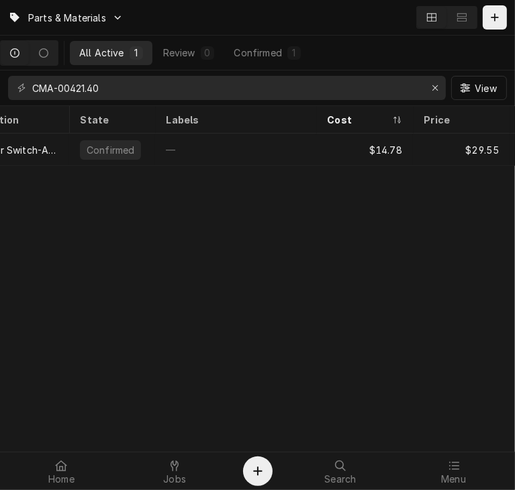
scroll to position [0, 85]
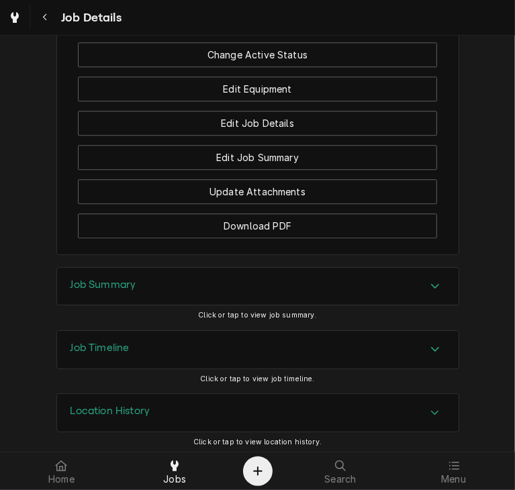
scroll to position [1943, 0]
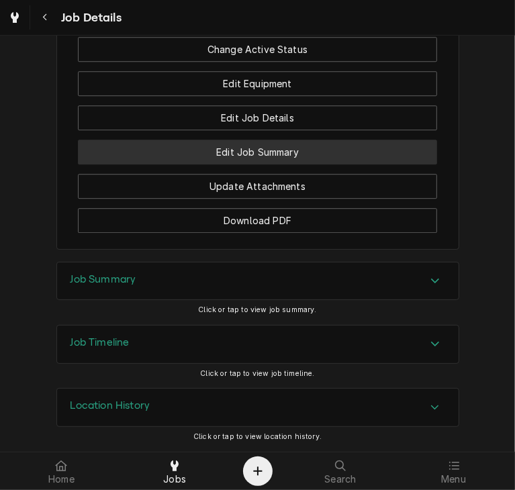
click at [249, 152] on button "Edit Job Summary" at bounding box center [257, 152] width 359 height 25
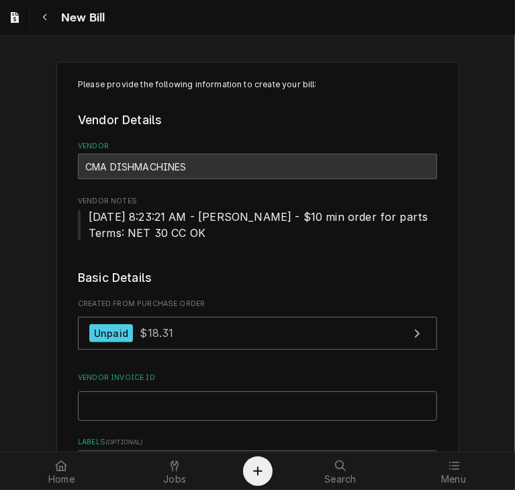
click at [169, 398] on input "Vendor Invoice ID" at bounding box center [257, 407] width 359 height 30
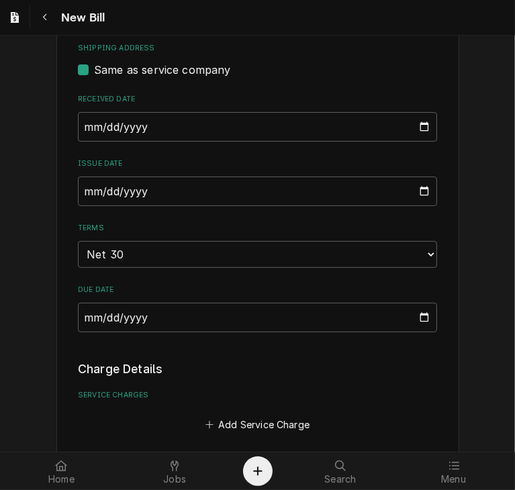
scroll to position [516, 0]
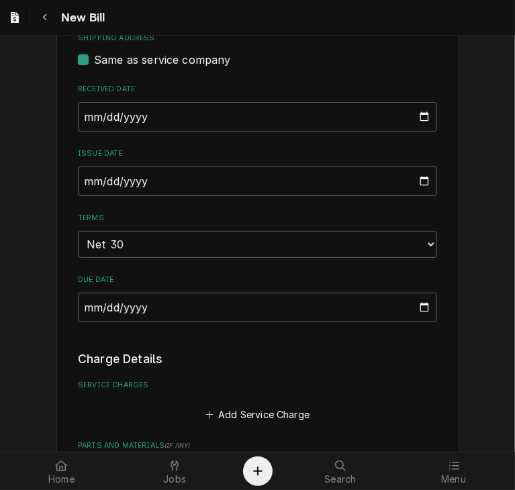
type input "I-0146394"
click at [103, 183] on input "[DATE]" at bounding box center [257, 182] width 359 height 30
type input "2025-08-13"
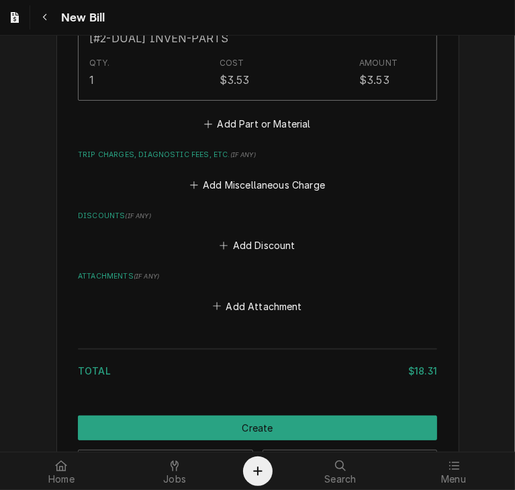
scroll to position [1249, 0]
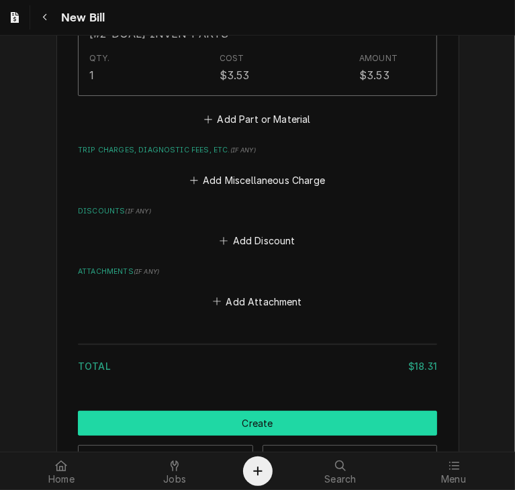
click at [296, 428] on button "Create" at bounding box center [257, 423] width 359 height 25
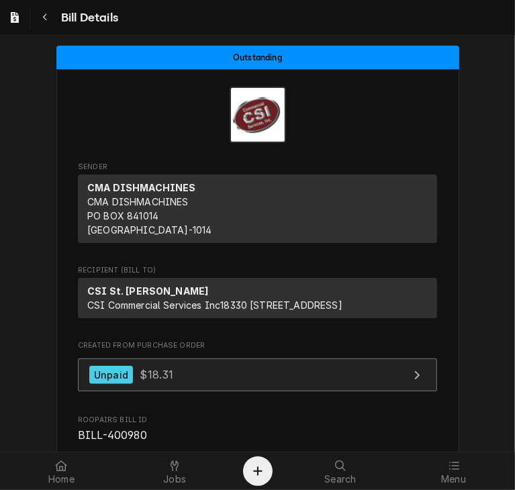
click at [142, 382] on span "$18.31" at bounding box center [157, 374] width 34 height 13
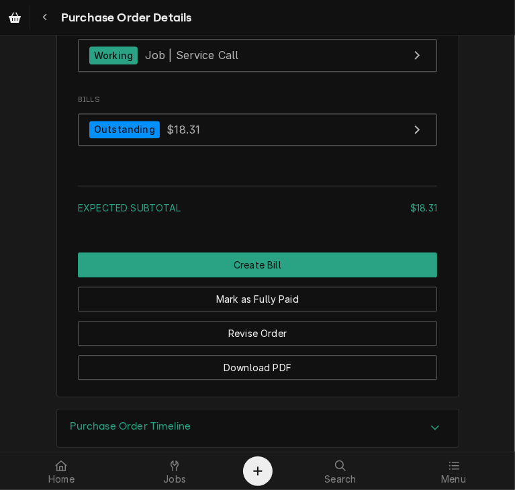
scroll to position [1634, 0]
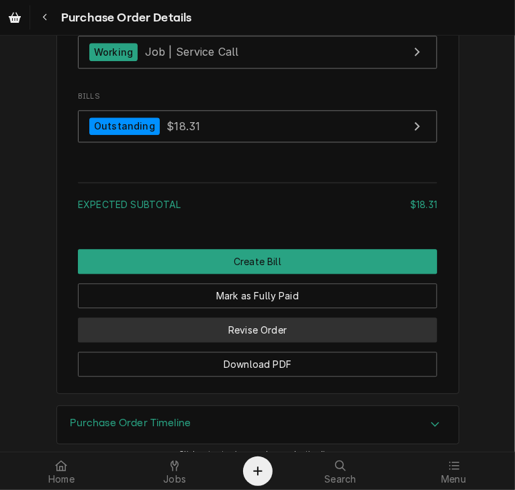
click at [316, 343] on button "Revise Order" at bounding box center [257, 330] width 359 height 25
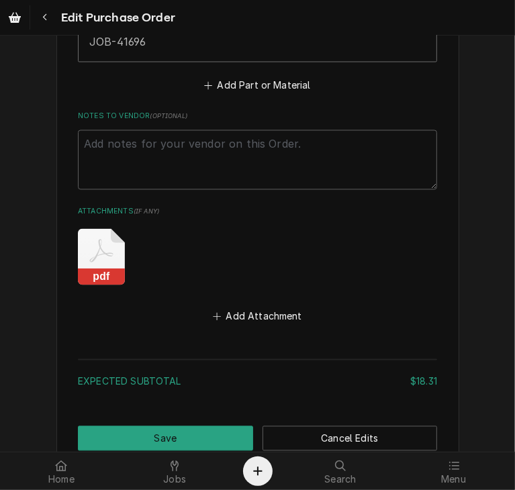
scroll to position [1330, 0]
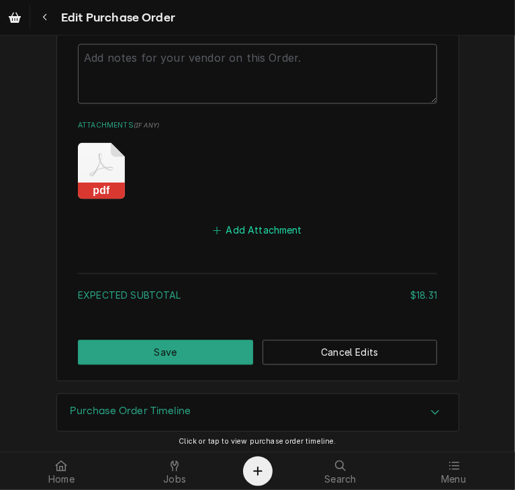
click at [270, 228] on button "Add Attachment" at bounding box center [258, 230] width 94 height 19
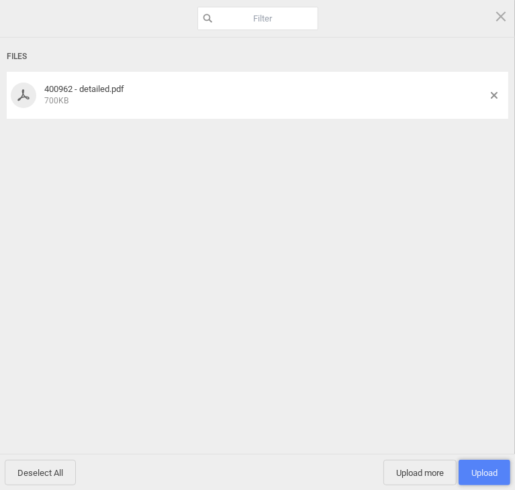
click at [486, 463] on span "Upload 1" at bounding box center [485, 473] width 52 height 26
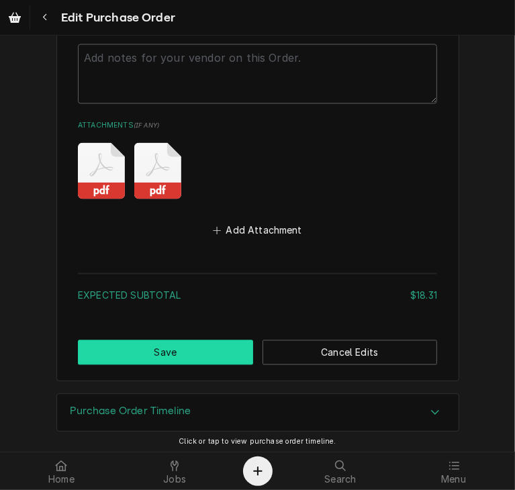
click at [168, 347] on button "Save" at bounding box center [165, 352] width 175 height 25
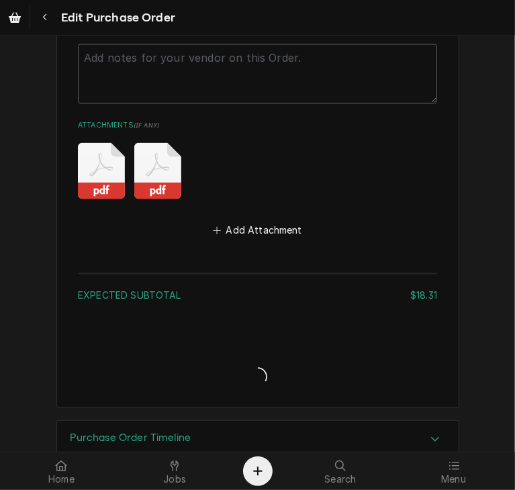
type textarea "x"
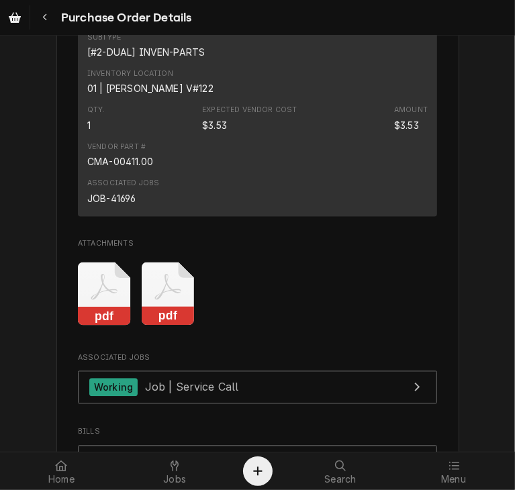
scroll to position [1677, 0]
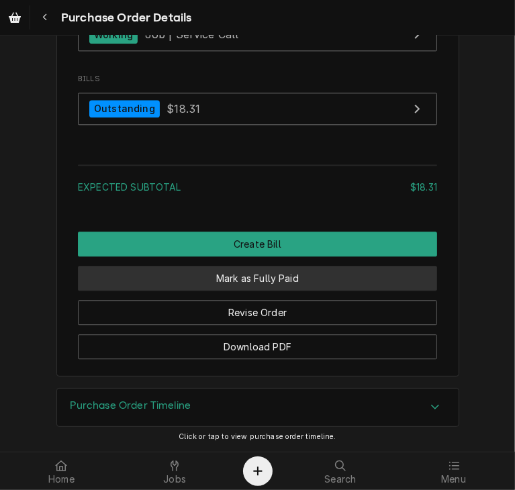
click at [296, 286] on button "Mark as Fully Paid" at bounding box center [257, 278] width 359 height 25
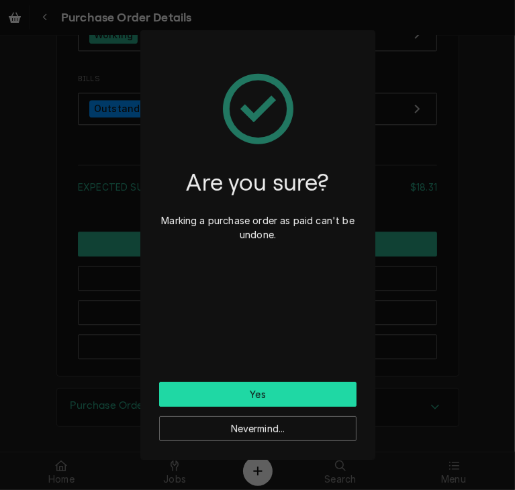
click at [294, 392] on button "Yes" at bounding box center [257, 394] width 197 height 25
